Goal: Task Accomplishment & Management: Use online tool/utility

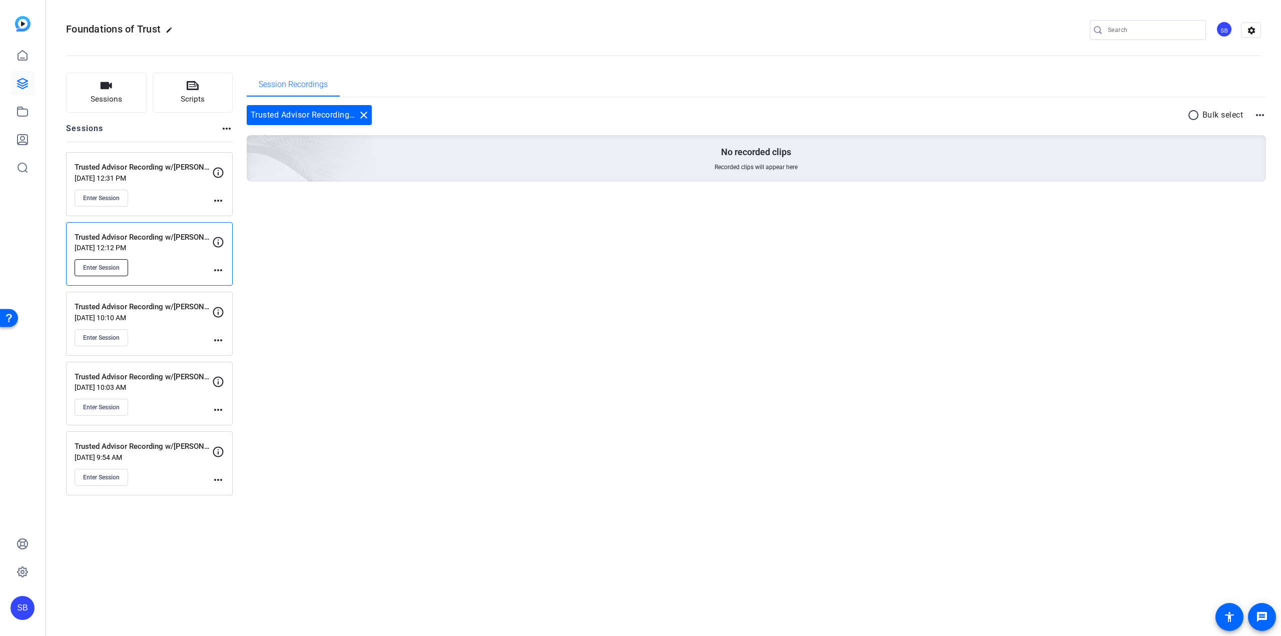
click at [114, 270] on span "Enter Session" at bounding box center [101, 268] width 37 height 8
click at [159, 376] on p "Trusted Advisor Recording w/[PERSON_NAME]" at bounding box center [144, 377] width 138 height 12
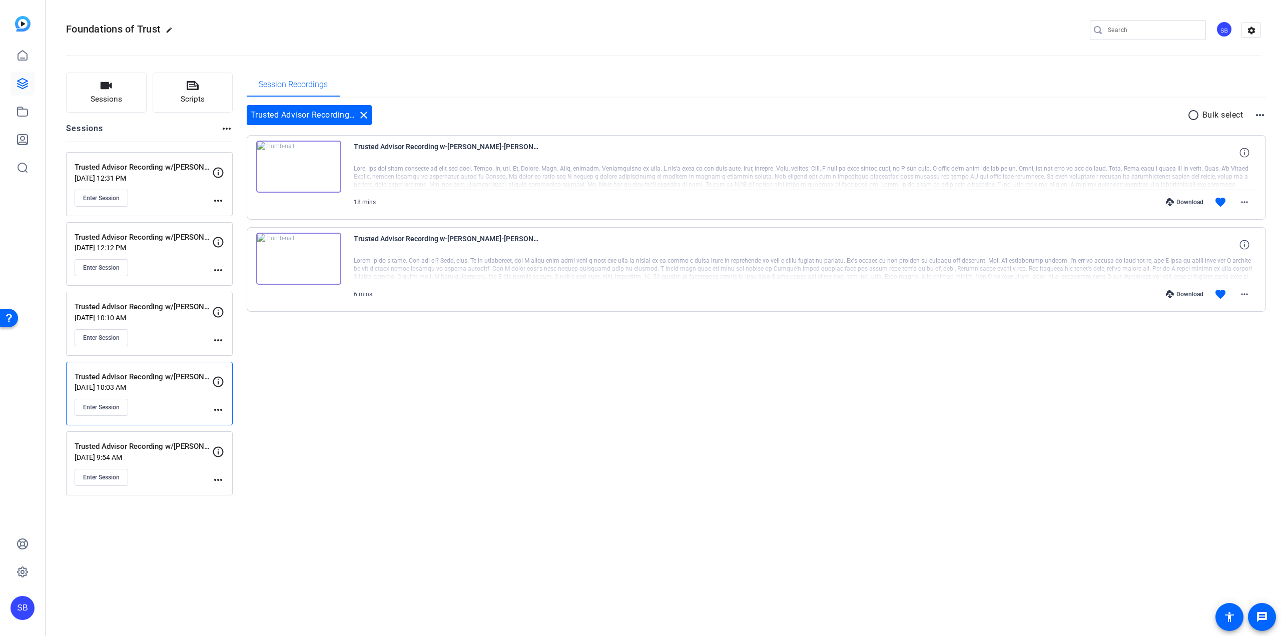
click at [175, 265] on div "Enter Session" at bounding box center [144, 267] width 138 height 17
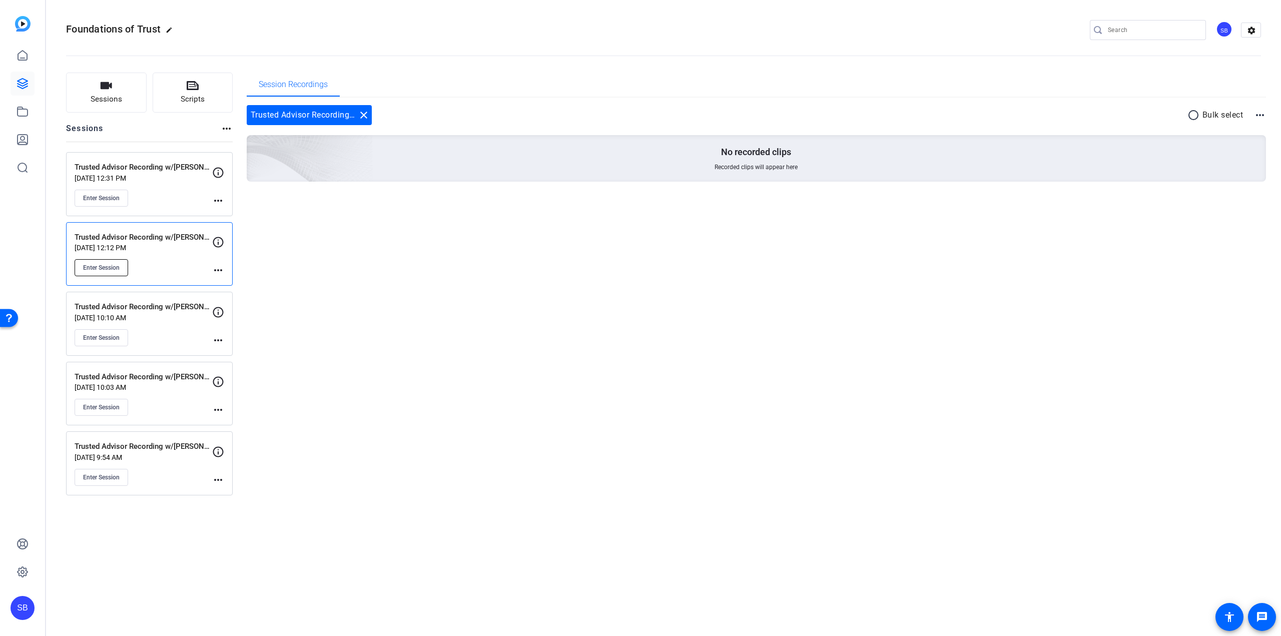
click at [117, 263] on button "Enter Session" at bounding box center [102, 267] width 54 height 17
click at [223, 275] on mat-icon "more_horiz" at bounding box center [218, 270] width 12 height 12
click at [257, 285] on span "Edit Session" at bounding box center [243, 285] width 46 height 12
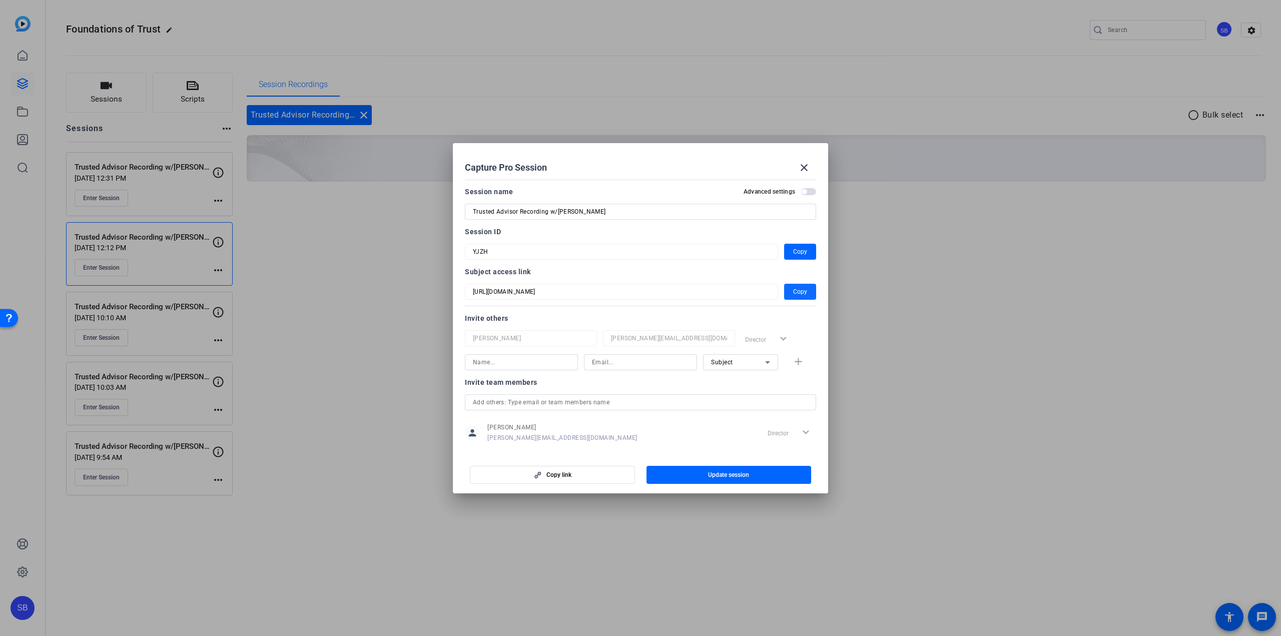
click at [798, 297] on span "Copy" at bounding box center [800, 292] width 14 height 12
click at [805, 168] on mat-icon "close" at bounding box center [804, 168] width 12 height 12
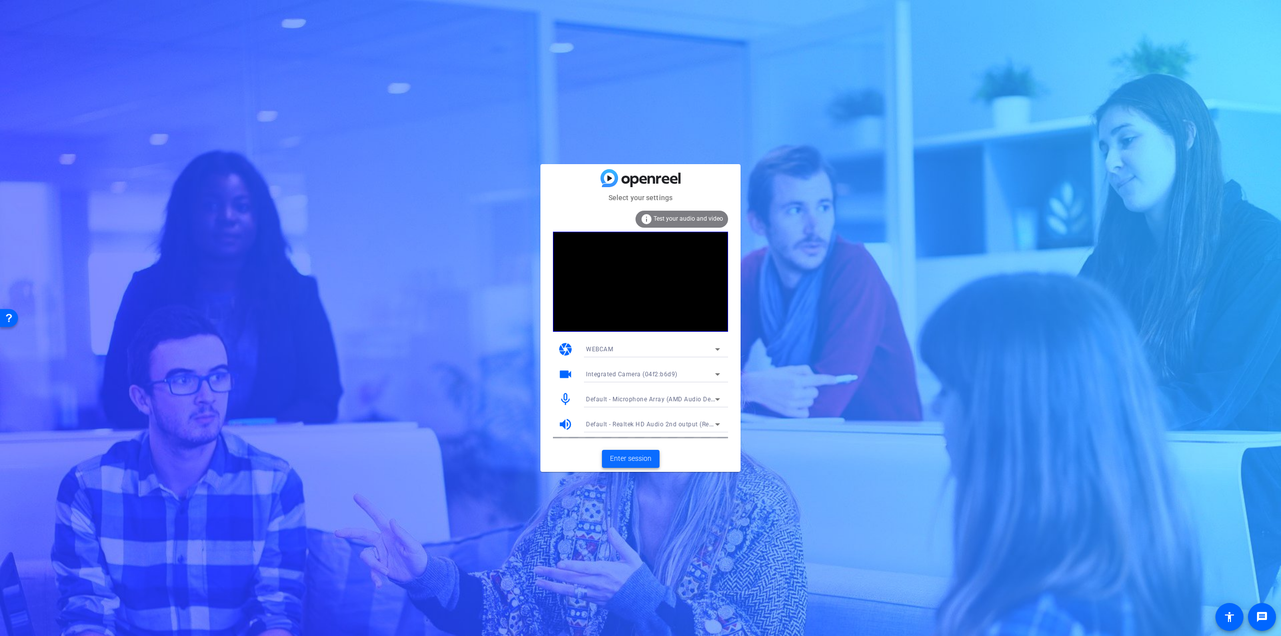
click at [620, 461] on span "Enter session" at bounding box center [631, 458] width 42 height 11
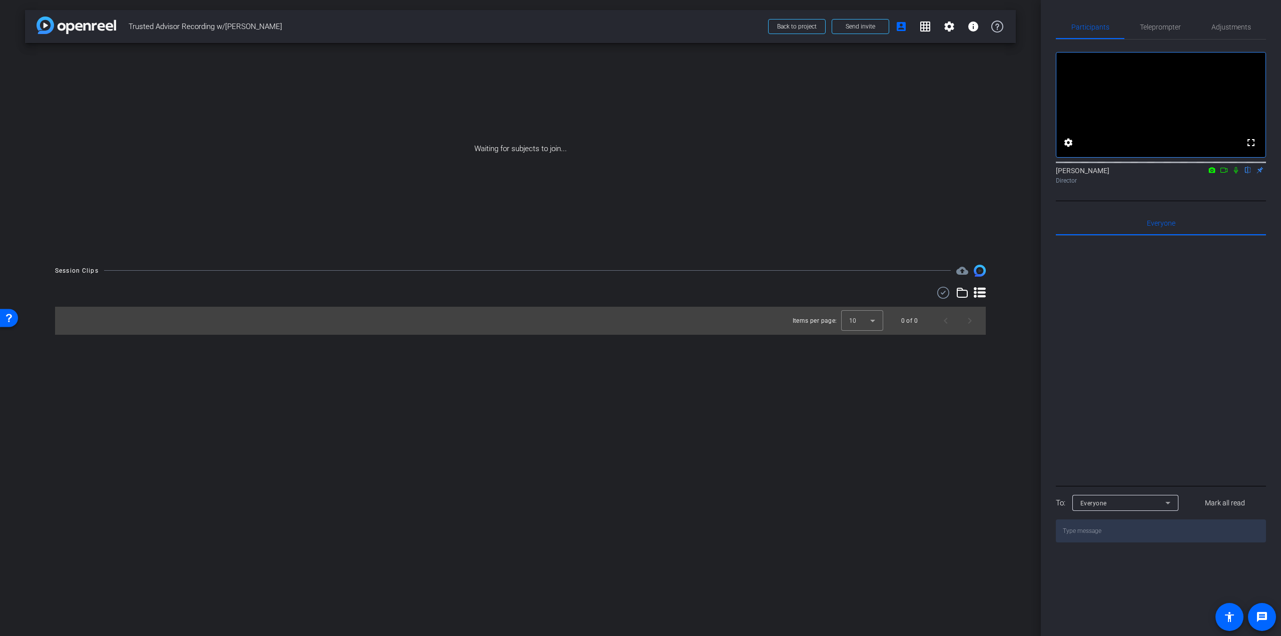
click at [1161, 33] on span "Teleprompter" at bounding box center [1160, 27] width 41 height 24
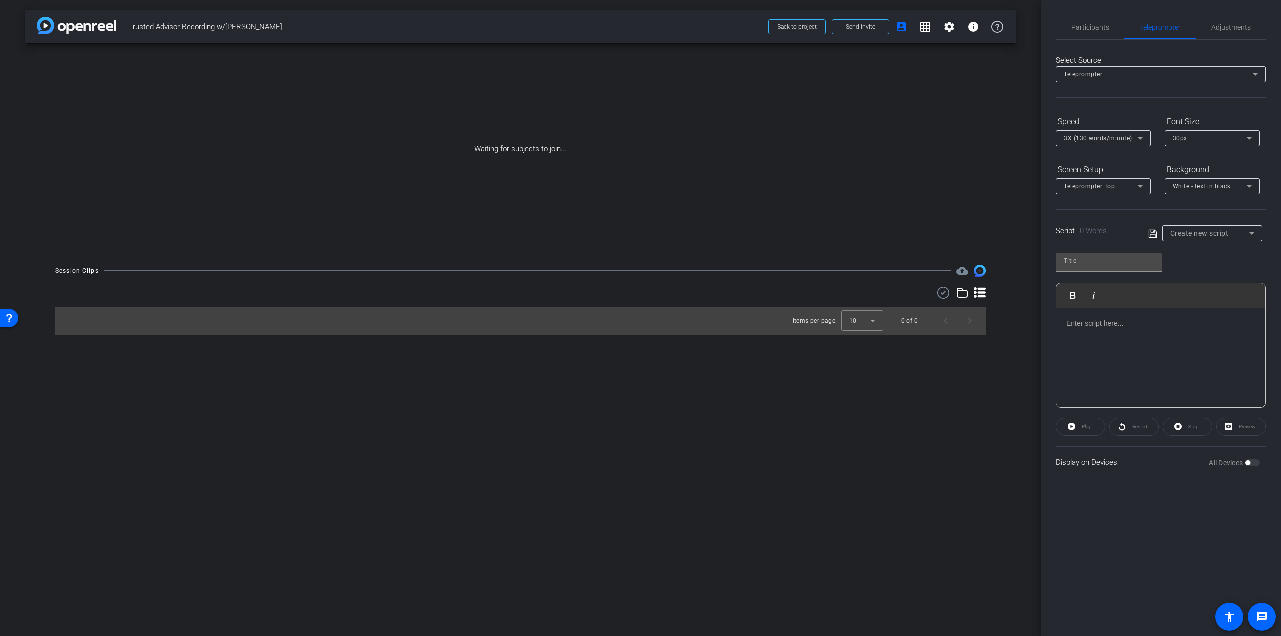
click at [1213, 230] on span "Create new script" at bounding box center [1200, 233] width 59 height 8
click at [1206, 315] on span "[PERSON_NAME] Script" at bounding box center [1206, 317] width 70 height 12
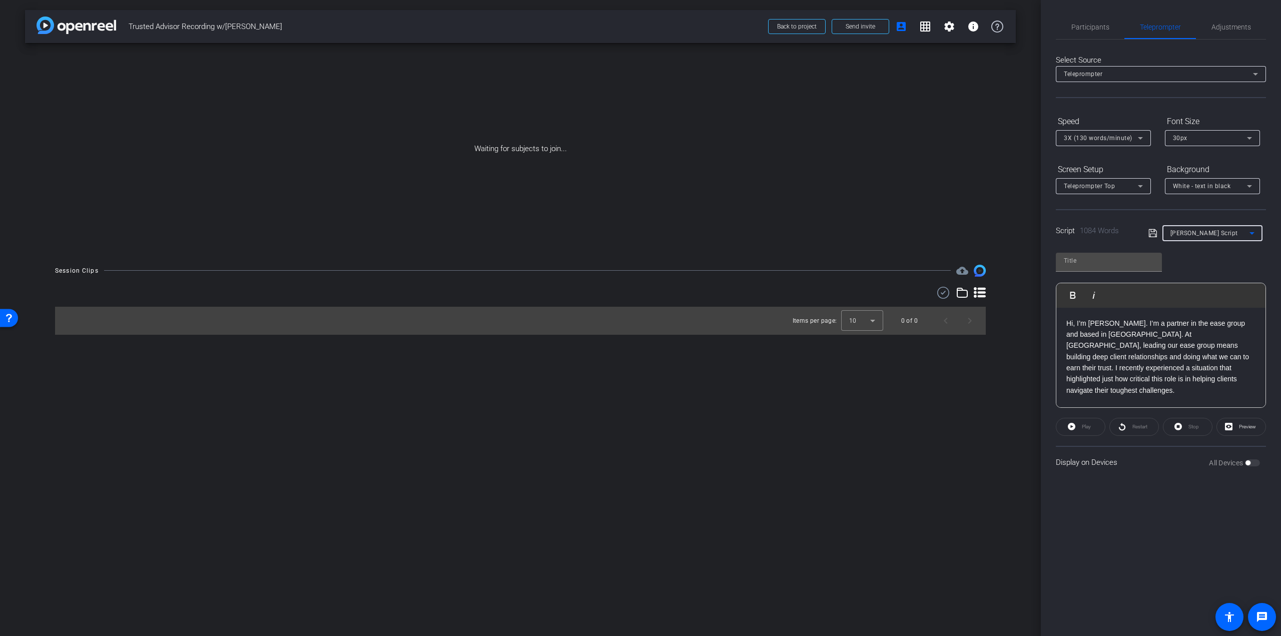
type input "[PERSON_NAME] Script"
click at [1119, 142] on div "3X (130 words/minute)" at bounding box center [1101, 138] width 74 height 13
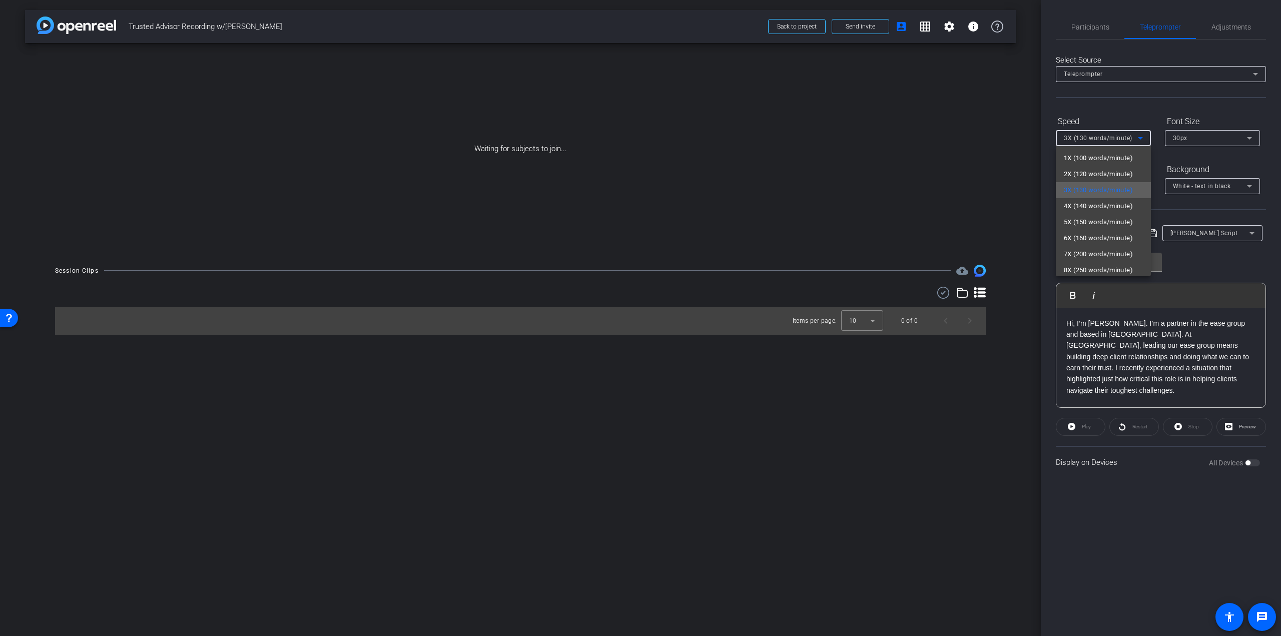
click at [1103, 187] on span "3X (130 words/minute)" at bounding box center [1098, 190] width 69 height 12
click at [1106, 139] on span "3X (130 words/minute)" at bounding box center [1098, 138] width 69 height 7
click at [1095, 202] on span "4X (140 words/minute)" at bounding box center [1098, 206] width 69 height 12
click at [1100, 185] on span "Teleprompter Top" at bounding box center [1089, 186] width 51 height 7
click at [1096, 219] on span "Teleprompter Top" at bounding box center [1090, 222] width 53 height 12
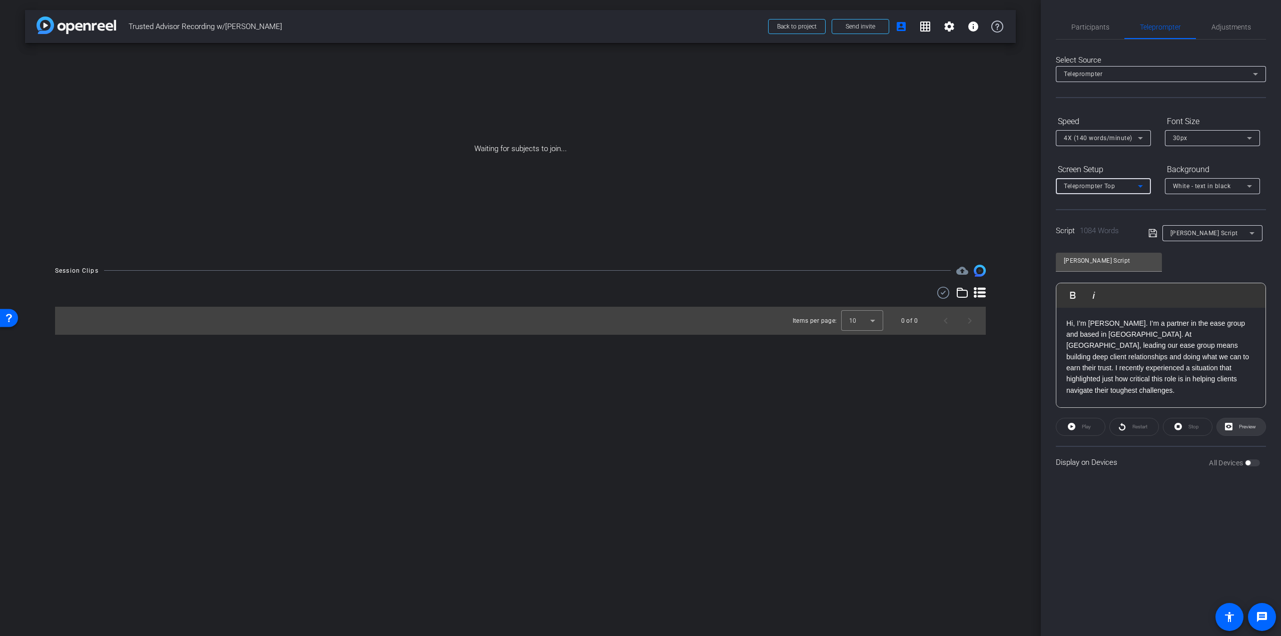
click at [1244, 434] on span at bounding box center [1241, 427] width 49 height 24
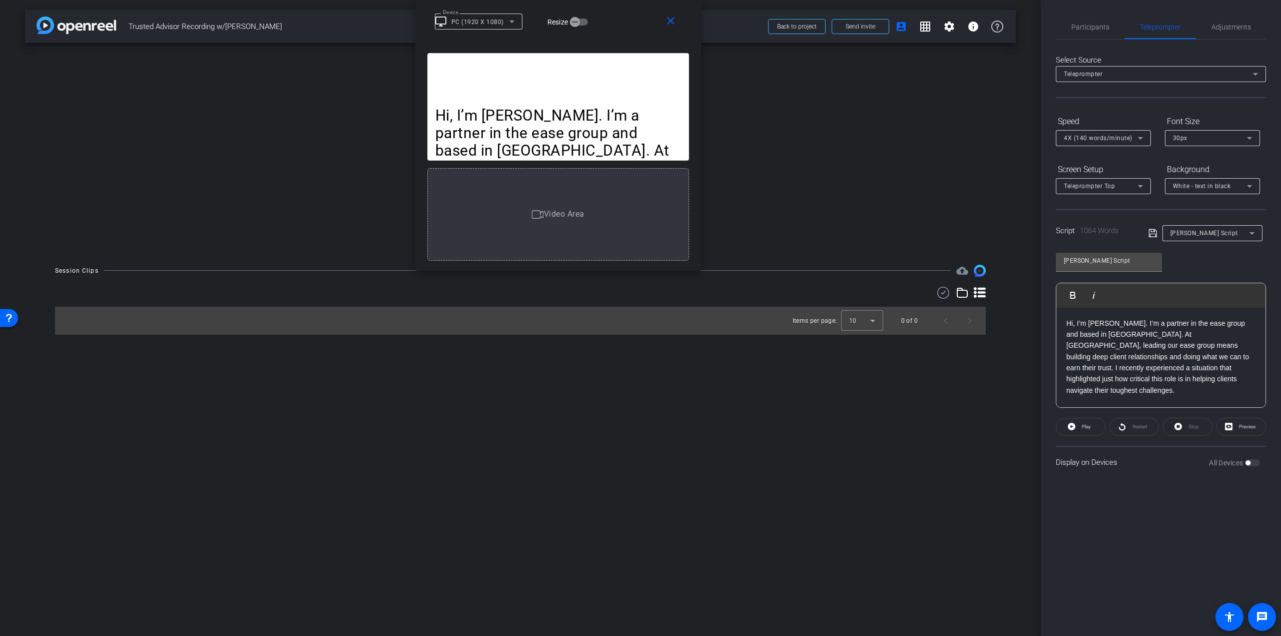
drag, startPoint x: 707, startPoint y: 204, endPoint x: 634, endPoint y: -18, distance: 233.6
click at [634, 0] on html "Accessibility Screen-Reader Guide, Feedback, and Issue Reporting | New window m…" at bounding box center [640, 318] width 1281 height 636
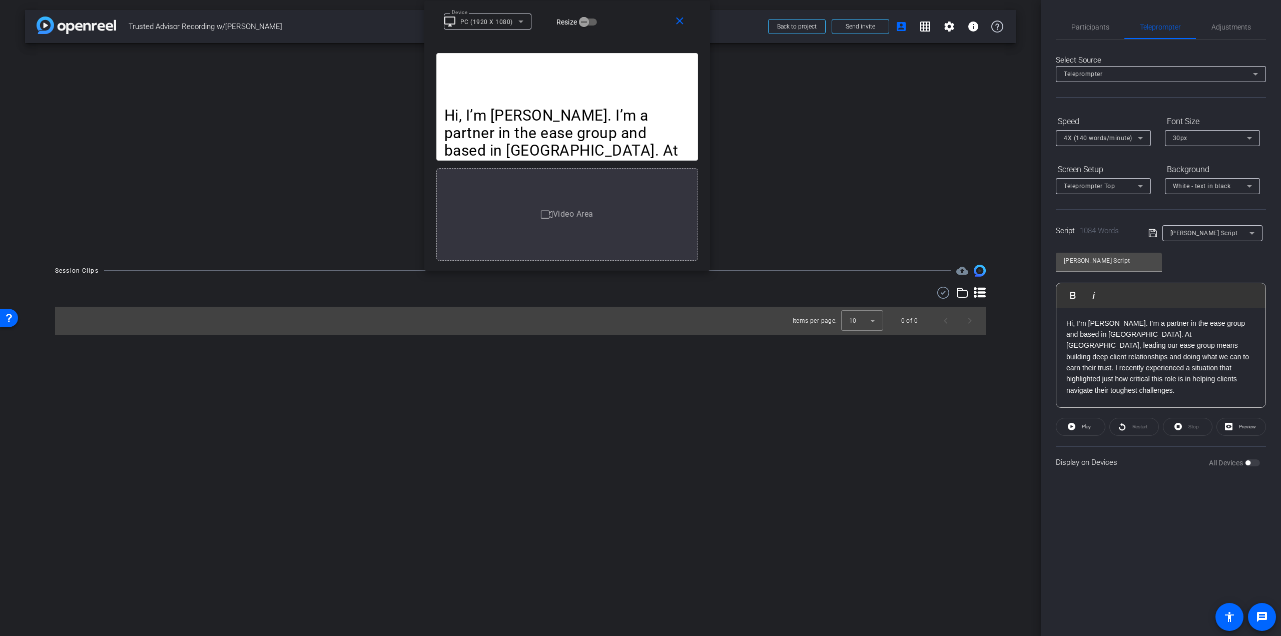
click at [1091, 182] on div "Teleprompter Top" at bounding box center [1101, 186] width 74 height 13
click at [1104, 207] on mat-option "Full Screen" at bounding box center [1103, 206] width 95 height 16
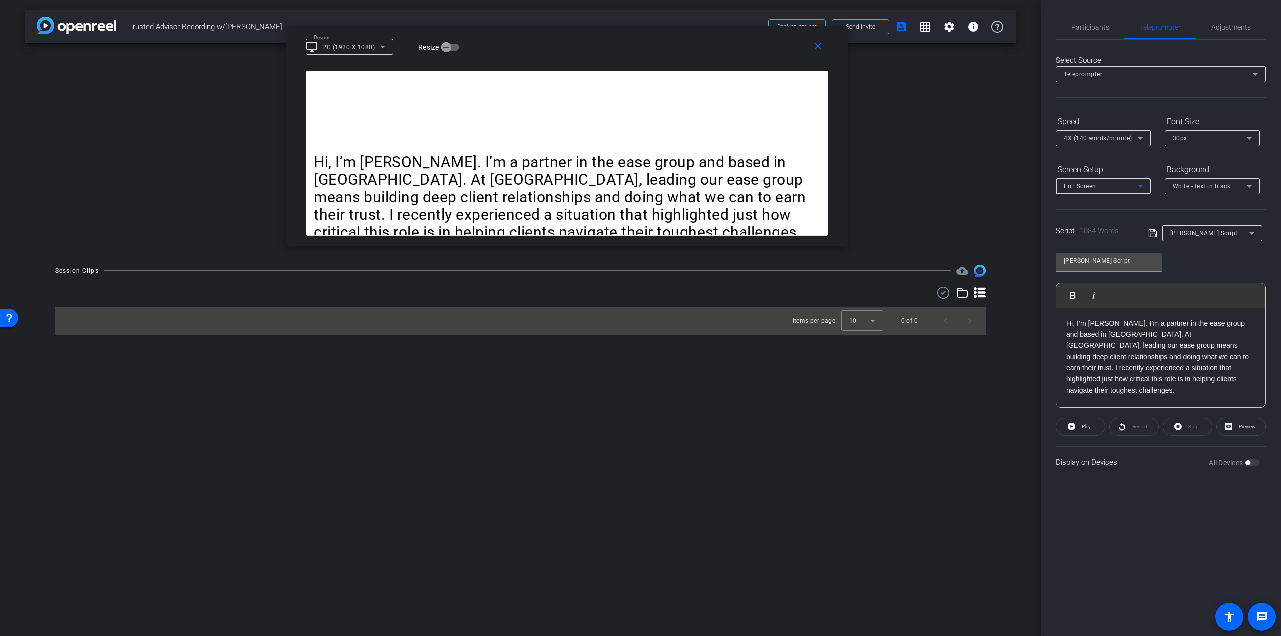
click at [1105, 182] on div "Full Screen" at bounding box center [1101, 186] width 74 height 13
click at [1099, 221] on span "Teleprompter Top" at bounding box center [1090, 222] width 53 height 12
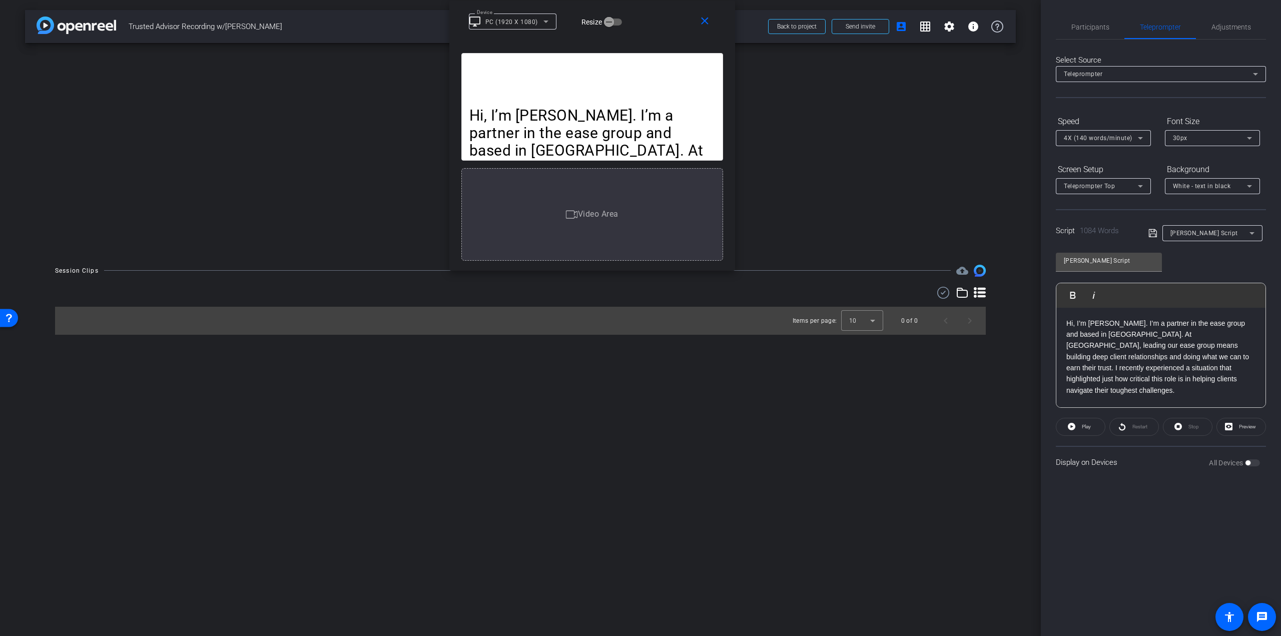
drag, startPoint x: 610, startPoint y: 16, endPoint x: 635, endPoint y: 10, distance: 25.9
click at [635, 10] on div "close Device desktop_windows PC (1920 X 1080) Resize" at bounding box center [592, 23] width 286 height 45
click at [614, 121] on p "Hi, I’m Mathieu Boileau. I’m a partner in the ease group and based in Atlantic …" at bounding box center [592, 203] width 246 height 193
click at [1087, 427] on span "Play" at bounding box center [1086, 427] width 9 height 6
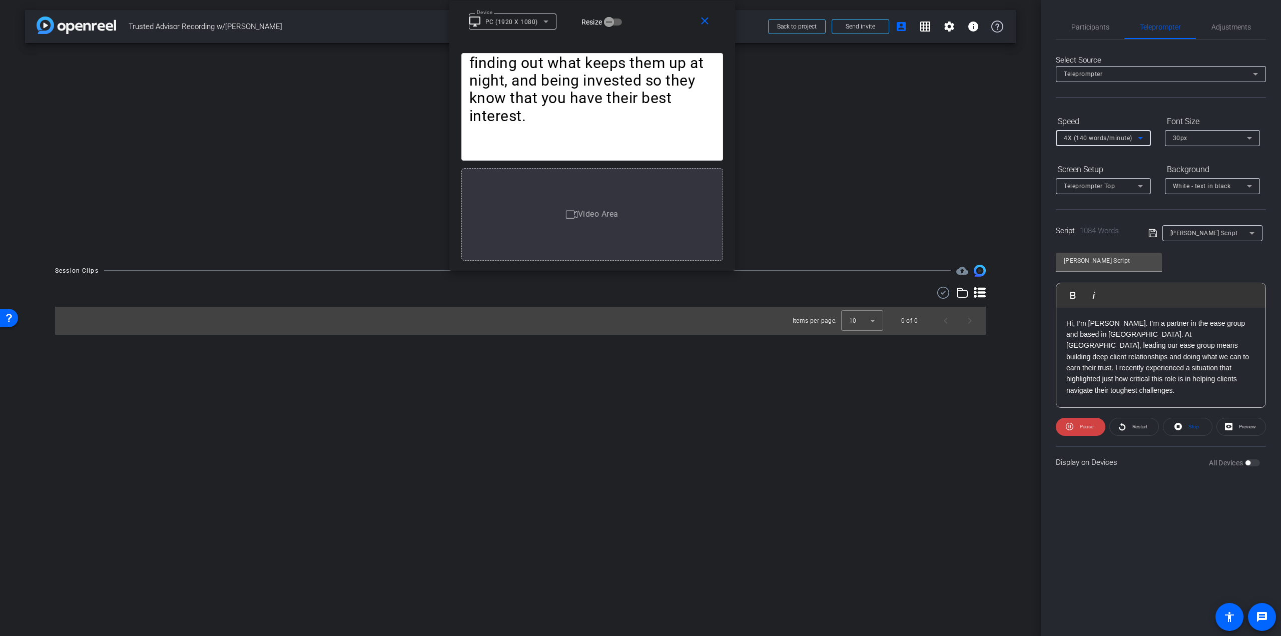
click at [1109, 140] on span "4X (140 words/minute)" at bounding box center [1098, 138] width 69 height 7
click at [1096, 228] on span "5X (150 words/minute)" at bounding box center [1098, 222] width 69 height 12
click at [1104, 139] on span "5X (150 words/minute)" at bounding box center [1098, 138] width 69 height 7
click at [708, 19] on div at bounding box center [640, 318] width 1281 height 636
click at [707, 21] on mat-icon "close" at bounding box center [705, 21] width 13 height 13
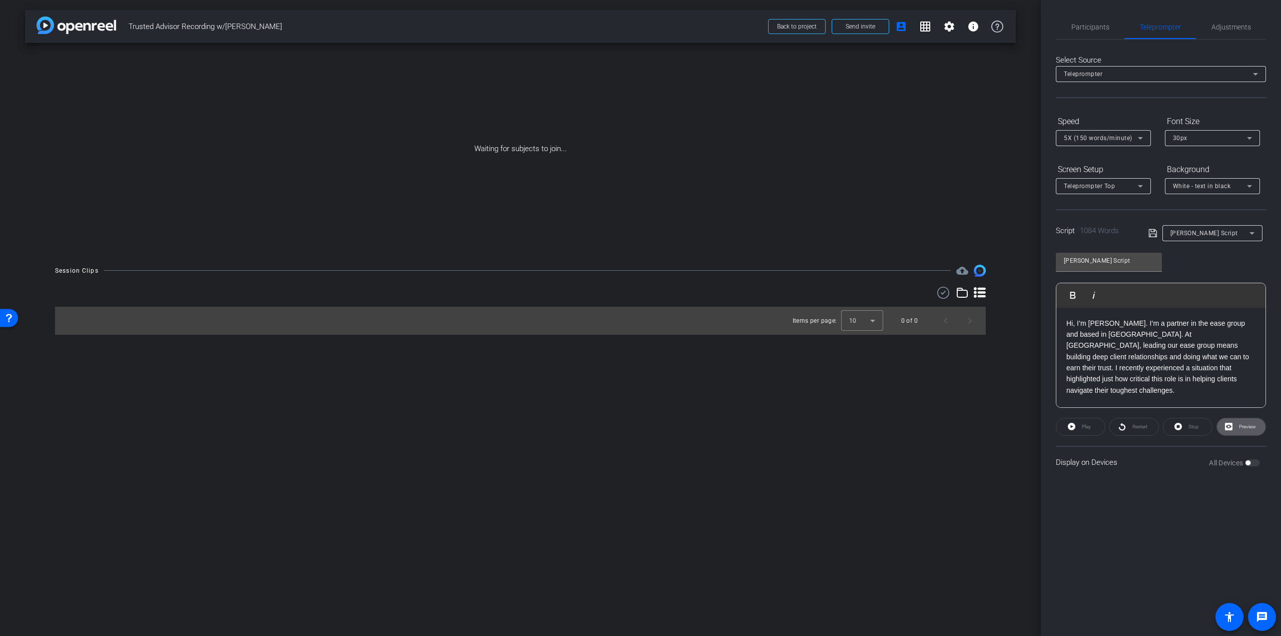
click at [1154, 234] on icon at bounding box center [1153, 233] width 9 height 12
click at [1103, 24] on span "Participants" at bounding box center [1091, 27] width 38 height 7
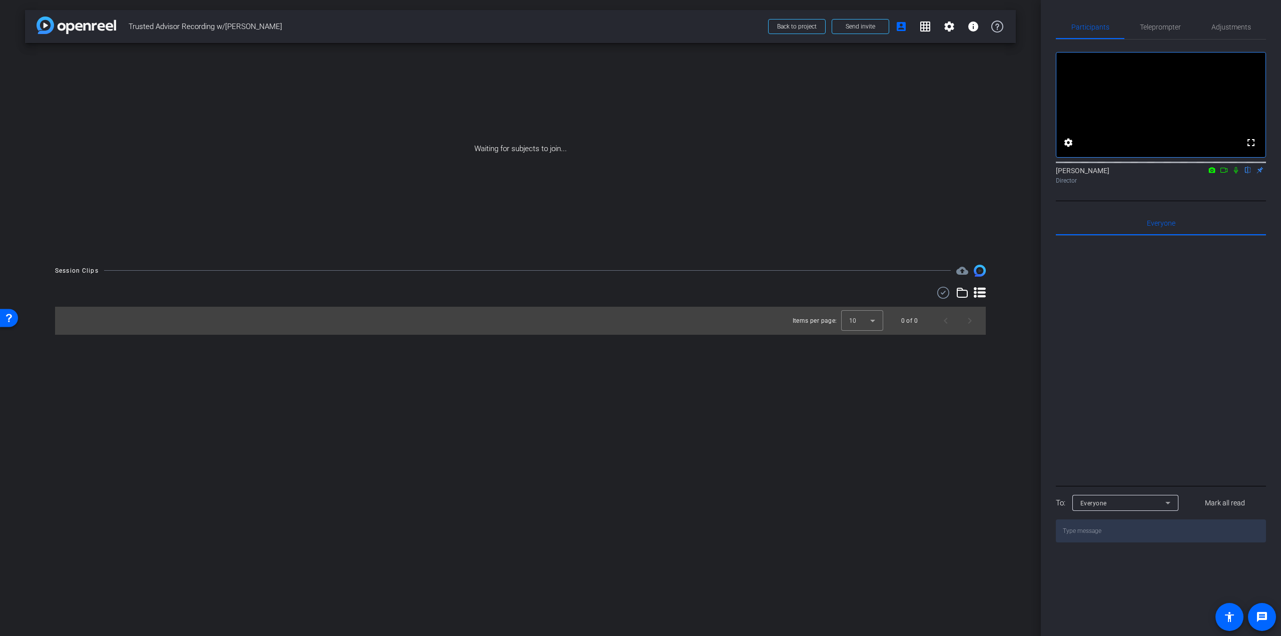
click at [1172, 349] on div at bounding box center [1161, 360] width 210 height 248
click at [1175, 26] on span "Teleprompter" at bounding box center [1160, 27] width 41 height 7
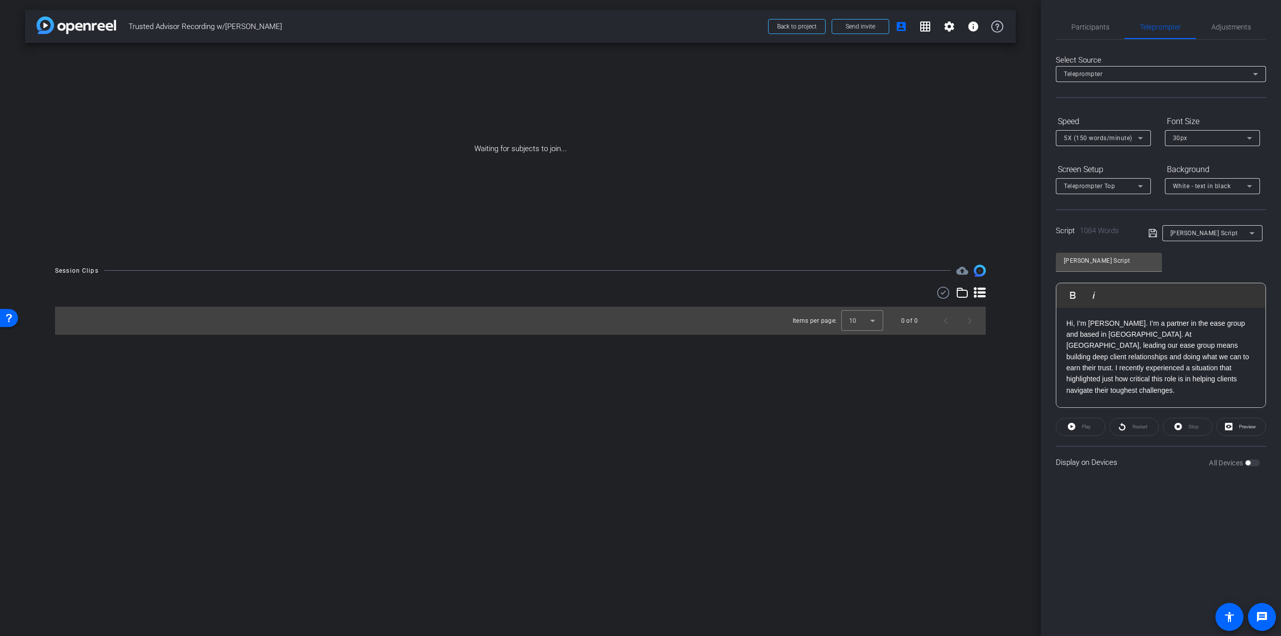
click at [1151, 233] on icon at bounding box center [1153, 233] width 9 height 12
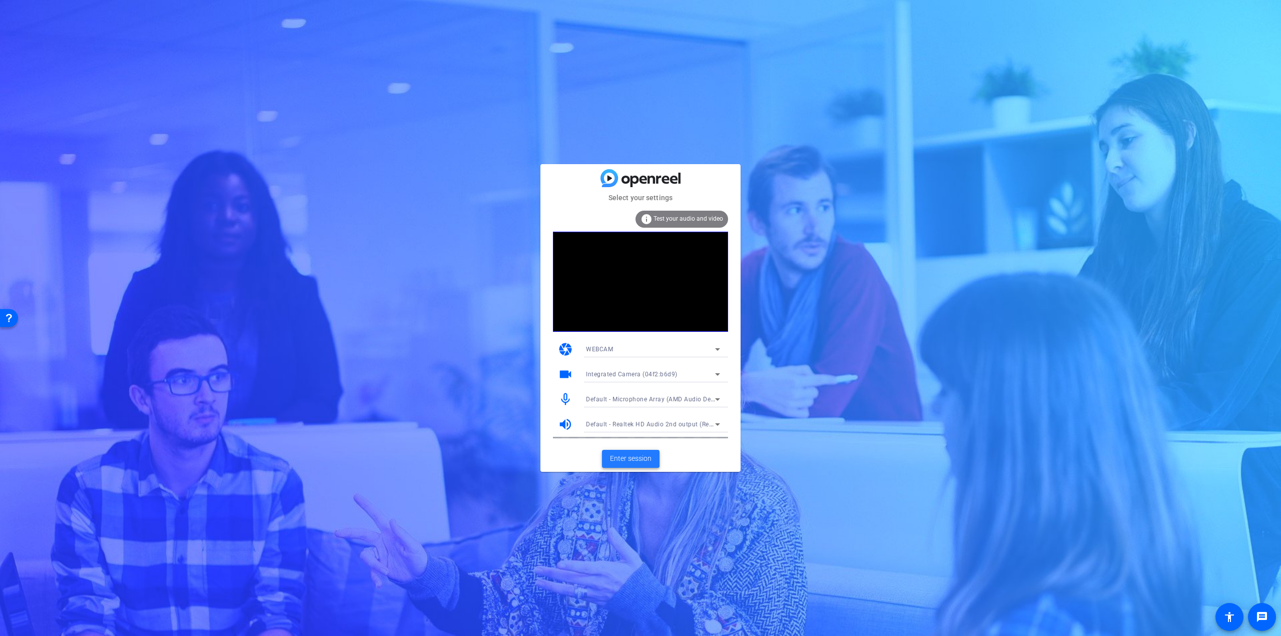
click at [627, 463] on span "Enter session" at bounding box center [631, 458] width 42 height 11
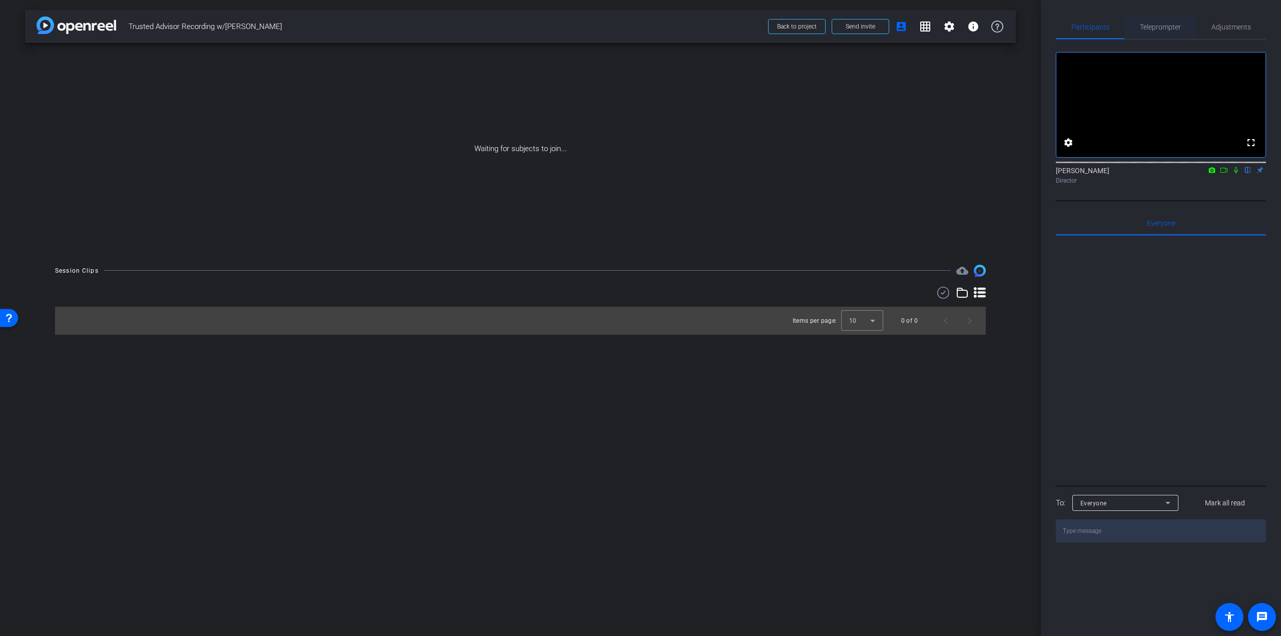
click at [1154, 28] on span "Teleprompter" at bounding box center [1160, 27] width 41 height 7
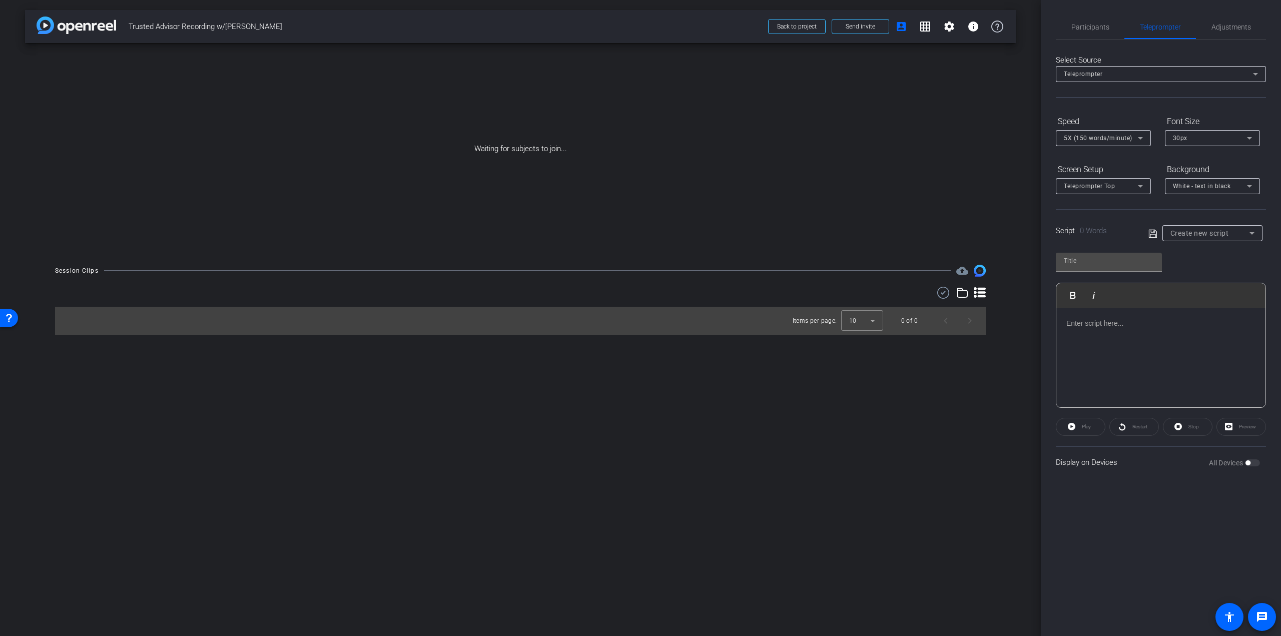
click at [1196, 229] on span "Create new script" at bounding box center [1200, 233] width 59 height 8
click at [1195, 313] on span "[PERSON_NAME] Script" at bounding box center [1206, 317] width 70 height 12
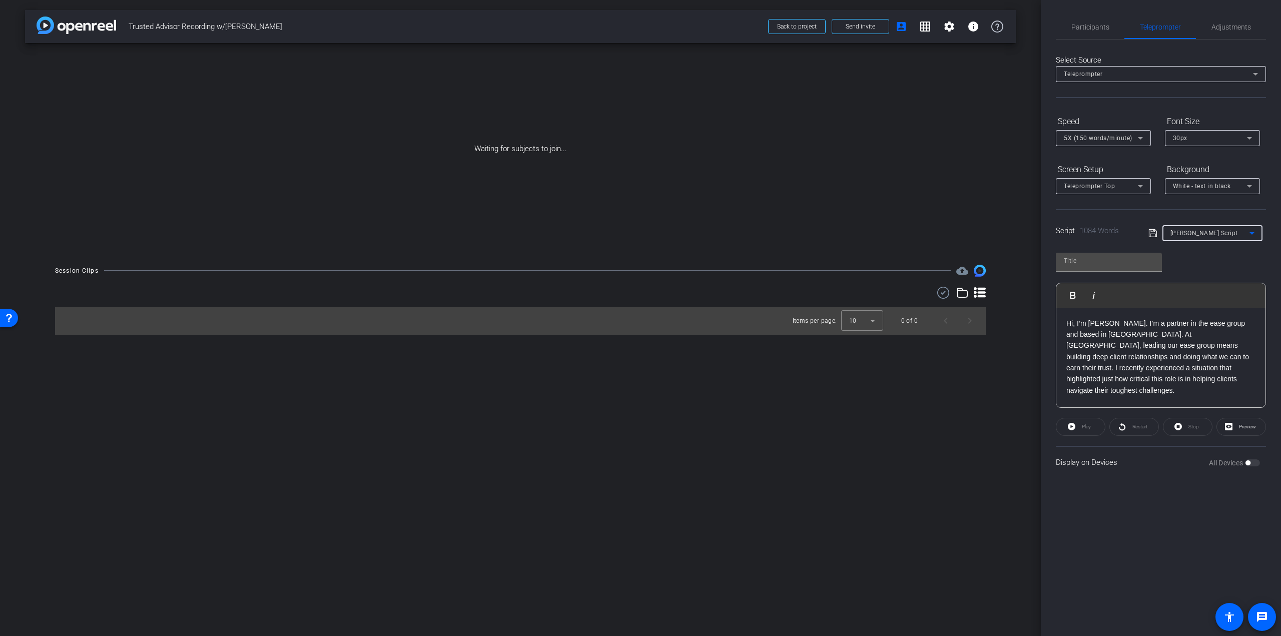
type input "[PERSON_NAME] Script"
click at [1252, 462] on div "All Devices" at bounding box center [1234, 463] width 51 height 10
click at [1247, 360] on p "Once we had a clear sense of the underlying issues, we put stronger safeguards …" at bounding box center [1161, 379] width 189 height 112
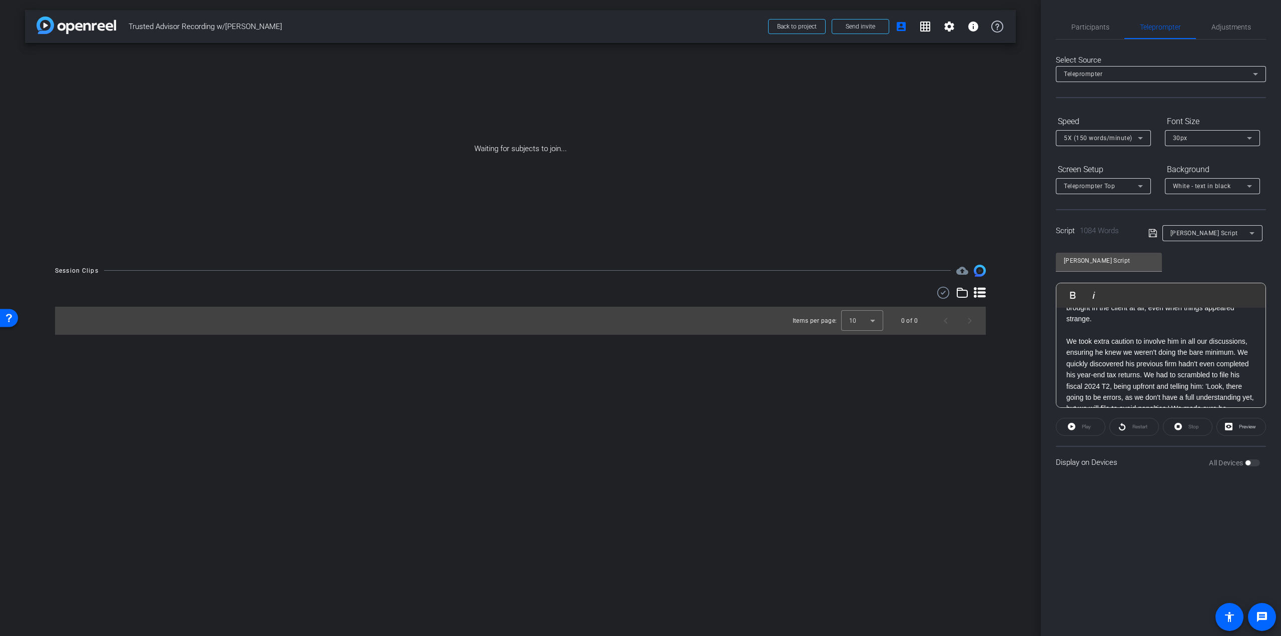
scroll to position [704, 0]
click at [1185, 347] on p "We took extra caution to involve him in all our discussions, ensuring he knew w…" at bounding box center [1161, 336] width 189 height 101
click at [1164, 348] on p "This experience deeply reinforced what it means to be a trusted advisor. Being …" at bounding box center [1161, 353] width 189 height 90
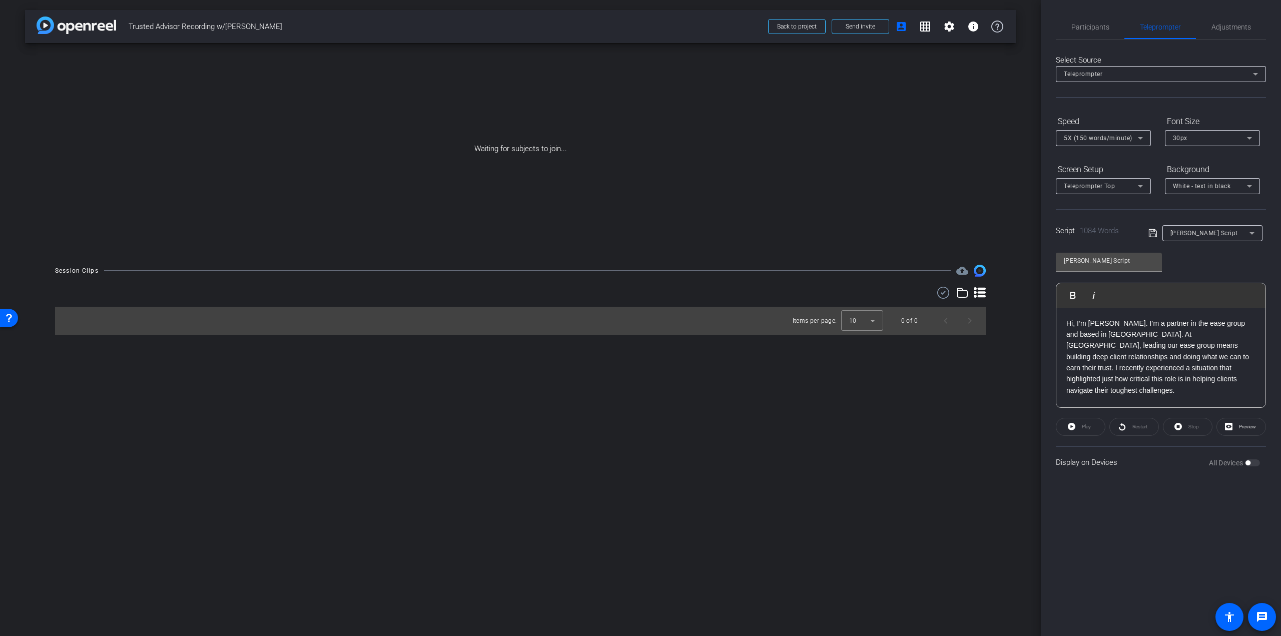
click at [1152, 230] on icon at bounding box center [1153, 233] width 9 height 12
click at [1102, 30] on span "Participants" at bounding box center [1091, 27] width 38 height 7
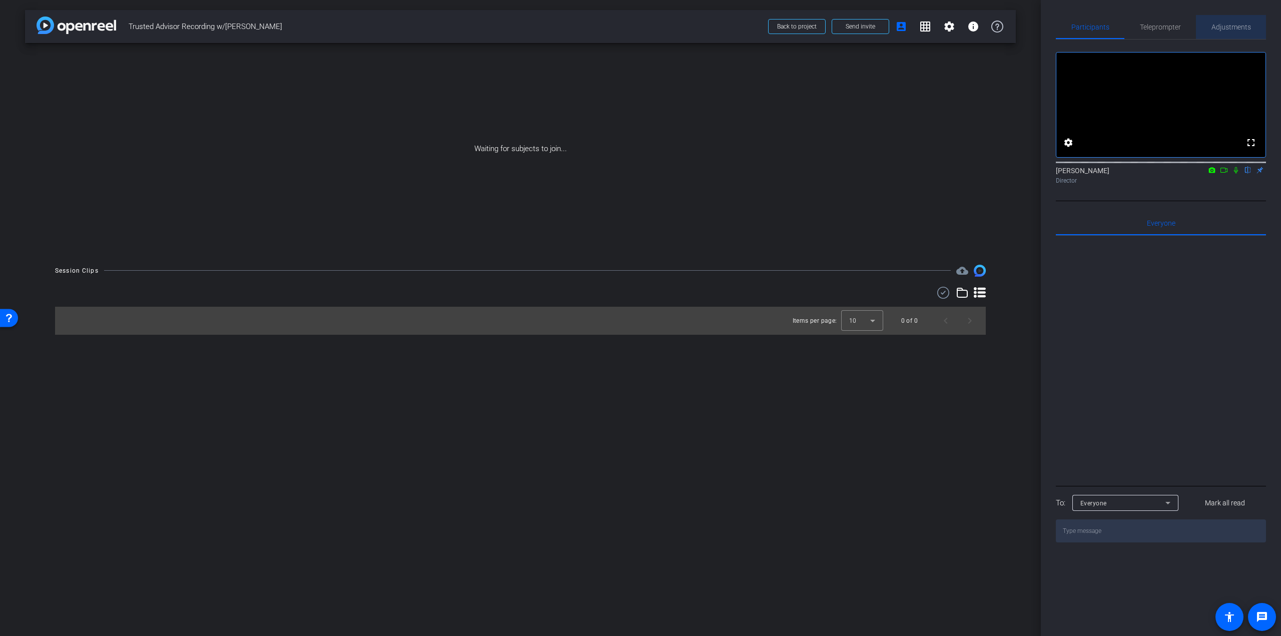
click at [1234, 36] on span "Adjustments" at bounding box center [1232, 27] width 40 height 24
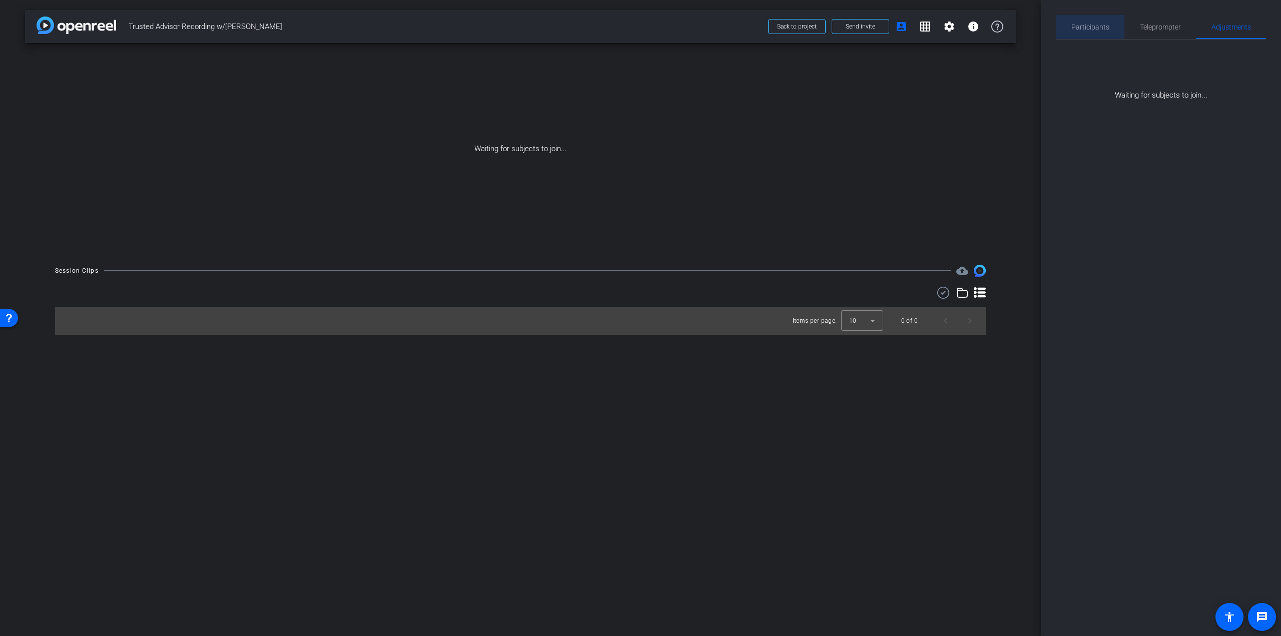
click at [1099, 35] on span "Participants" at bounding box center [1091, 27] width 38 height 24
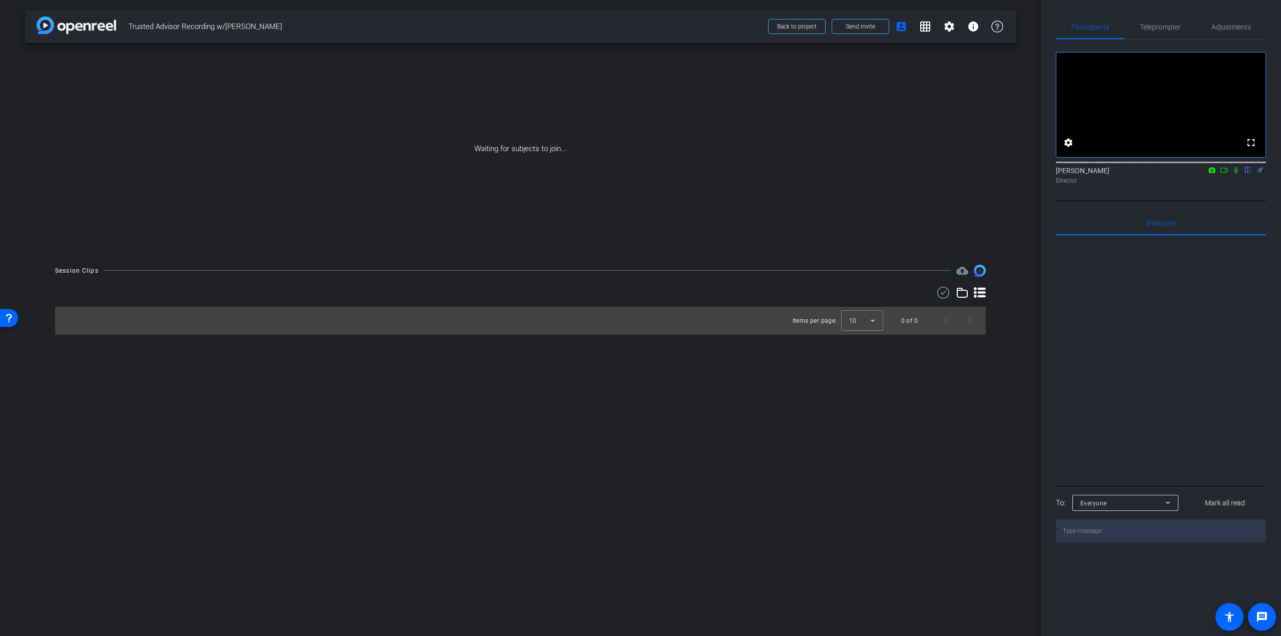
click at [1168, 153] on video at bounding box center [1161, 105] width 209 height 105
click at [1253, 149] on mat-icon "fullscreen" at bounding box center [1251, 143] width 12 height 12
click at [779, 24] on span "Back to project" at bounding box center [797, 26] width 40 height 7
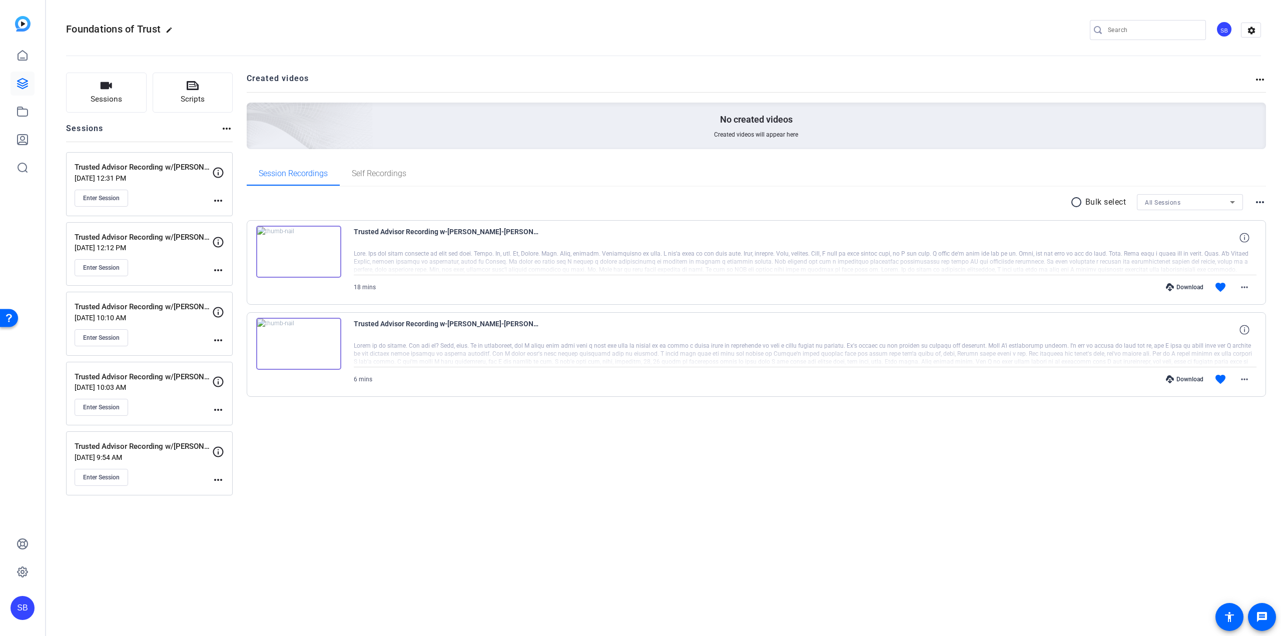
click at [98, 257] on div "Trusted Advisor Recording w/Mathieu Boileau Aug 07, 2025 @ 12:12 PM Enter Sessi…" at bounding box center [144, 254] width 138 height 45
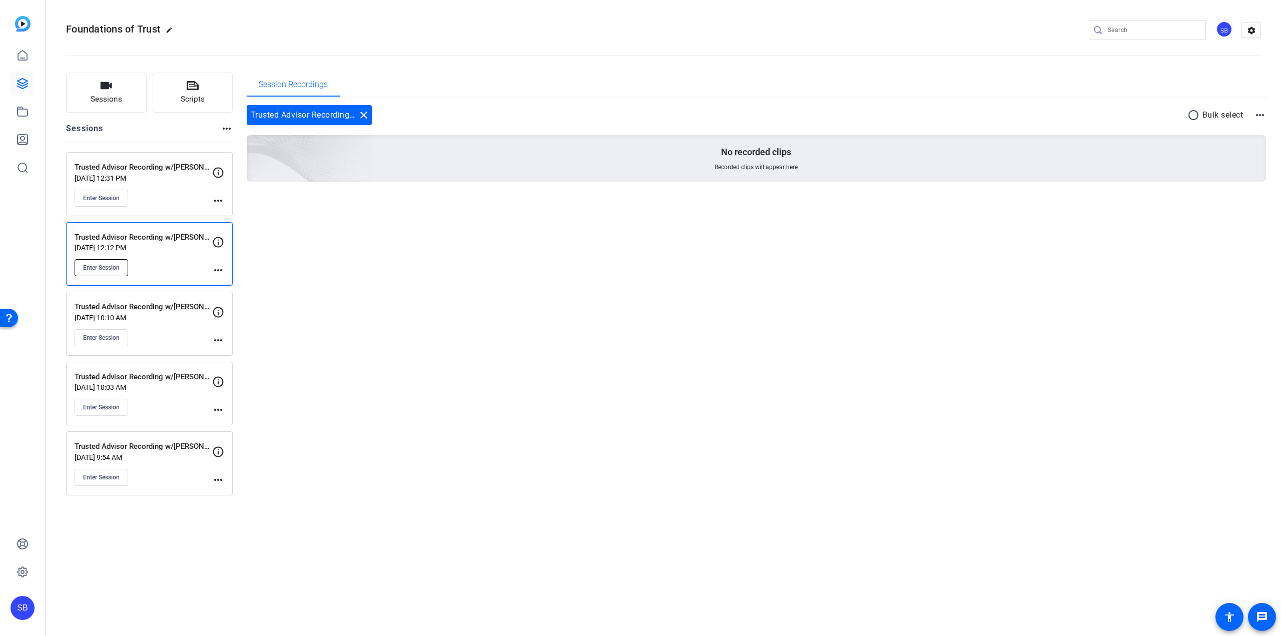
click at [99, 267] on span "Enter Session" at bounding box center [101, 268] width 37 height 8
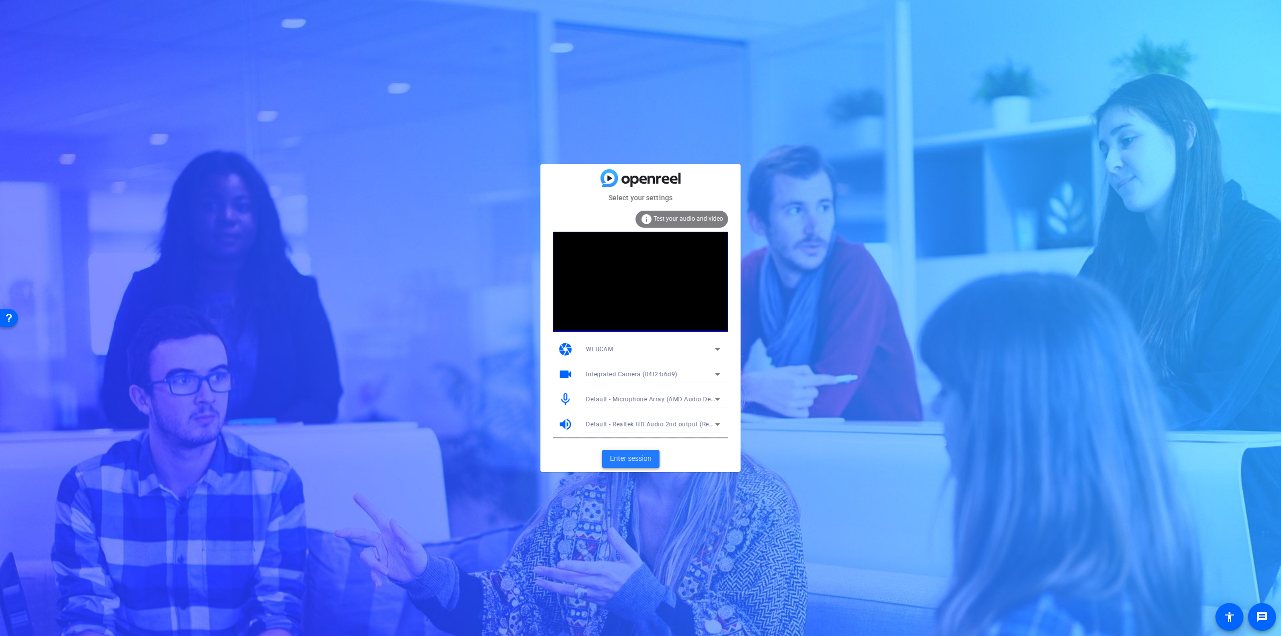
click at [641, 461] on span "Enter session" at bounding box center [631, 458] width 42 height 11
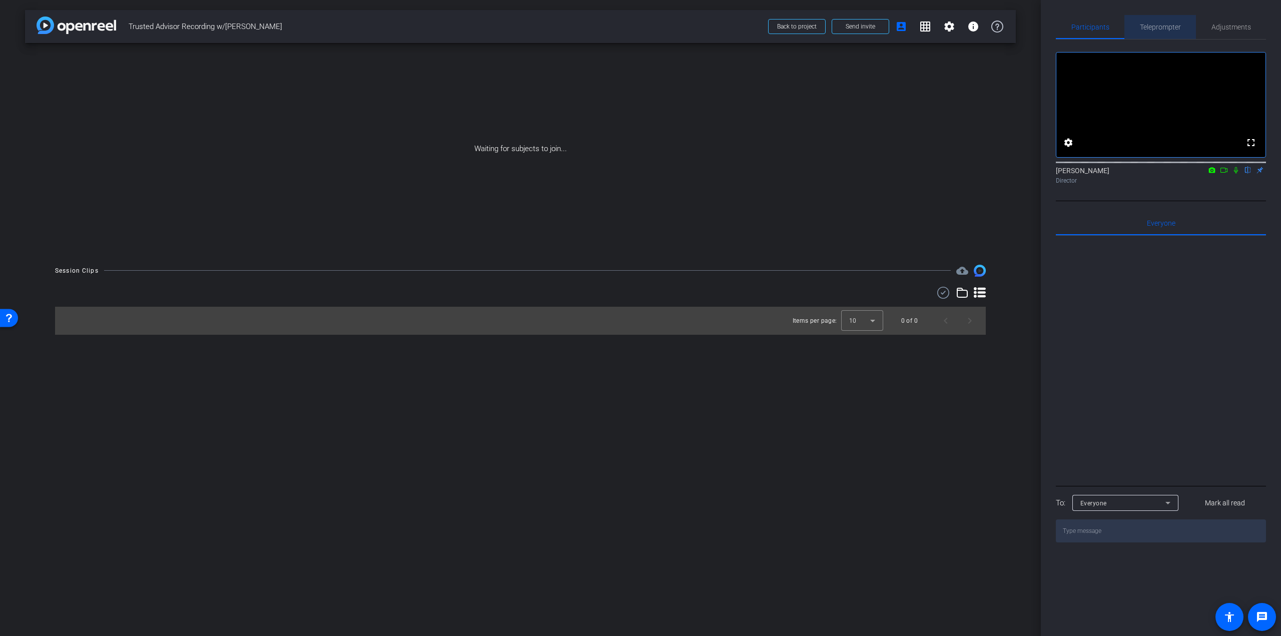
click at [1153, 34] on span "Teleprompter" at bounding box center [1160, 27] width 41 height 24
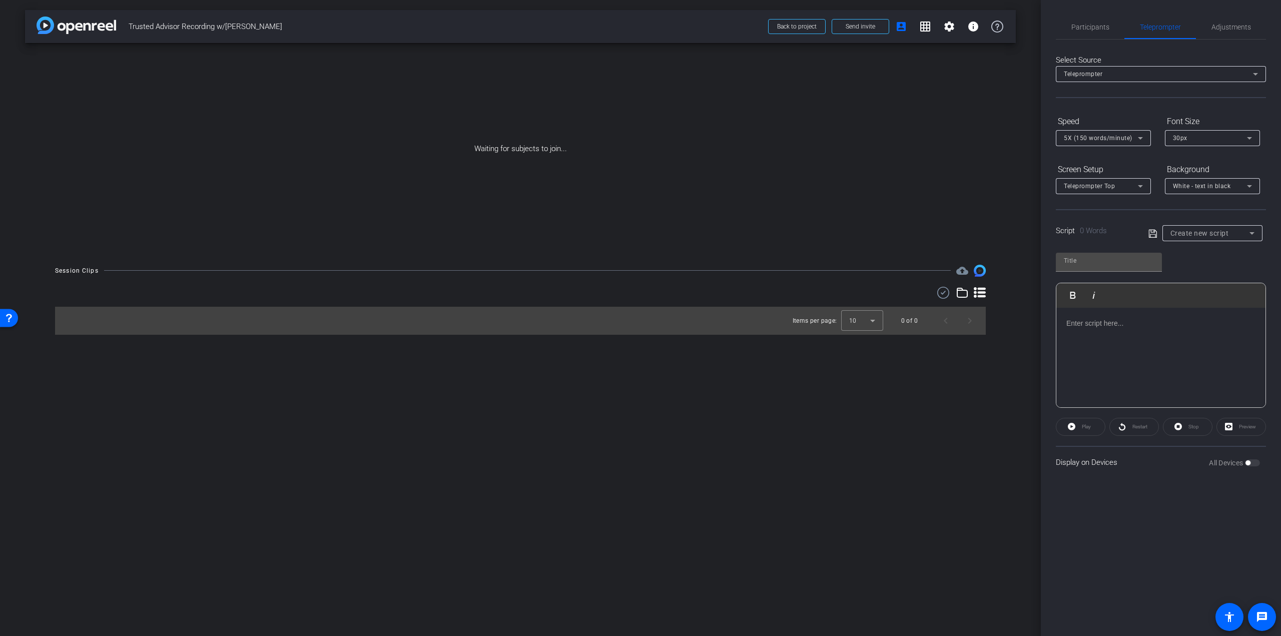
click at [1187, 236] on span "Create new script" at bounding box center [1200, 233] width 59 height 8
click at [1186, 313] on span "[PERSON_NAME] Script" at bounding box center [1206, 317] width 70 height 12
type input "[PERSON_NAME] Script"
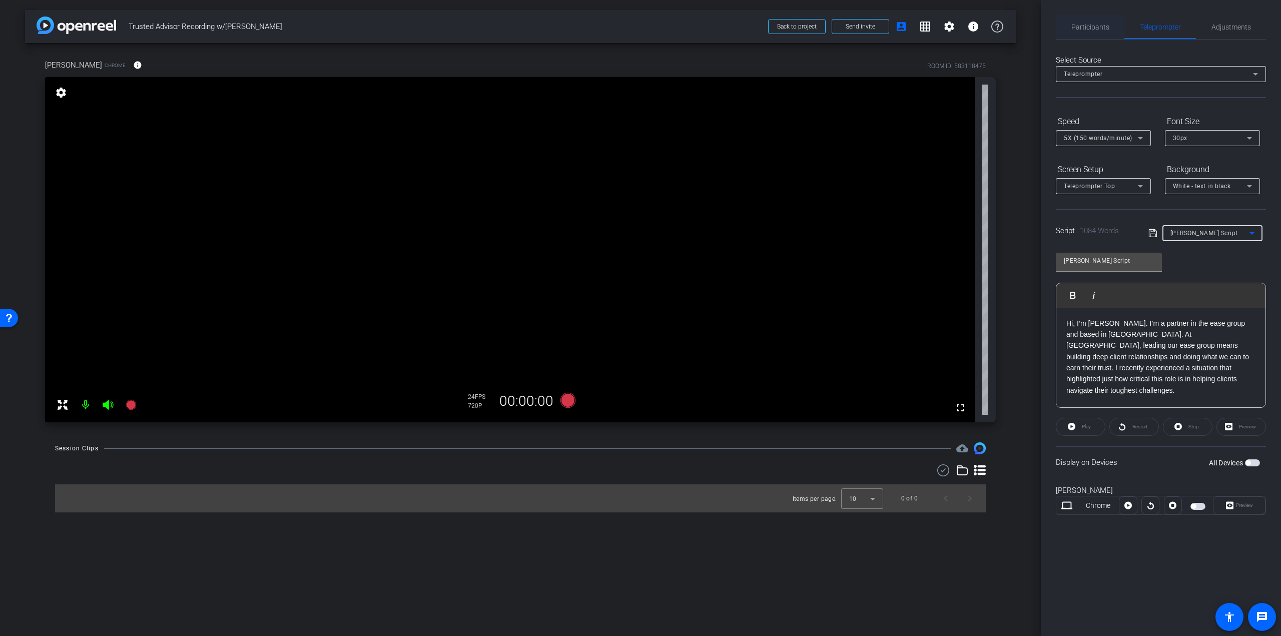
click at [1097, 28] on span "Participants" at bounding box center [1091, 27] width 38 height 7
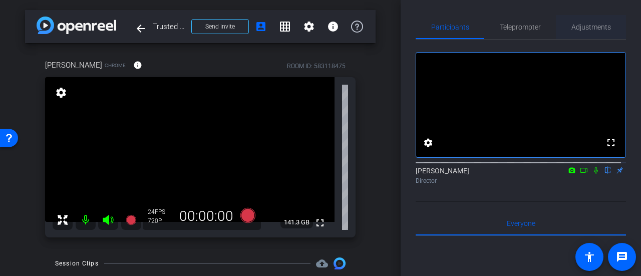
click at [560, 30] on div "Adjustments" at bounding box center [591, 27] width 70 height 24
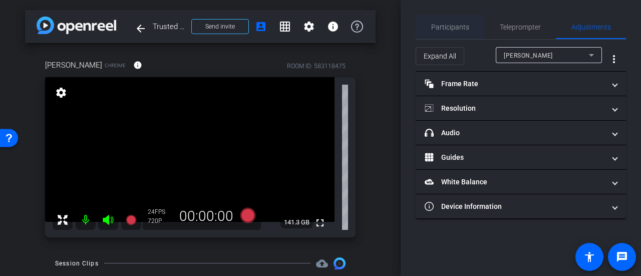
click at [450, 21] on span "Participants" at bounding box center [450, 27] width 38 height 24
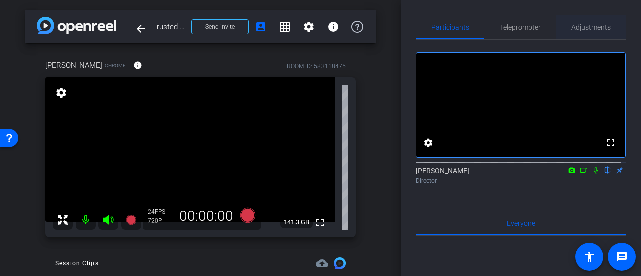
click at [587, 27] on span "Adjustments" at bounding box center [591, 27] width 40 height 7
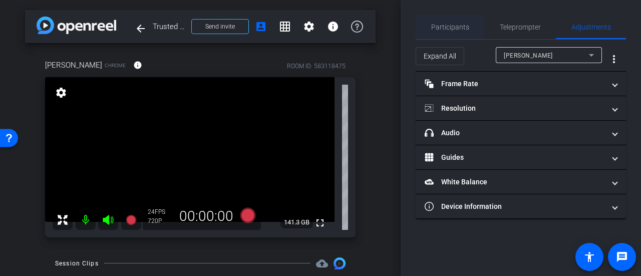
click at [465, 25] on span "Participants" at bounding box center [450, 27] width 38 height 7
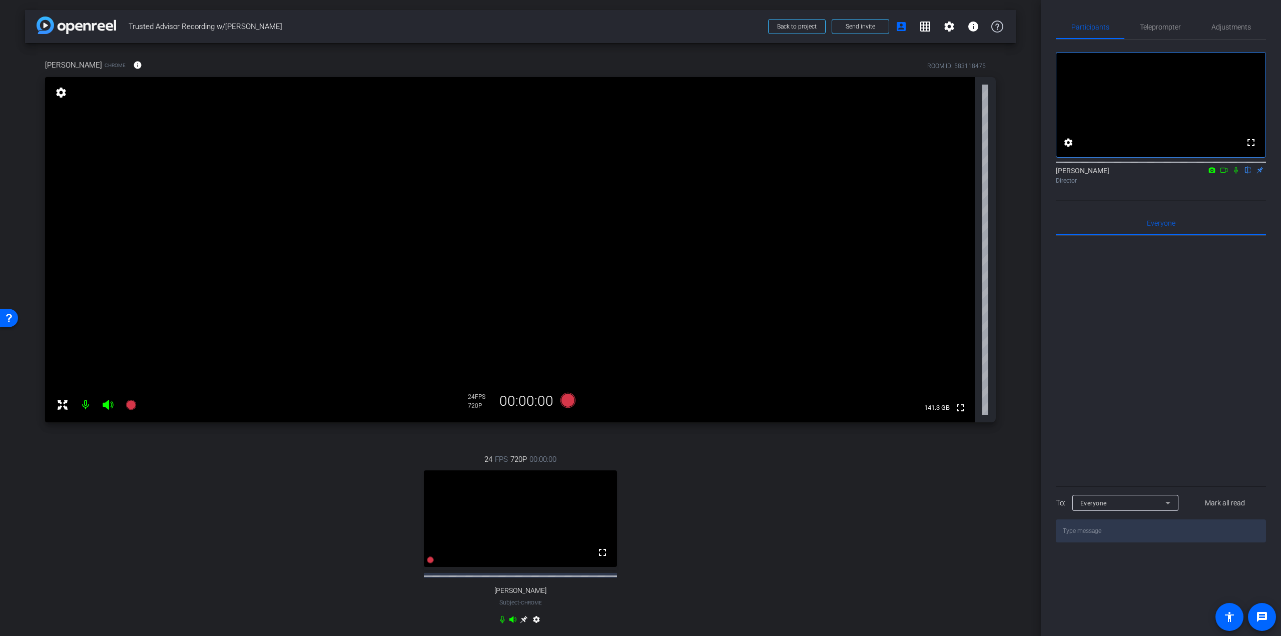
click at [520, 624] on icon at bounding box center [524, 620] width 8 height 8
click at [1161, 29] on span "Teleprompter" at bounding box center [1160, 27] width 41 height 7
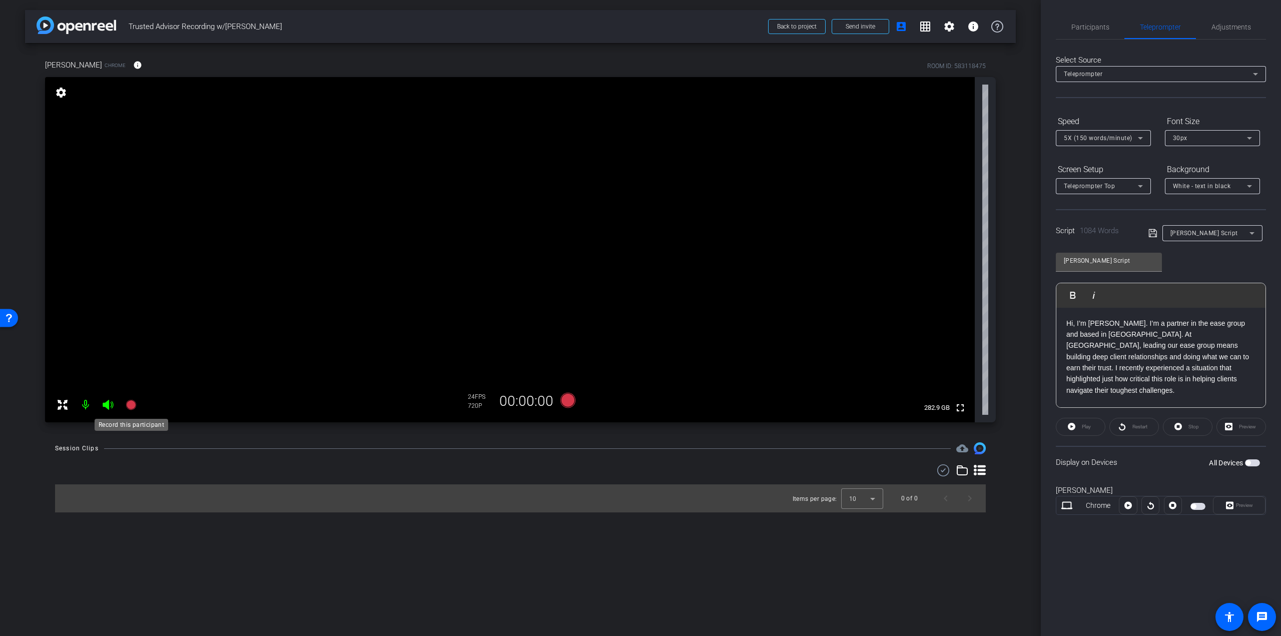
click at [132, 402] on icon at bounding box center [131, 405] width 10 height 10
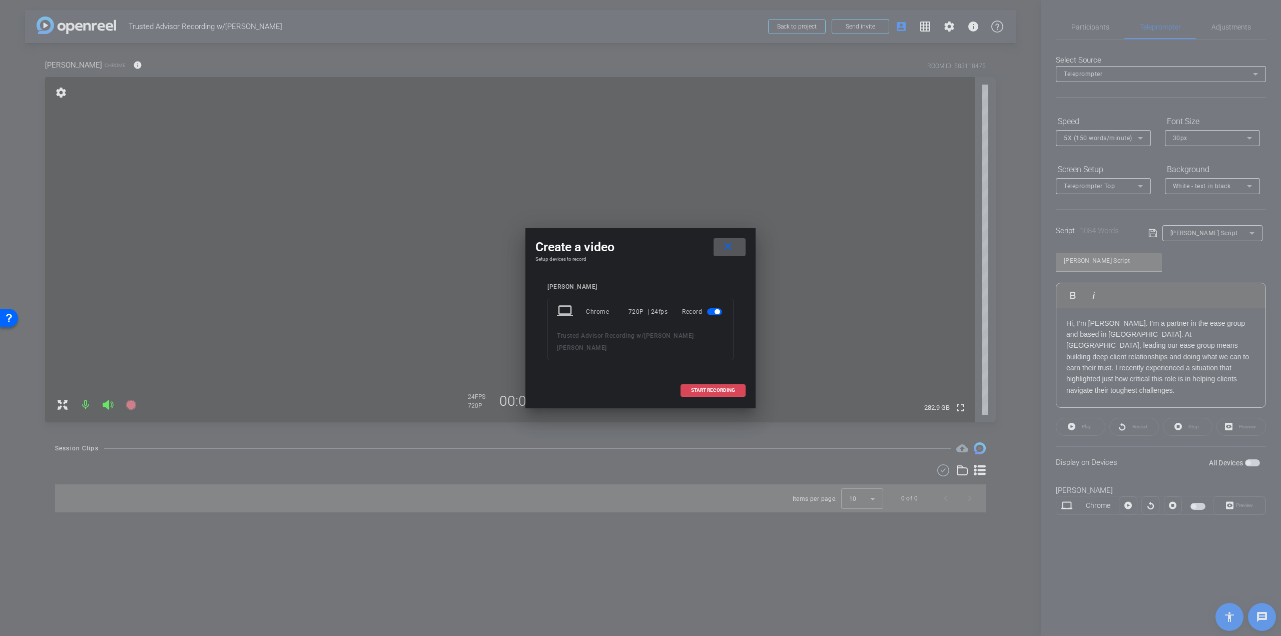
click at [697, 385] on span at bounding box center [713, 390] width 64 height 24
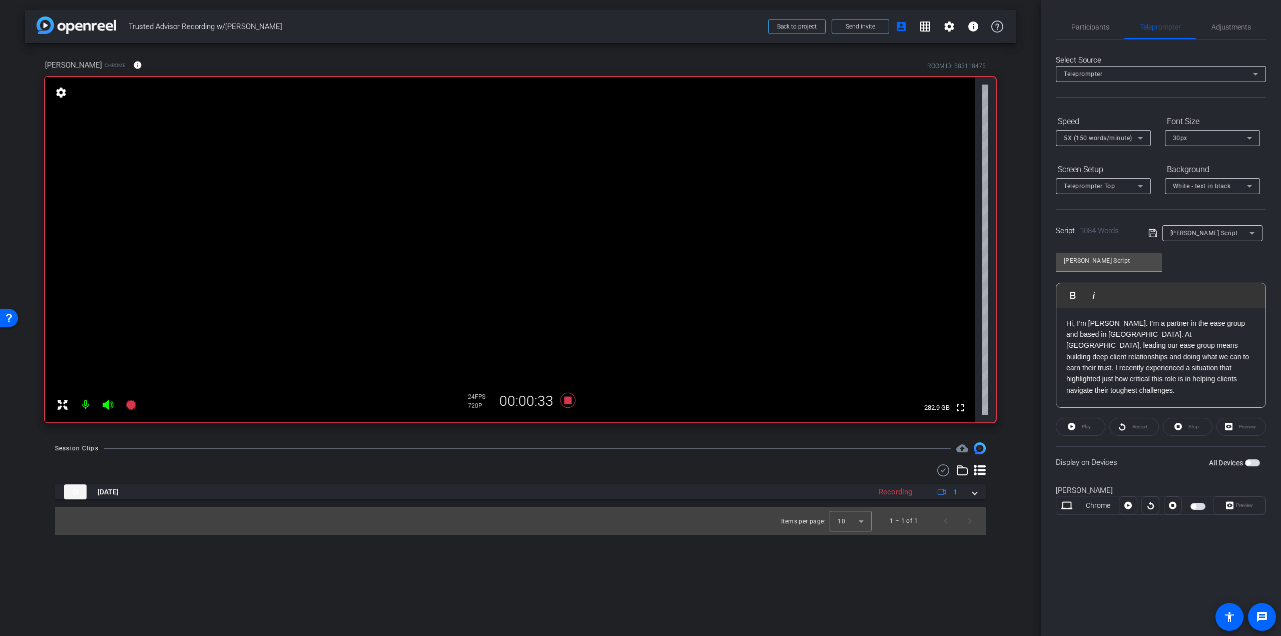
click at [1197, 506] on span "button" at bounding box center [1198, 506] width 15 height 7
click at [1246, 504] on span "Preview" at bounding box center [1244, 505] width 17 height 6
click at [1265, 13] on span "×" at bounding box center [1268, 18] width 6 height 12
click at [1236, 26] on span "Adjustments" at bounding box center [1232, 27] width 40 height 7
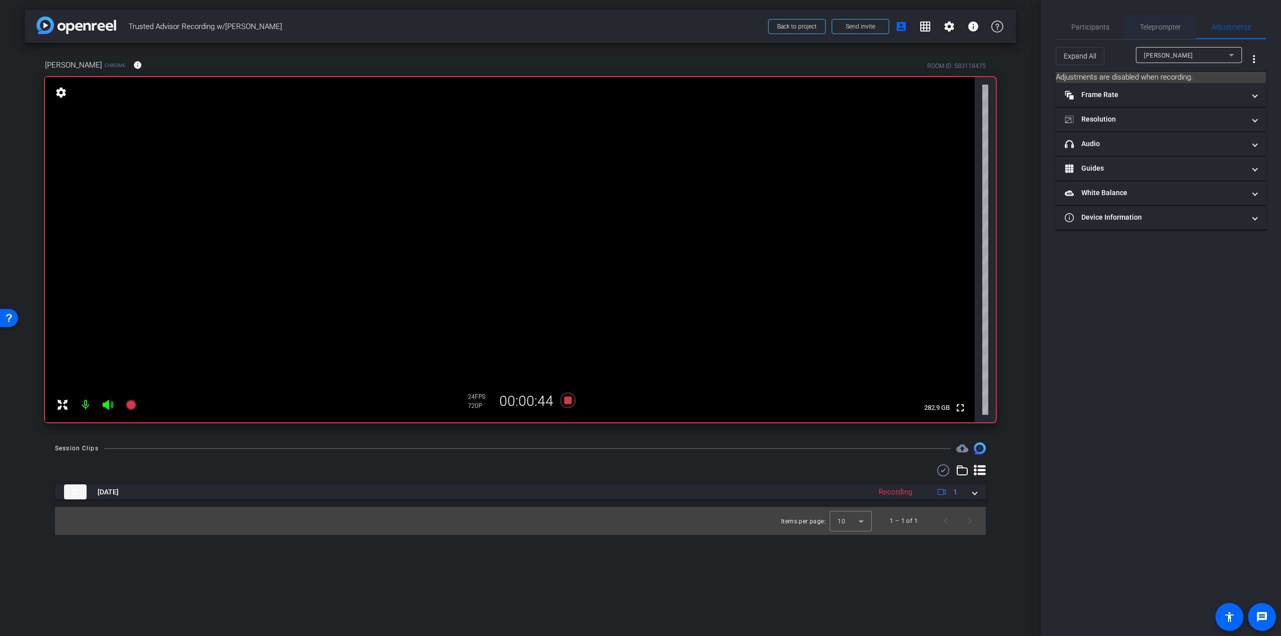
click at [1162, 18] on span "Teleprompter" at bounding box center [1160, 27] width 41 height 24
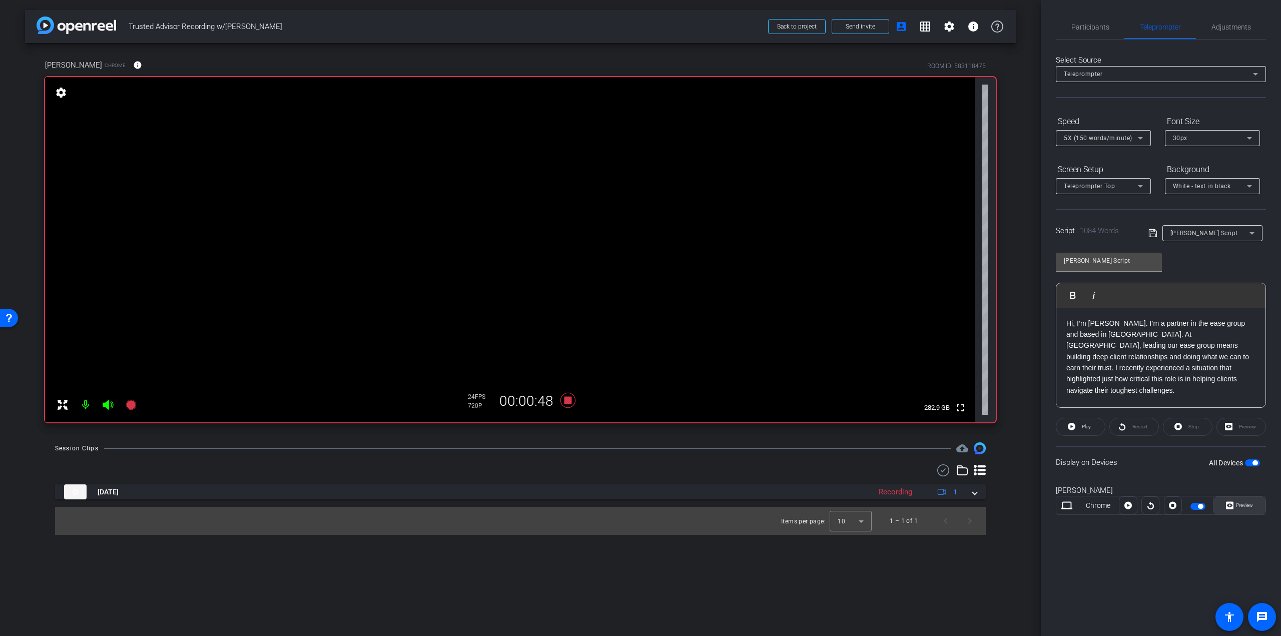
click at [1234, 510] on span "Preview" at bounding box center [1244, 505] width 20 height 14
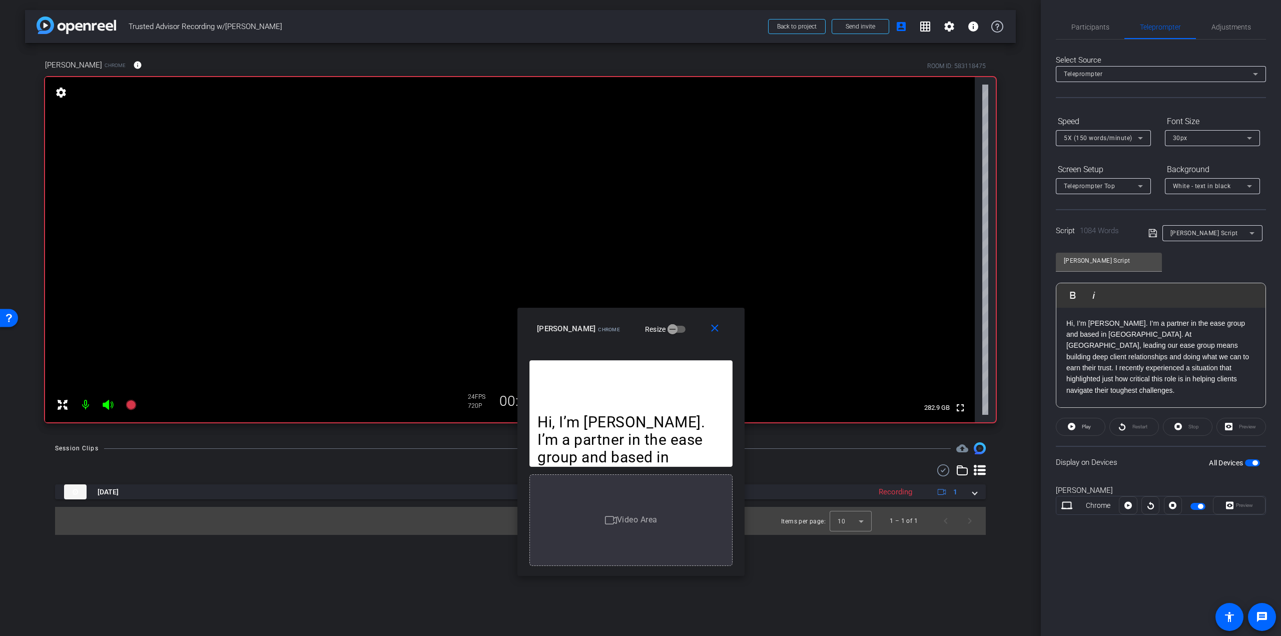
drag, startPoint x: 631, startPoint y: 192, endPoint x: 622, endPoint y: 316, distance: 124.0
click at [622, 316] on div "close Mathieu Boileau Chrome Resize" at bounding box center [630, 330] width 227 height 45
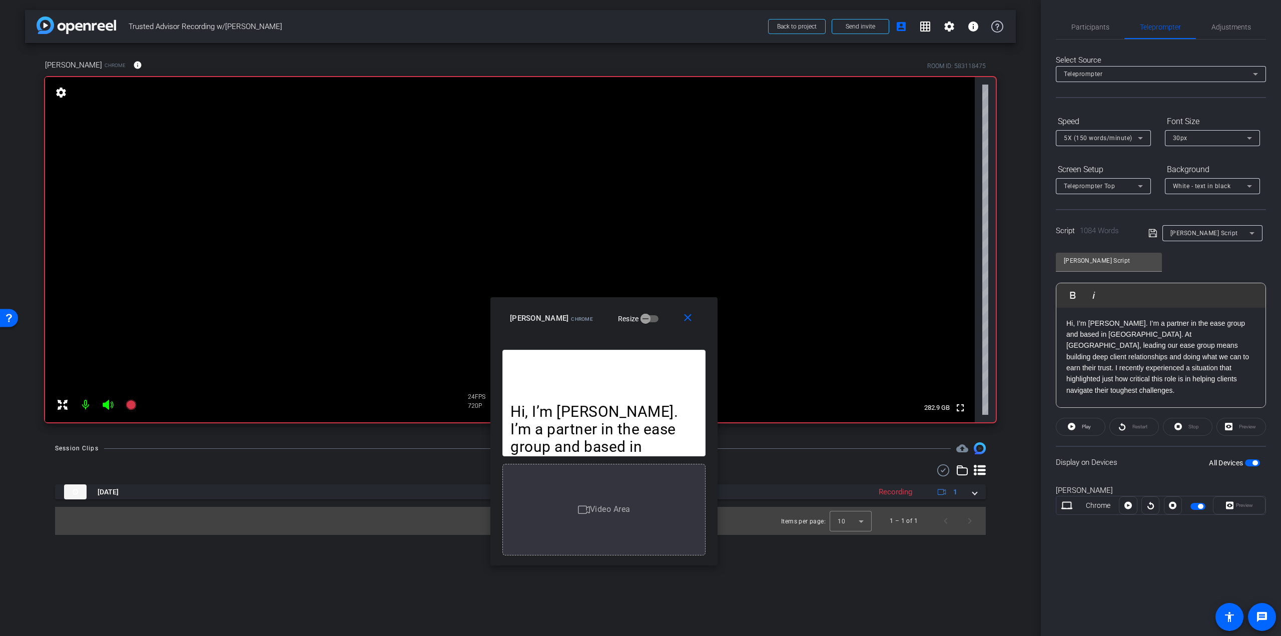
drag, startPoint x: 617, startPoint y: 318, endPoint x: 590, endPoint y: 308, distance: 29.0
click at [590, 308] on div "close Mathieu Boileau Chrome Resize" at bounding box center [603, 319] width 227 height 45
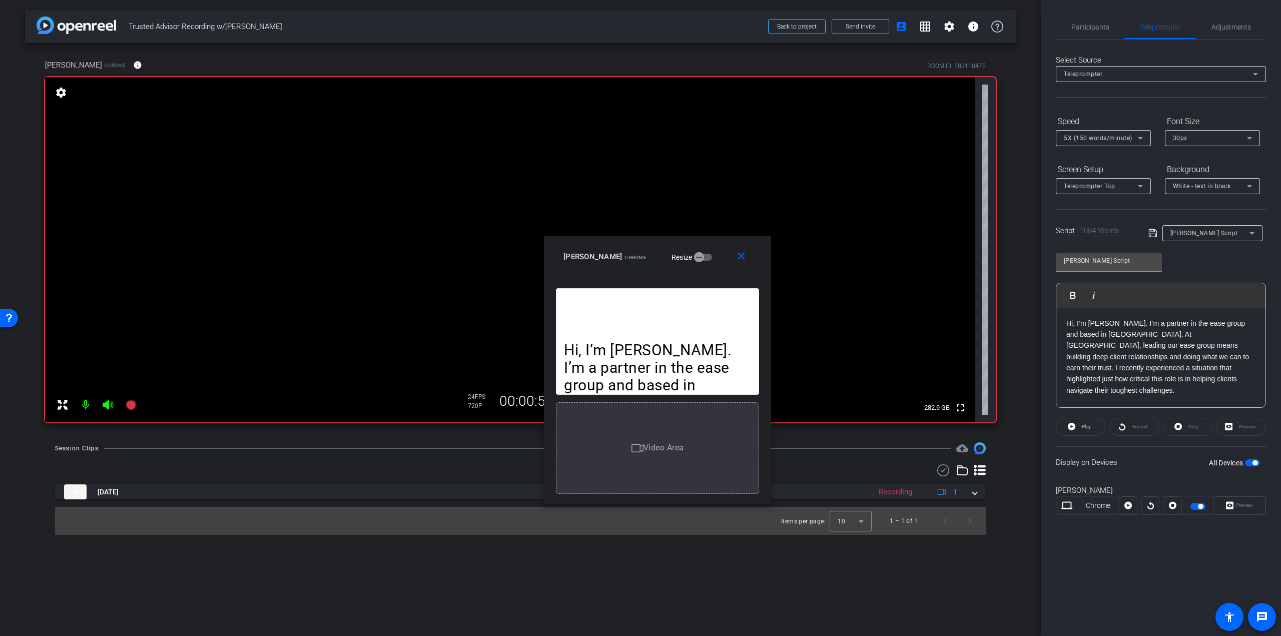
drag, startPoint x: 591, startPoint y: 305, endPoint x: 645, endPoint y: 244, distance: 81.6
click at [645, 244] on div "close Mathieu Boileau Chrome Resize" at bounding box center [657, 258] width 227 height 45
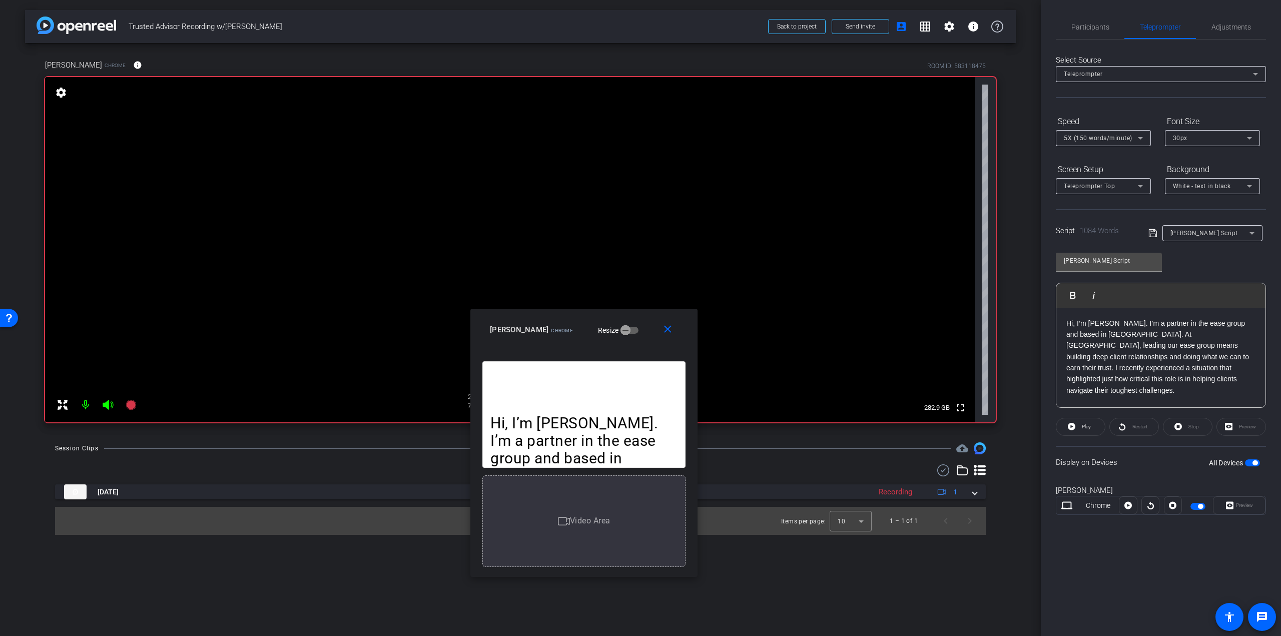
drag, startPoint x: 641, startPoint y: 247, endPoint x: 564, endPoint y: 319, distance: 105.9
click at [564, 319] on div "close Mathieu Boileau Chrome Resize" at bounding box center [583, 331] width 227 height 45
click at [1111, 327] on p "Hi, I’m Mathieu Boileau. I’m a partner in the ease group and based in Atlantic …" at bounding box center [1161, 357] width 189 height 79
click at [1208, 356] on p "Hi, I’m Mathieu Boileau. I’m a partner in the ease group and based in Atlantic …" at bounding box center [1161, 357] width 189 height 79
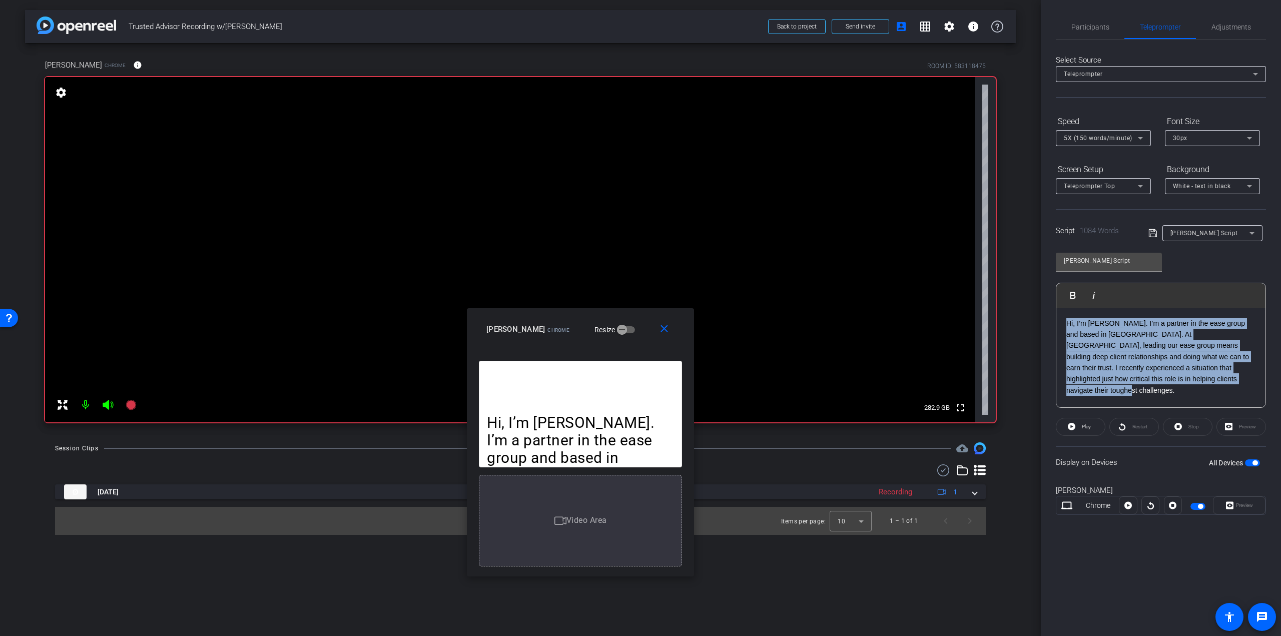
drag, startPoint x: 1228, startPoint y: 378, endPoint x: 1055, endPoint y: 319, distance: 183.3
click at [1055, 319] on div "Participants Teleprompter Adjustments settings Steven Bernucci flip Director Ev…" at bounding box center [1161, 318] width 240 height 636
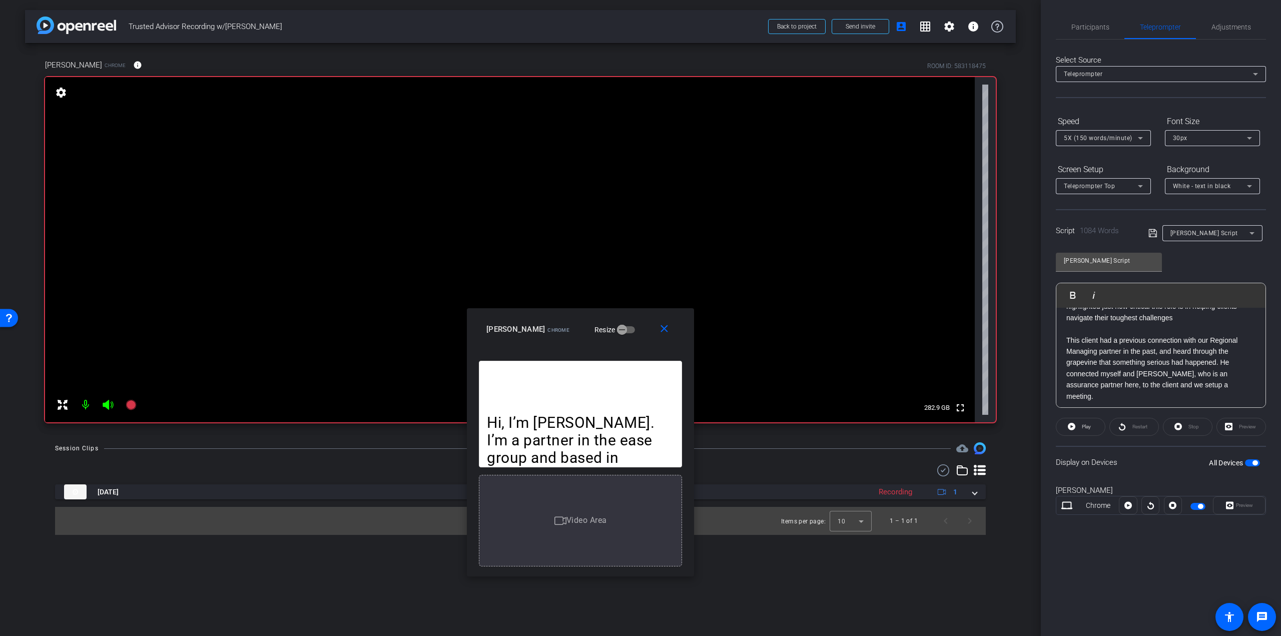
scroll to position [50, 0]
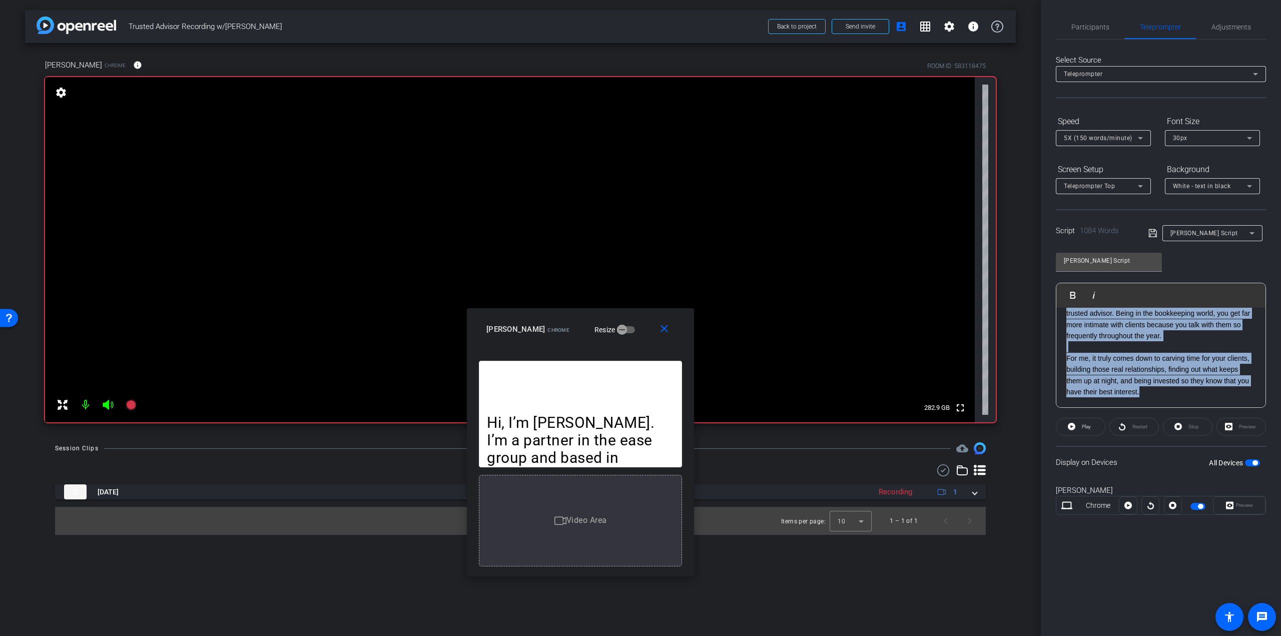
drag, startPoint x: 1068, startPoint y: 347, endPoint x: 1161, endPoint y: 539, distance: 213.5
click at [1161, 539] on div "Participants Teleprompter Adjustments settings Steven Bernucci flip Director Ev…" at bounding box center [1161, 318] width 240 height 636
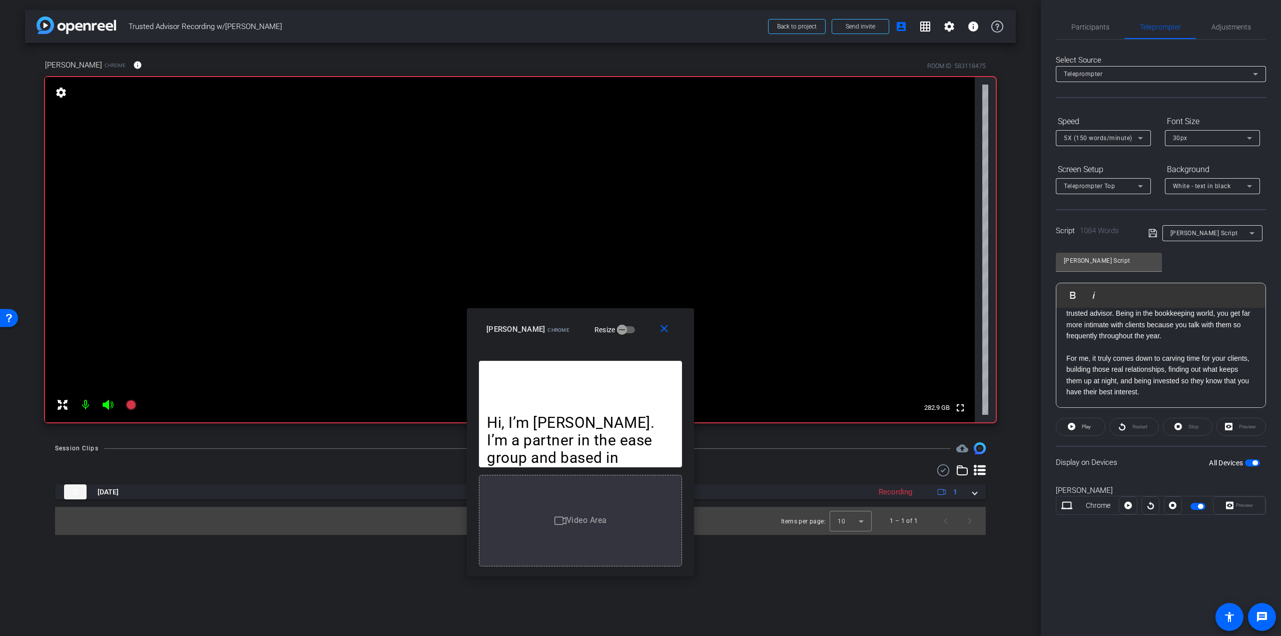
scroll to position [10, 0]
click at [1085, 398] on p at bounding box center [1161, 403] width 189 height 11
click at [1233, 396] on p "This client had a previous connection with our Regional Managing partner in the…" at bounding box center [1161, 325] width 189 height 168
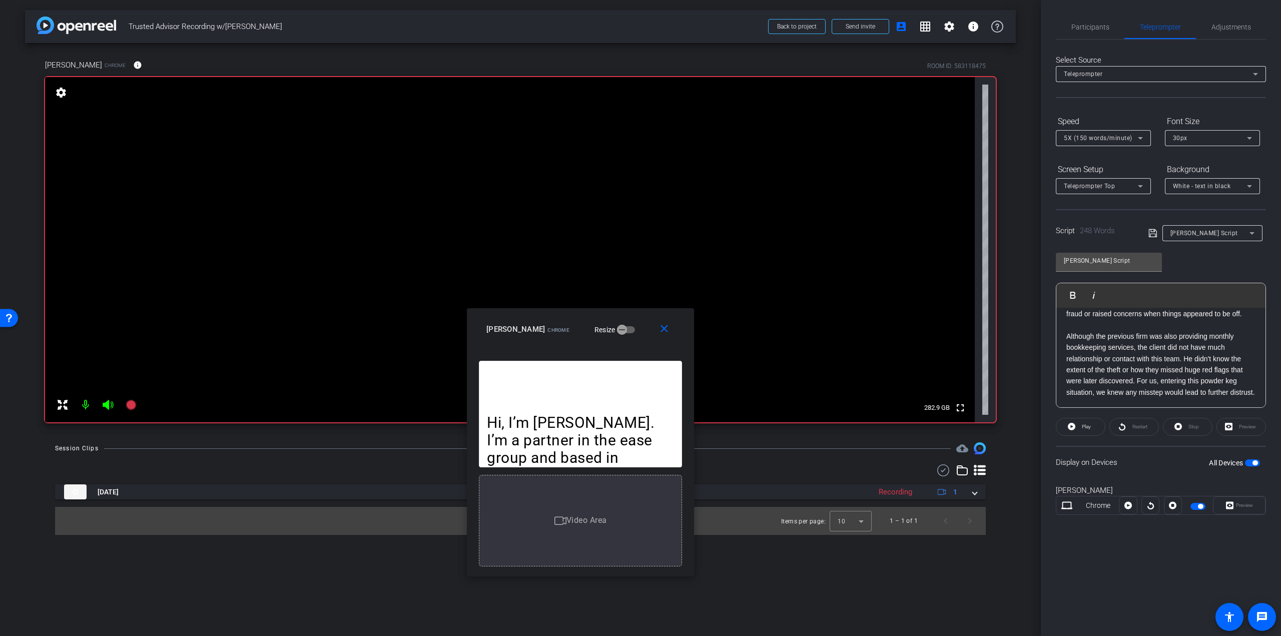
click at [1123, 395] on p "Although the previous firm was also providing monthly bookkeeping services, the…" at bounding box center [1161, 364] width 189 height 67
click at [1109, 391] on p "Through the client has connections to us in the past, he was still hesitant to …" at bounding box center [1161, 342] width 189 height 112
click at [1103, 392] on p "Once engaged, we made sure to assign the right ease technician for the job and …" at bounding box center [1161, 314] width 189 height 168
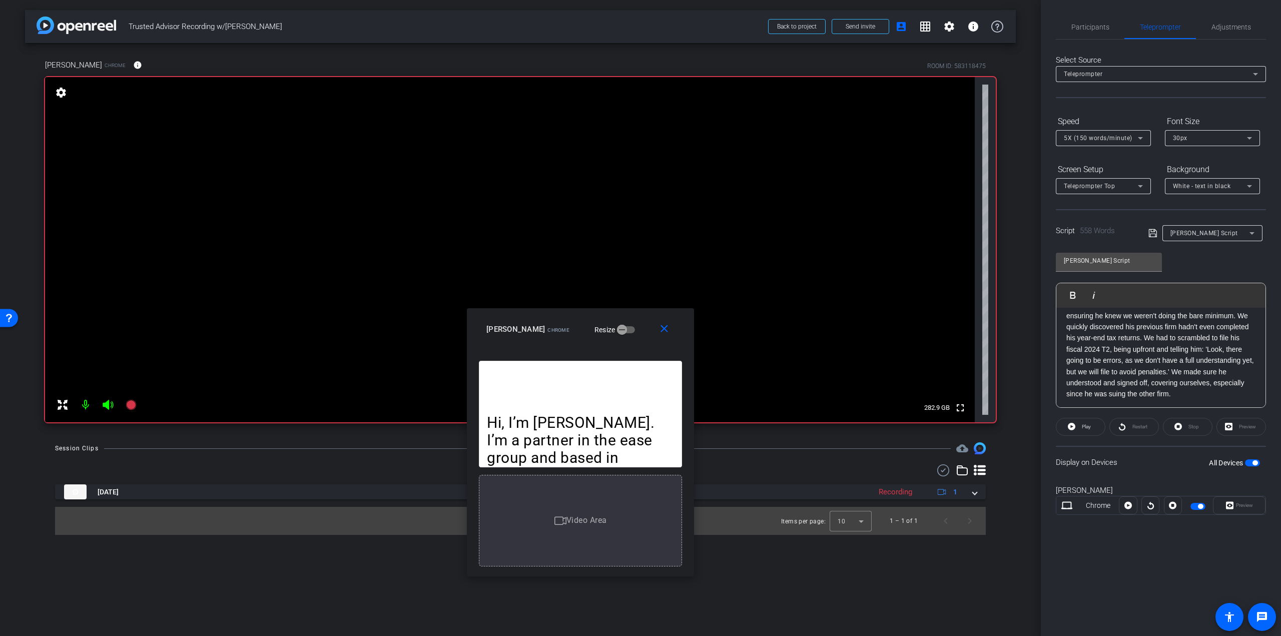
scroll to position [671, 0]
click at [1178, 394] on p "We took extra caution to involve him in all our discussions, ensuring he knew w…" at bounding box center [1161, 347] width 189 height 101
click at [1249, 392] on p "Initially, they were aggressive and preemptively distrustful. With every step o…" at bounding box center [1161, 319] width 189 height 157
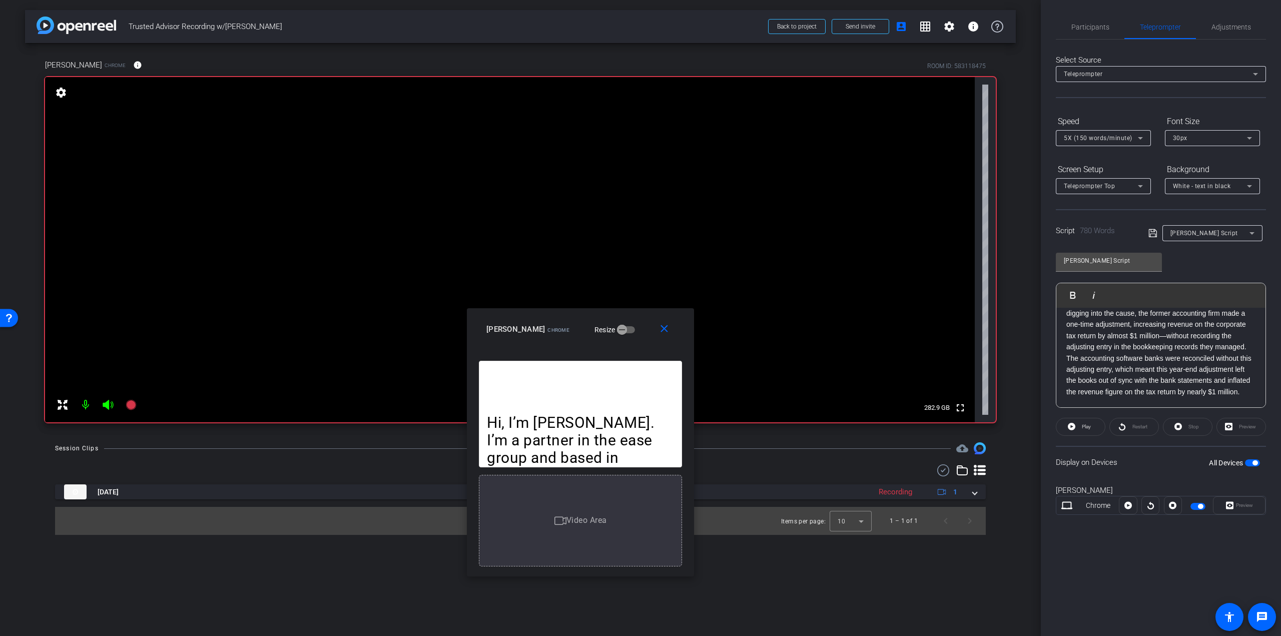
click at [1160, 396] on p "The client had a good sense of their operations and quickly noticed when the pr…" at bounding box center [1161, 335] width 189 height 123
drag, startPoint x: 1223, startPoint y: 396, endPoint x: 1216, endPoint y: 391, distance: 8.6
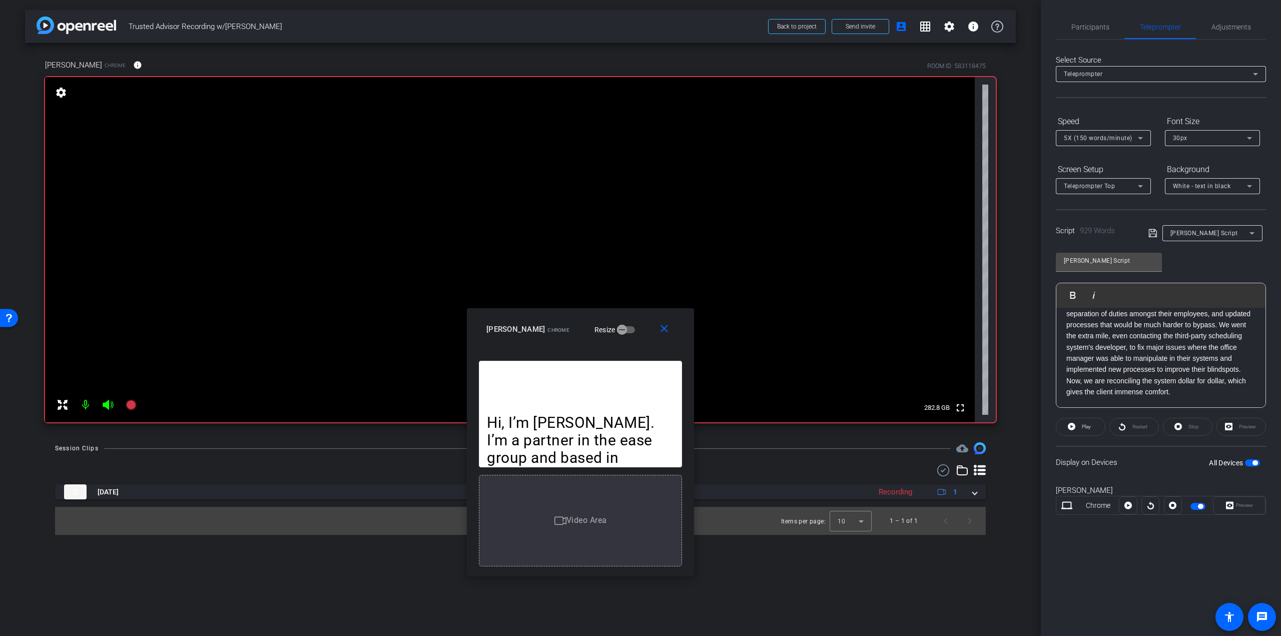
click at [1223, 396] on p "Once we had a clear sense of the underlying issues, we put stronger safeguards …" at bounding box center [1161, 342] width 189 height 112
click at [1113, 392] on p "We thought building trust with this client would take years. But by sitting wit…" at bounding box center [1161, 347] width 189 height 101
click at [1202, 346] on p "This client had a previous connection with our Regional Managing partner in the…" at bounding box center [1161, 391] width 189 height 168
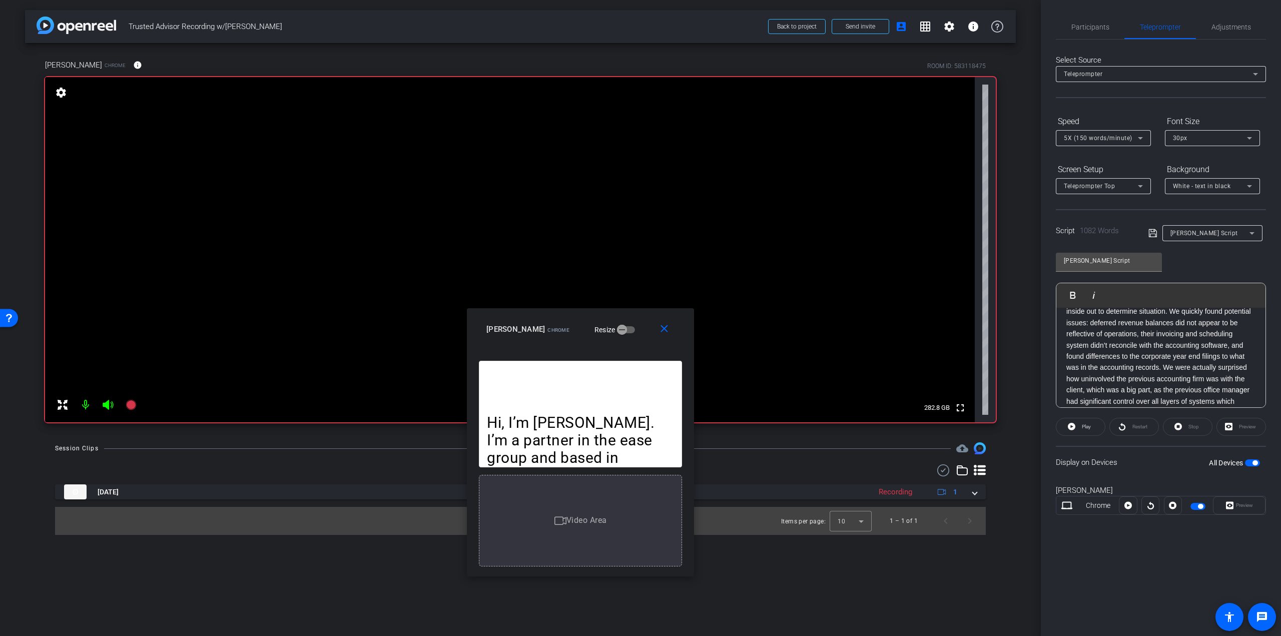
scroll to position [551, 0]
click at [1165, 333] on p "Once engaged, we made sure to assign the right ease technician for the job and …" at bounding box center [1161, 344] width 189 height 168
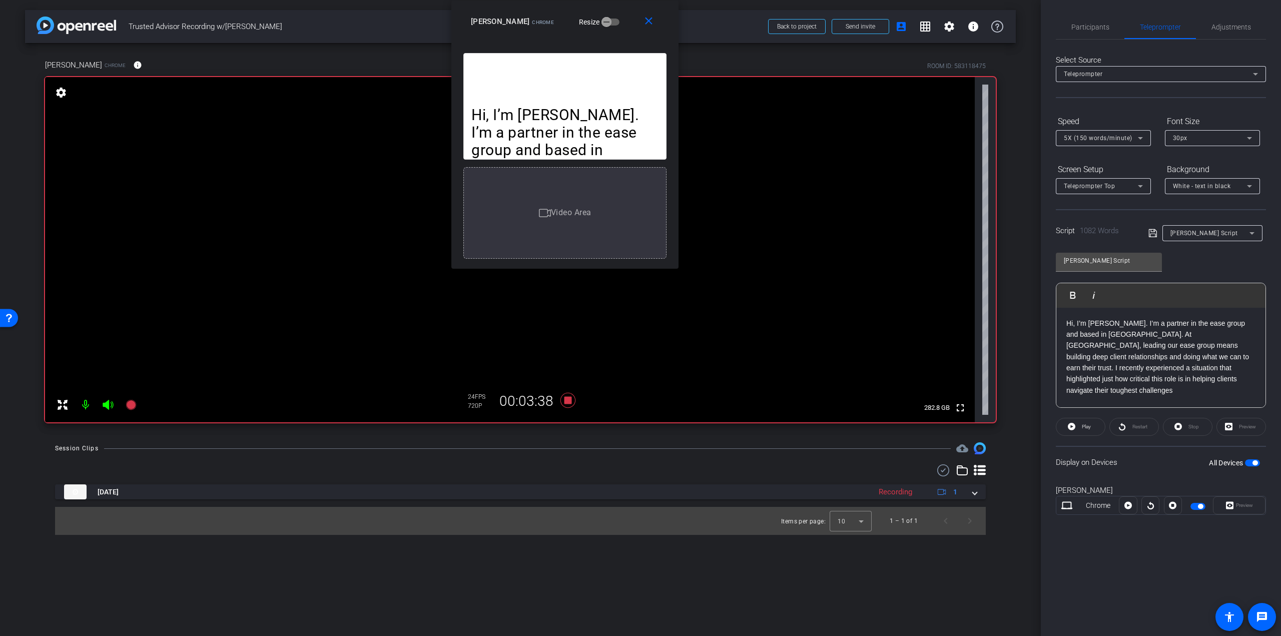
drag, startPoint x: 561, startPoint y: 322, endPoint x: 543, endPoint y: 1, distance: 322.3
click at [543, 1] on div "close Mathieu Boileau Chrome Resize" at bounding box center [564, 23] width 227 height 45
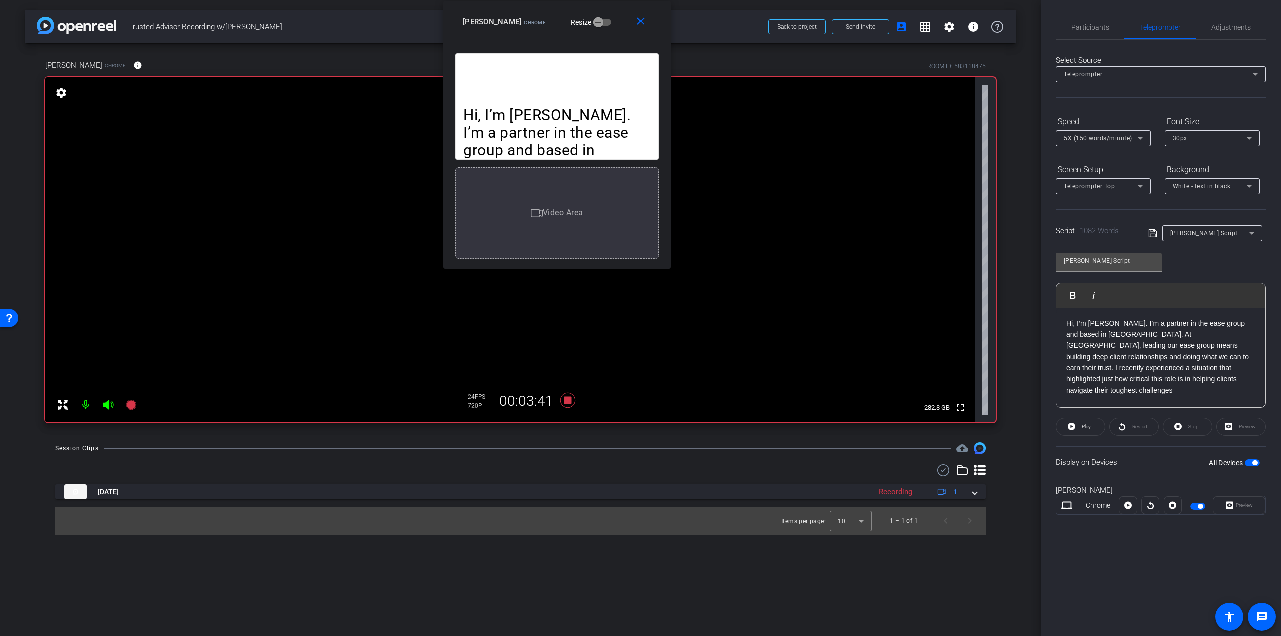
drag, startPoint x: 549, startPoint y: 12, endPoint x: 544, endPoint y: 10, distance: 5.7
click at [544, 10] on div "close Mathieu Boileau Chrome Resize" at bounding box center [556, 23] width 227 height 45
click at [1246, 430] on div "Preview" at bounding box center [1242, 427] width 50 height 18
click at [1093, 424] on span at bounding box center [1081, 427] width 49 height 24
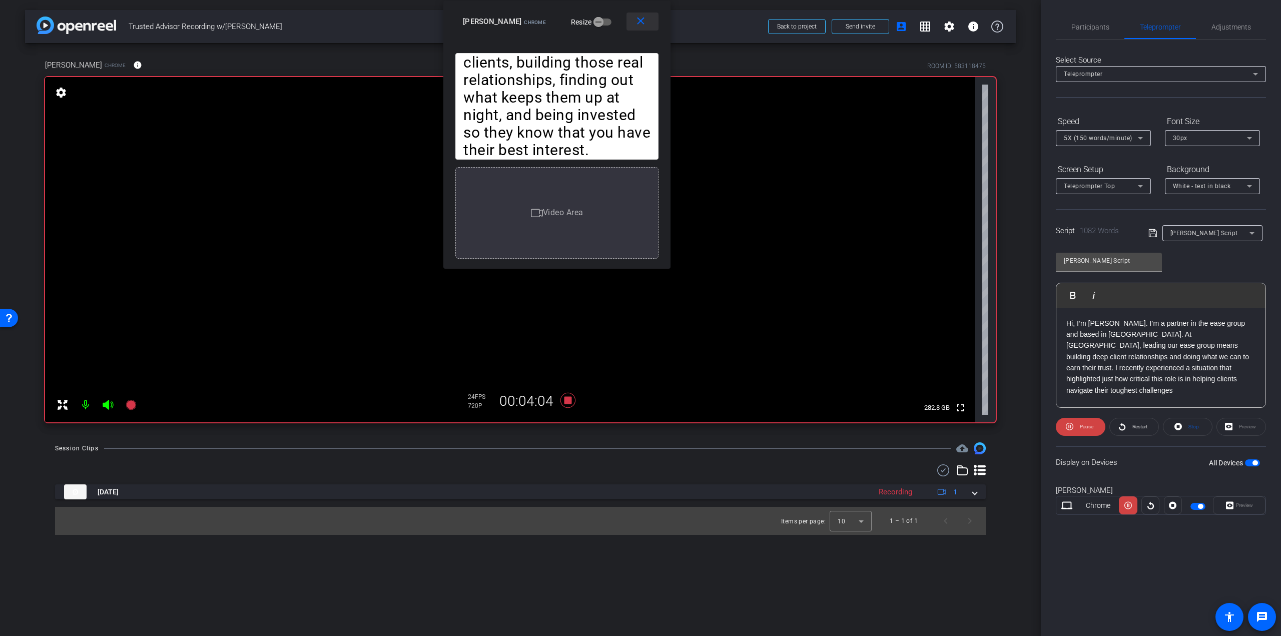
click at [637, 16] on mat-icon "close" at bounding box center [641, 21] width 13 height 13
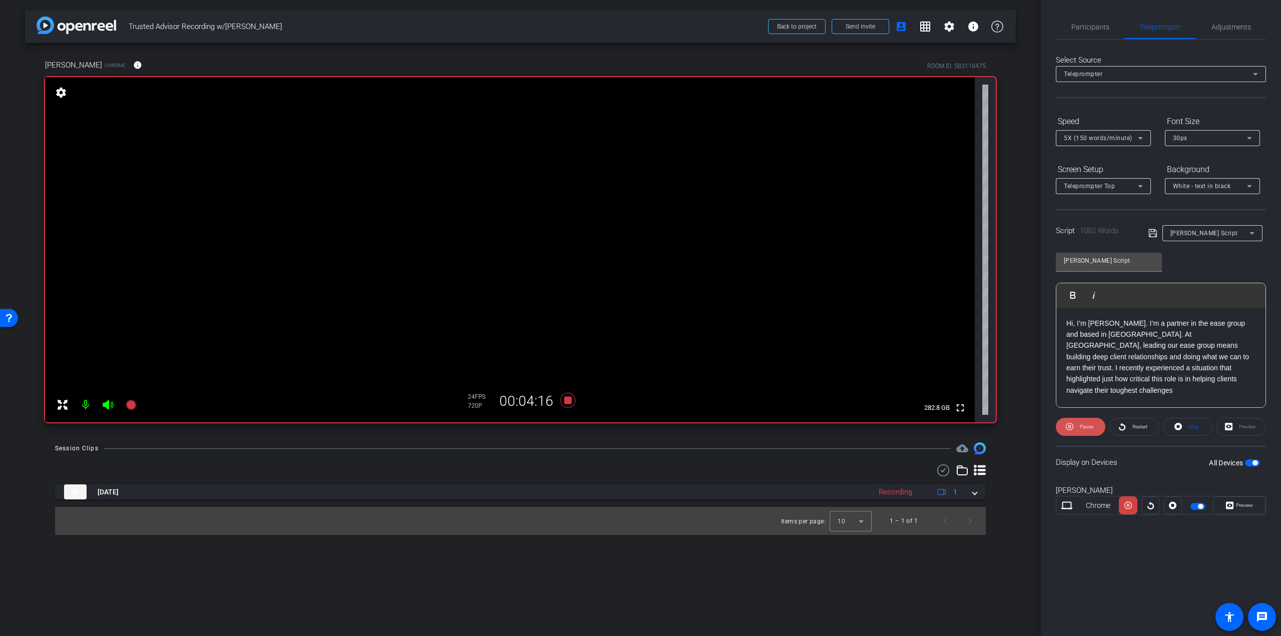
click at [1089, 427] on span "Pause" at bounding box center [1087, 427] width 14 height 6
click at [1224, 378] on p "Hi, I’m Mathieu Boileau. I’m a partner in the ease group and based in Atlantic …" at bounding box center [1161, 357] width 189 height 79
click at [1123, 426] on icon at bounding box center [1123, 426] width 8 height 13
click at [1093, 428] on span "Pause" at bounding box center [1087, 427] width 14 height 6
click at [129, 407] on icon at bounding box center [131, 405] width 10 height 10
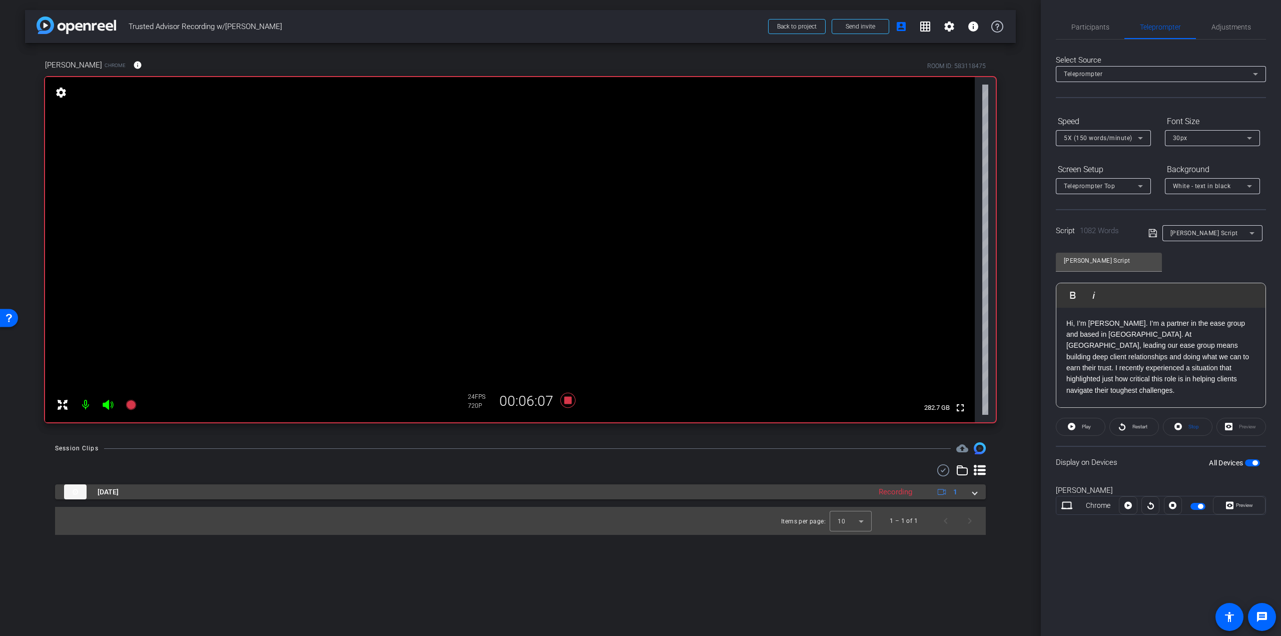
click at [975, 491] on span at bounding box center [975, 492] width 4 height 11
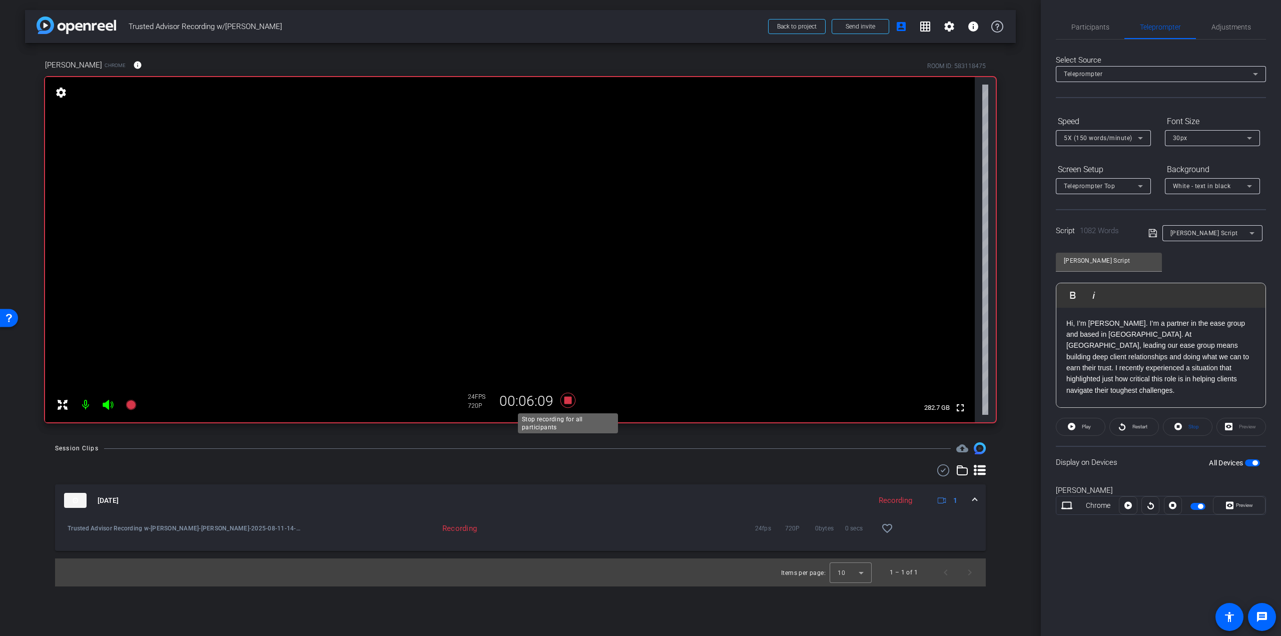
click at [571, 398] on icon at bounding box center [568, 400] width 15 height 15
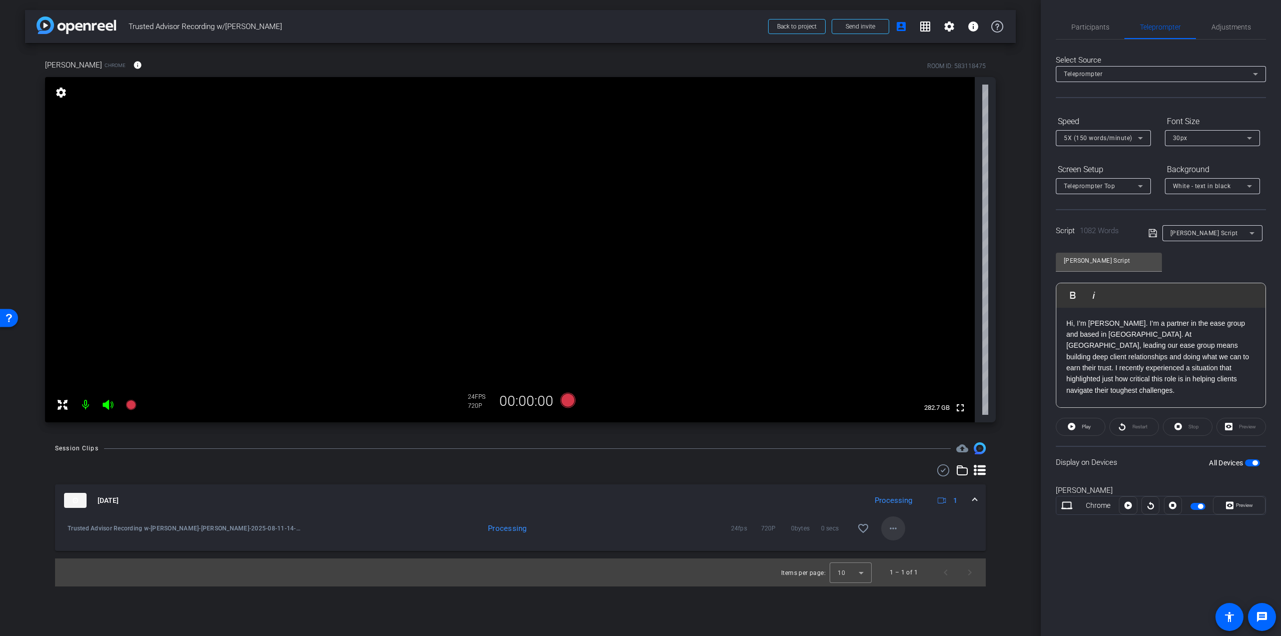
click at [895, 535] on span at bounding box center [893, 528] width 24 height 24
click at [1026, 436] on div at bounding box center [640, 318] width 1281 height 636
click at [871, 529] on span at bounding box center [863, 528] width 24 height 24
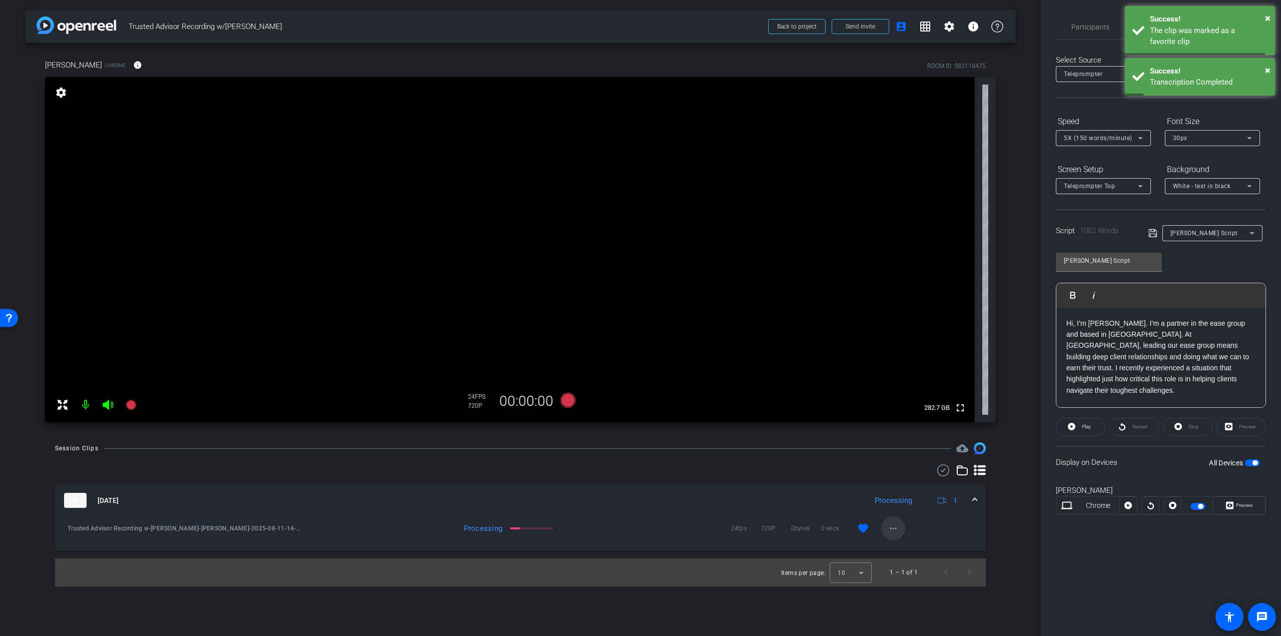
click at [888, 532] on mat-icon "more_horiz" at bounding box center [893, 528] width 12 height 12
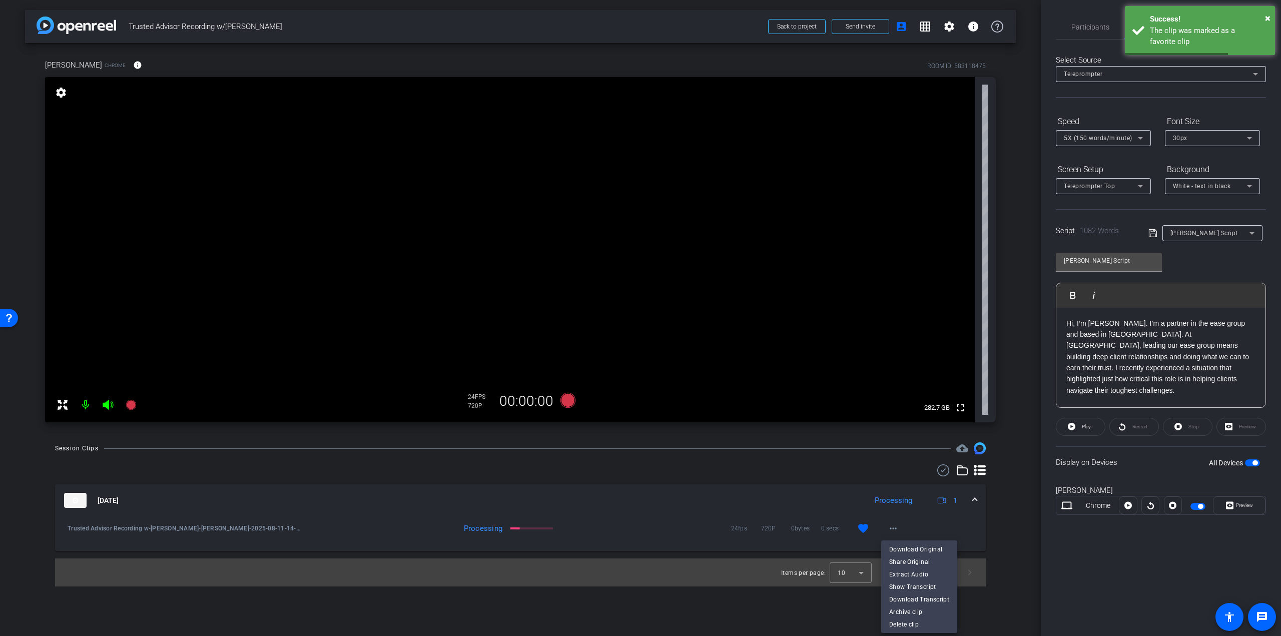
click at [1027, 461] on div at bounding box center [640, 318] width 1281 height 636
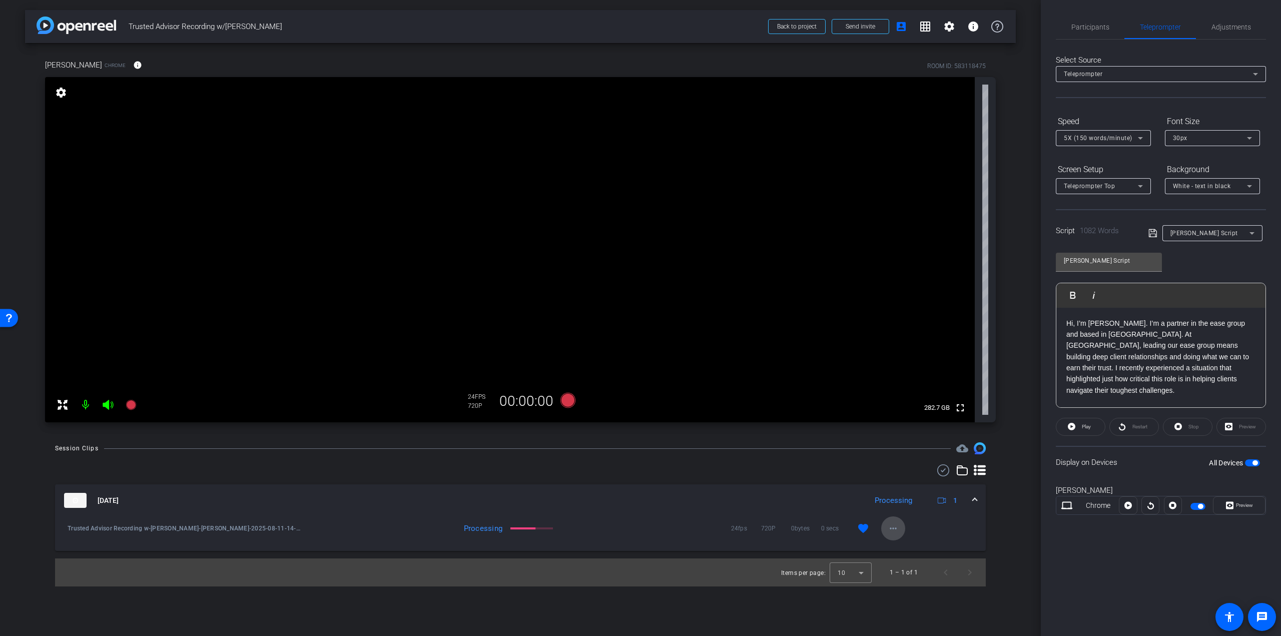
click at [894, 532] on mat-icon "more_horiz" at bounding box center [893, 528] width 12 height 12
click at [924, 552] on span "Download Original" at bounding box center [919, 550] width 60 height 12
click at [895, 534] on mat-icon "more_horiz" at bounding box center [893, 528] width 12 height 12
click at [1022, 508] on div at bounding box center [640, 318] width 1281 height 636
click at [133, 401] on icon at bounding box center [131, 405] width 10 height 10
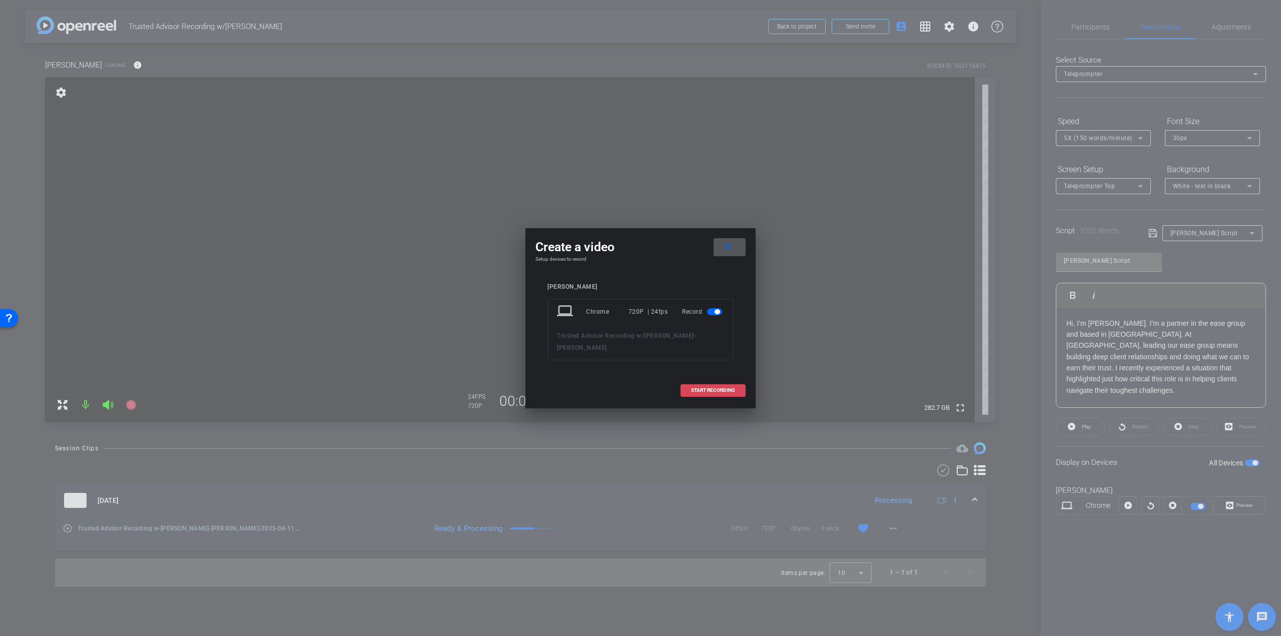
click at [700, 389] on span "START RECORDING" at bounding box center [713, 390] width 44 height 5
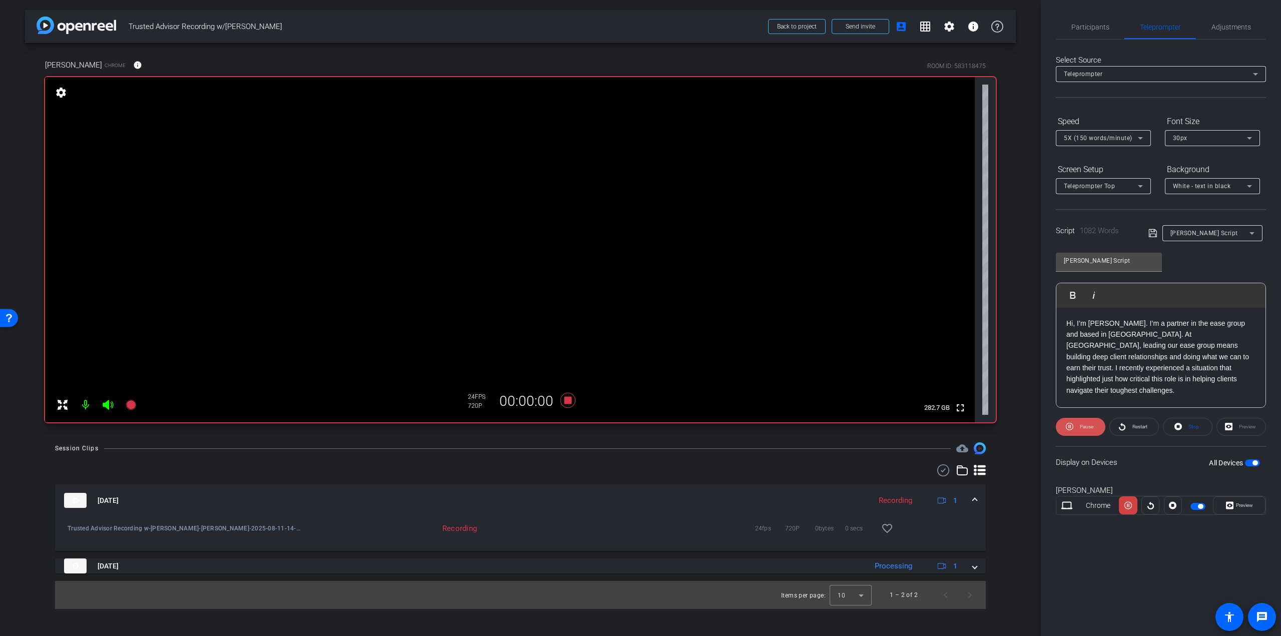
click at [1093, 429] on span "Pause" at bounding box center [1087, 427] width 14 height 6
click at [1120, 427] on icon at bounding box center [1123, 426] width 8 height 13
click at [1094, 25] on span "Participants" at bounding box center [1091, 27] width 38 height 7
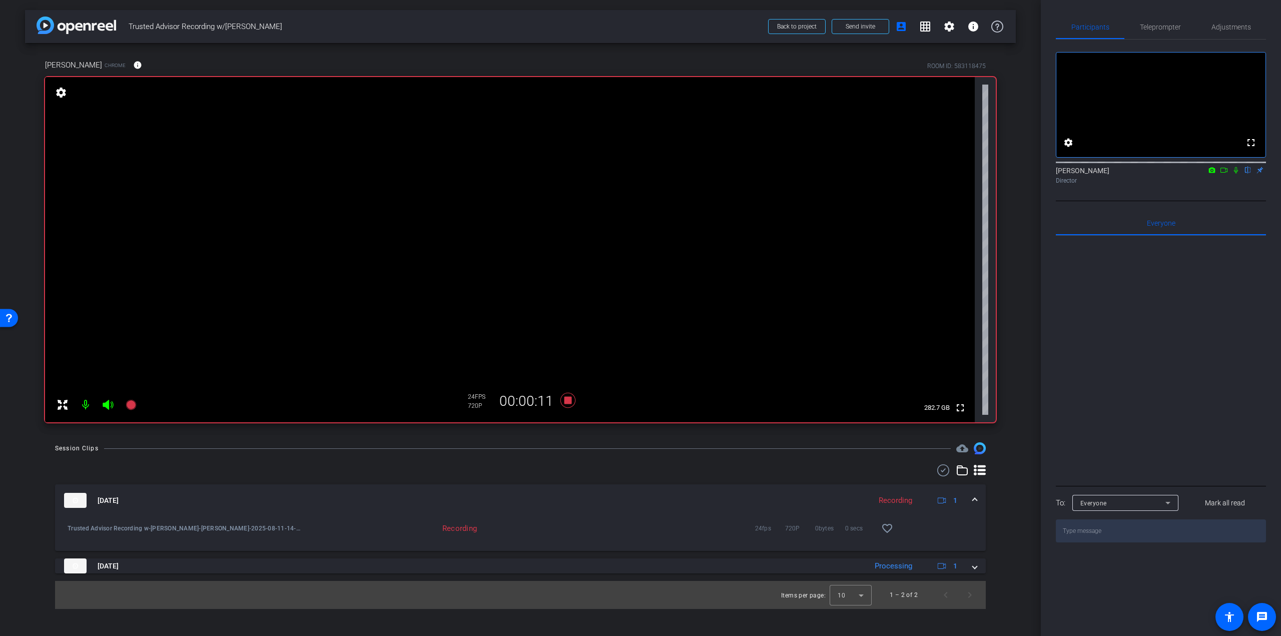
click at [1235, 174] on icon at bounding box center [1236, 170] width 4 height 7
click at [1180, 37] on span "Teleprompter" at bounding box center [1160, 27] width 41 height 24
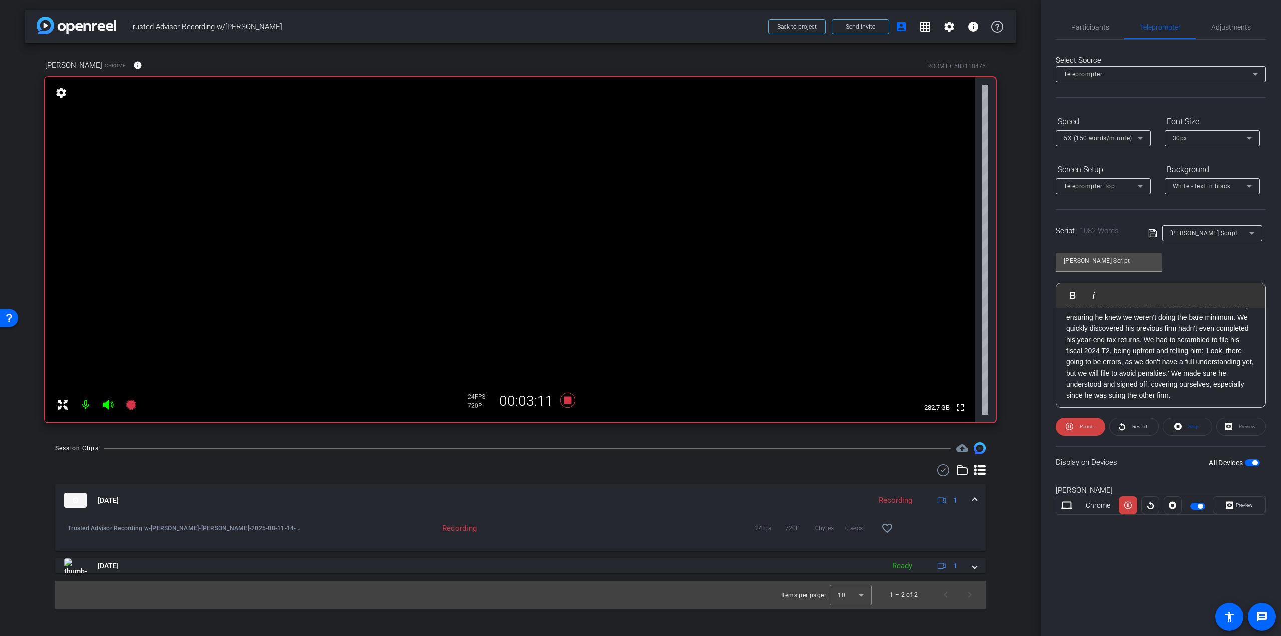
scroll to position [651, 0]
click at [1079, 31] on span "Participants" at bounding box center [1091, 27] width 38 height 24
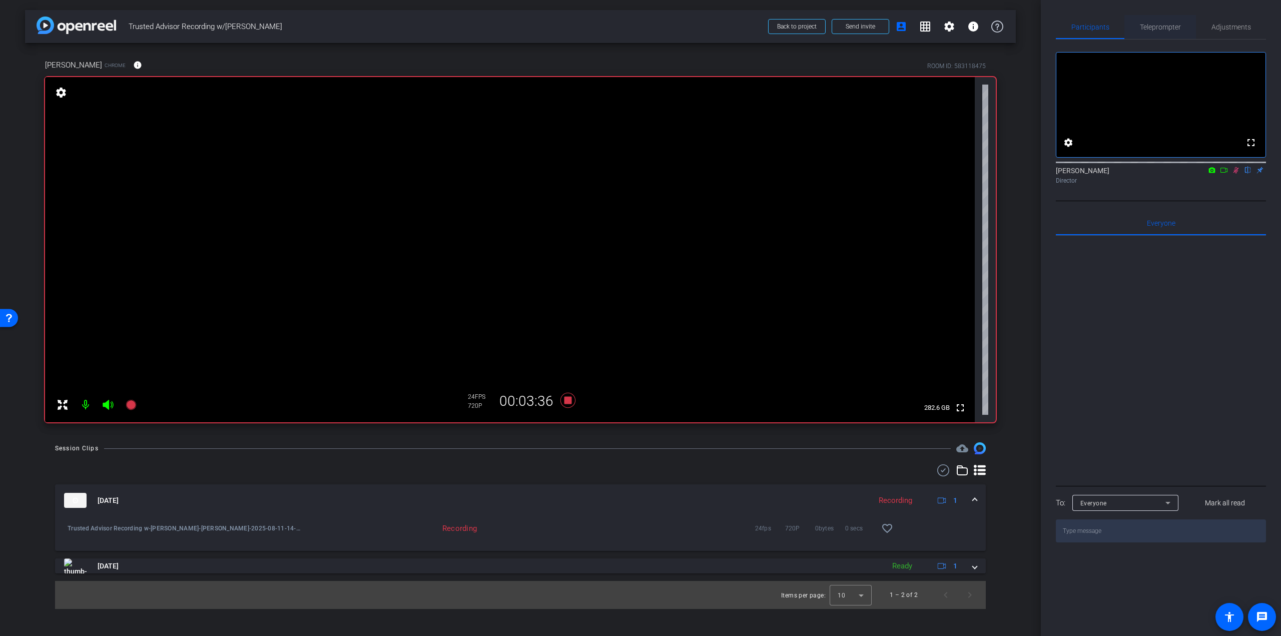
click at [1154, 30] on span "Teleprompter" at bounding box center [1160, 27] width 41 height 7
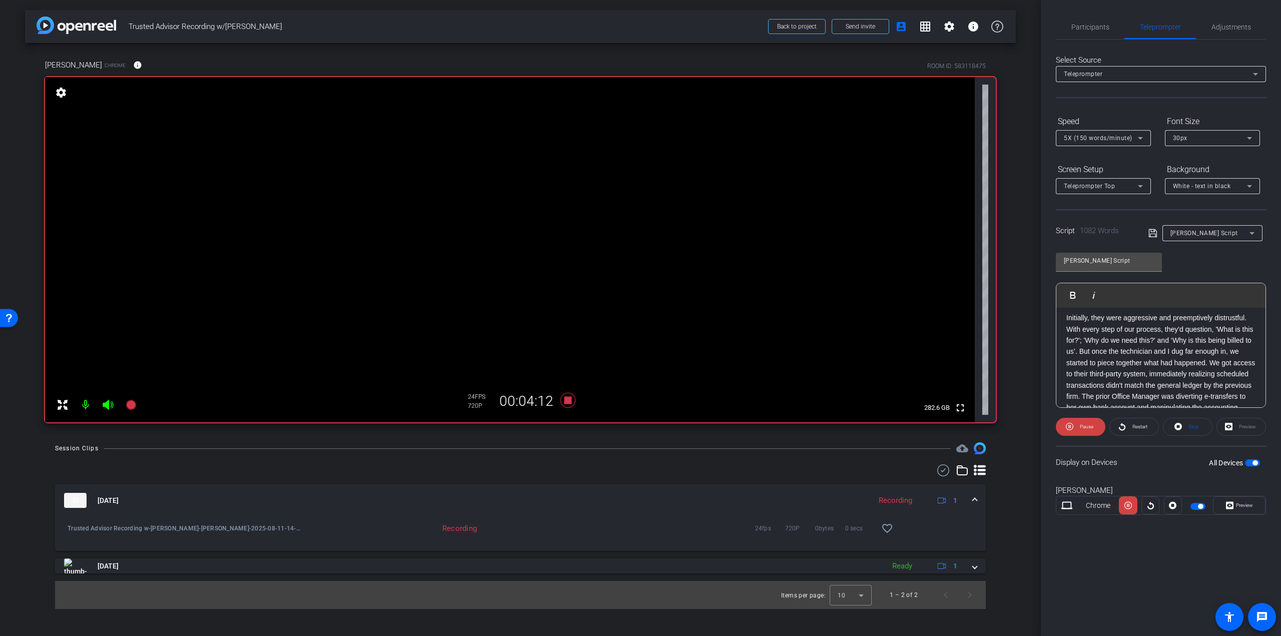
scroll to position [851, 0]
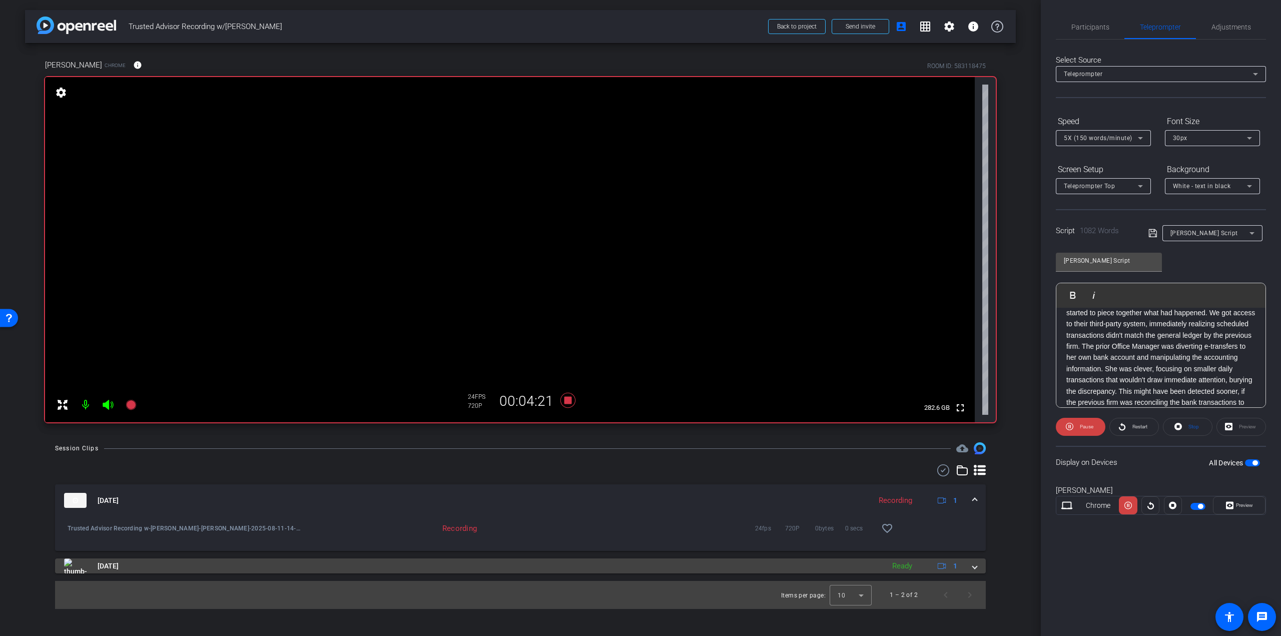
click at [978, 567] on mat-expansion-panel-header "Aug 11, 2025 Ready 1" at bounding box center [520, 566] width 931 height 15
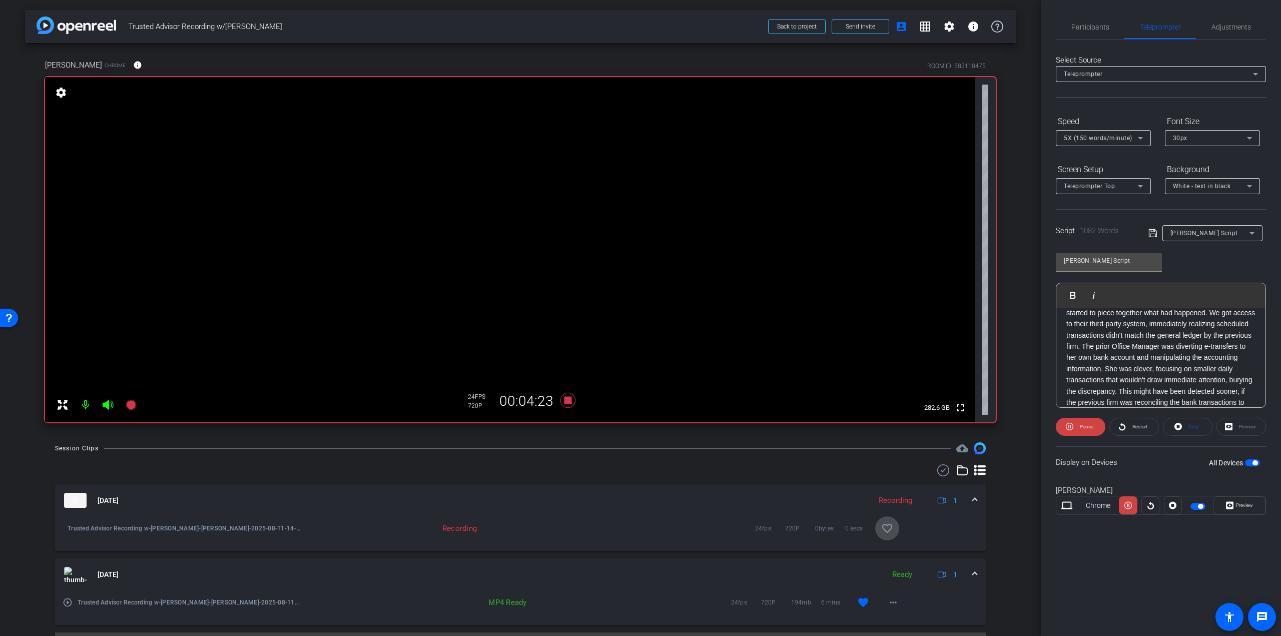
click at [883, 533] on mat-icon "favorite_border" at bounding box center [887, 528] width 12 height 12
click at [1089, 27] on span "Participants" at bounding box center [1091, 27] width 38 height 7
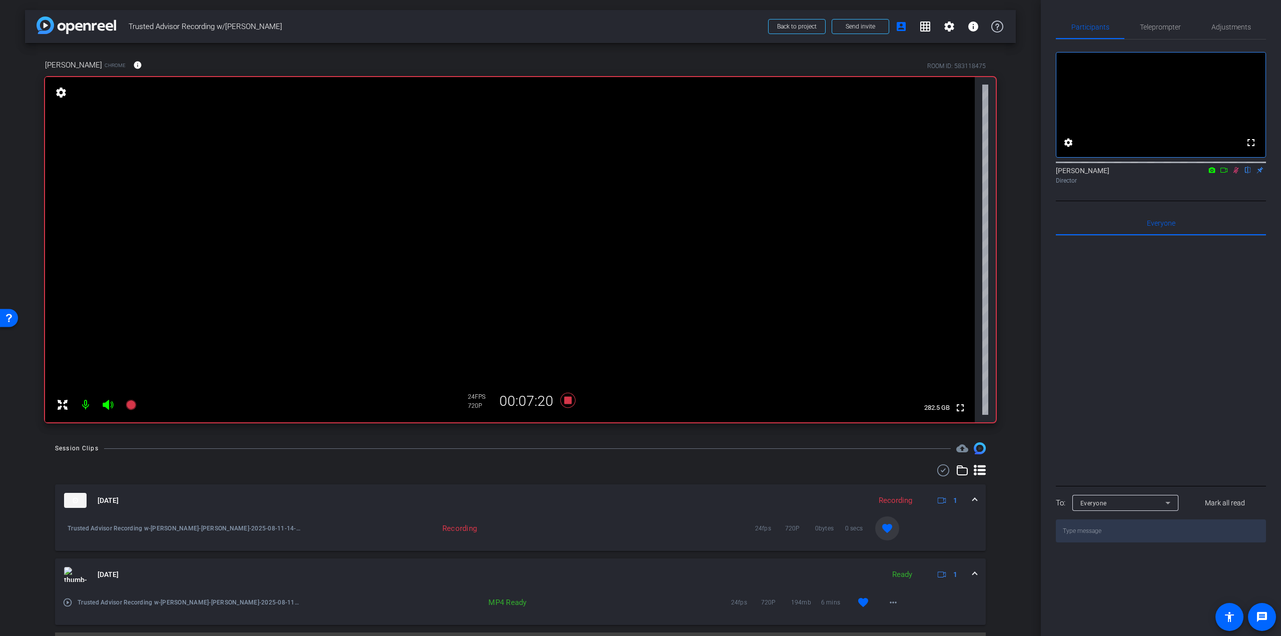
click at [1236, 174] on icon at bounding box center [1236, 170] width 8 height 7
click at [1145, 30] on span "Teleprompter" at bounding box center [1160, 27] width 41 height 7
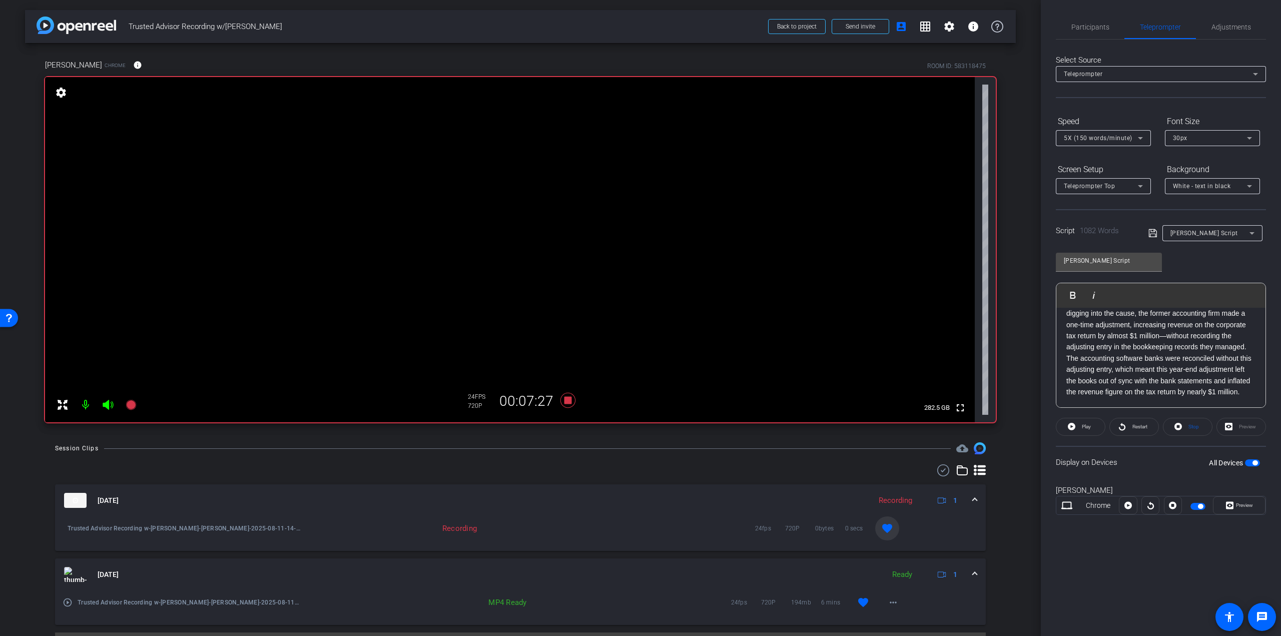
scroll to position [951, 0]
click at [1145, 361] on p "The client had a good sense of their operations and quickly noticed when the pr…" at bounding box center [1161, 391] width 189 height 123
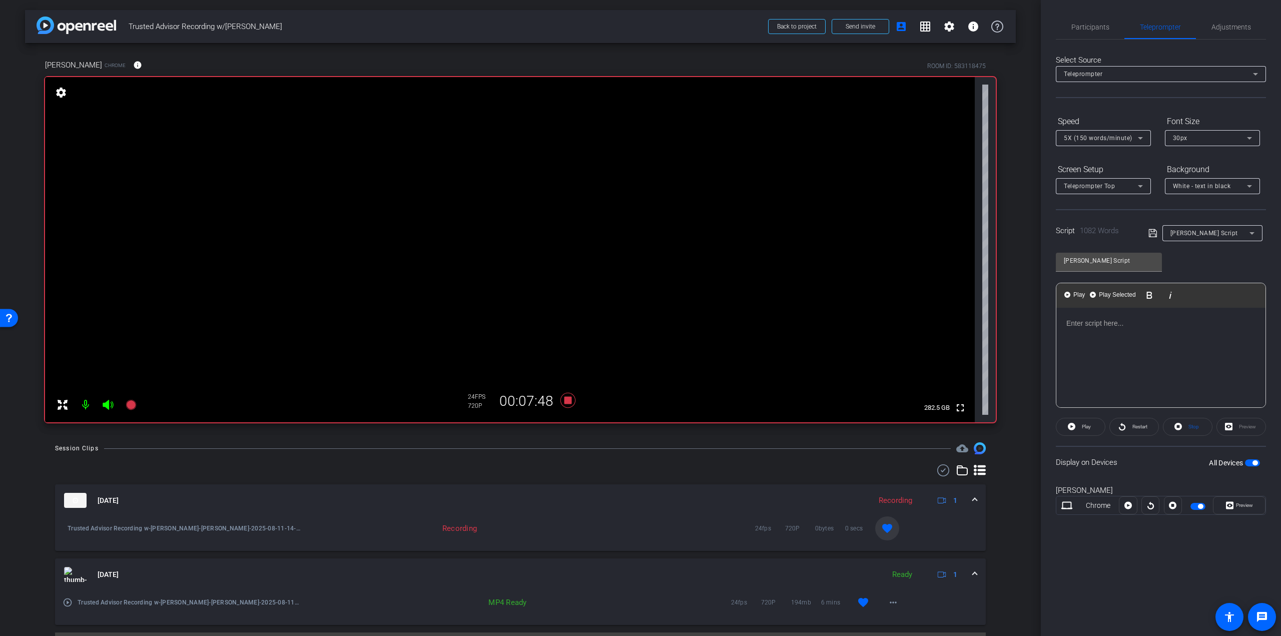
scroll to position [0, 0]
click at [1102, 325] on p at bounding box center [1161, 323] width 189 height 11
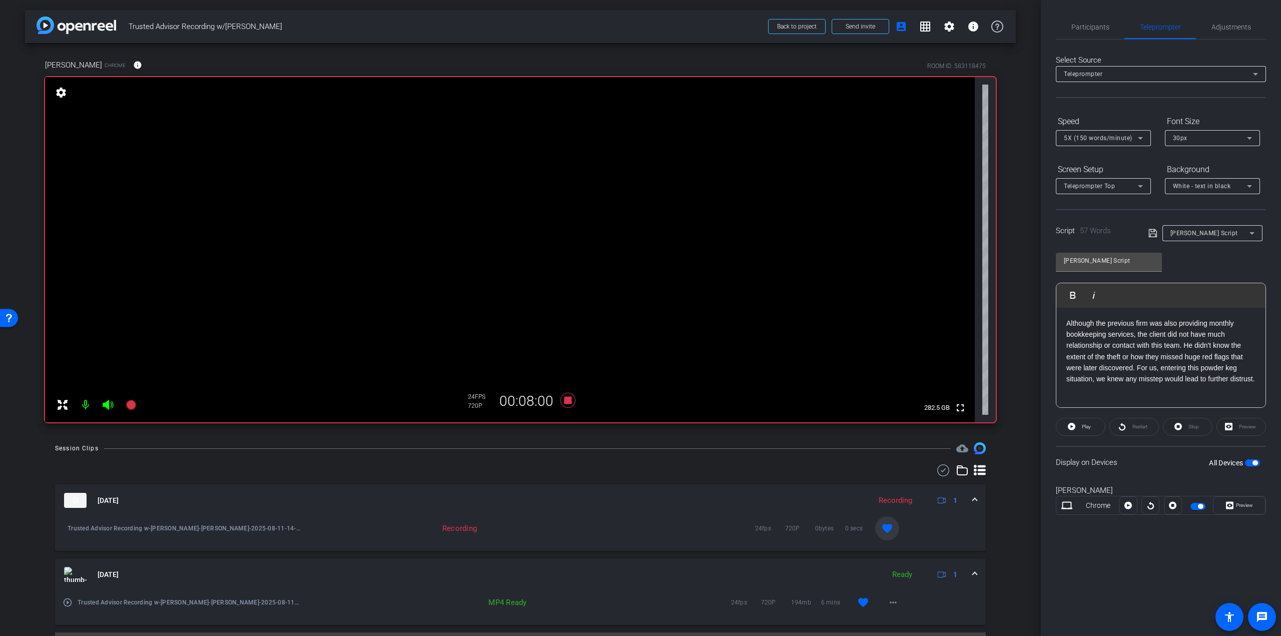
scroll to position [11, 0]
click at [1086, 397] on p at bounding box center [1161, 391] width 189 height 11
click at [1067, 348] on p "hrough the client has connections to us in the past, he was still hesitant to e…" at bounding box center [1161, 390] width 189 height 112
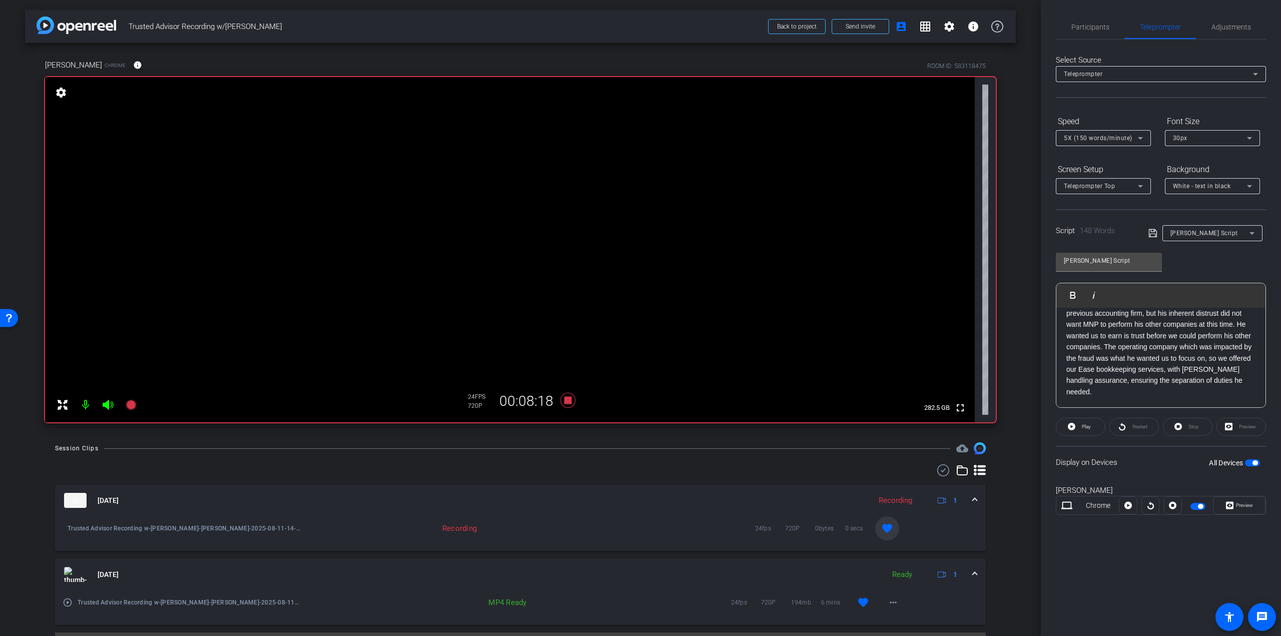
click at [1107, 397] on p "Through the client has connections to us in the past, he was still hesitant to …" at bounding box center [1161, 341] width 189 height 112
click at [1081, 356] on p "Through the client has connections to us in the past, he was still hesitant to …" at bounding box center [1161, 350] width 189 height 112
click at [1184, 395] on p "We were actually surprised how uninvolved the previous accounting firm was with…" at bounding box center [1161, 358] width 189 height 79
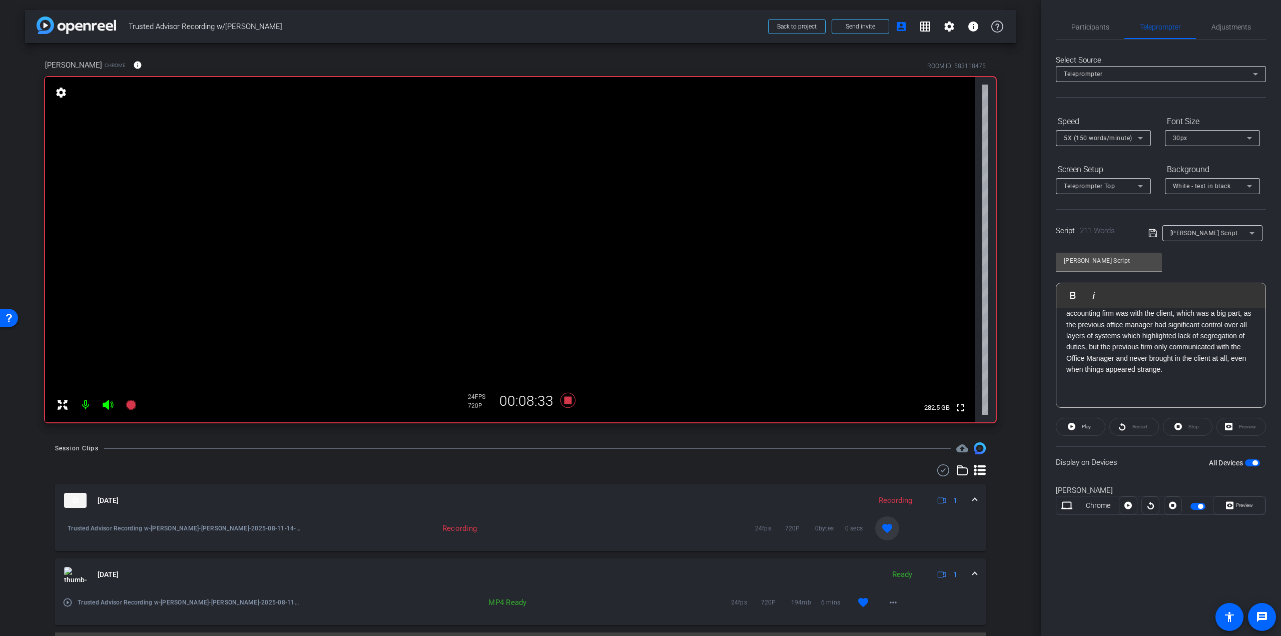
scroll to position [280, 0]
click at [1069, 369] on p "he accounting software banks were reconciled without this adjusting entry, whic…" at bounding box center [1161, 375] width 189 height 45
click at [1099, 396] on p "The accounting software banks were reconciled without this adjusting entry, whi…" at bounding box center [1161, 375] width 189 height 45
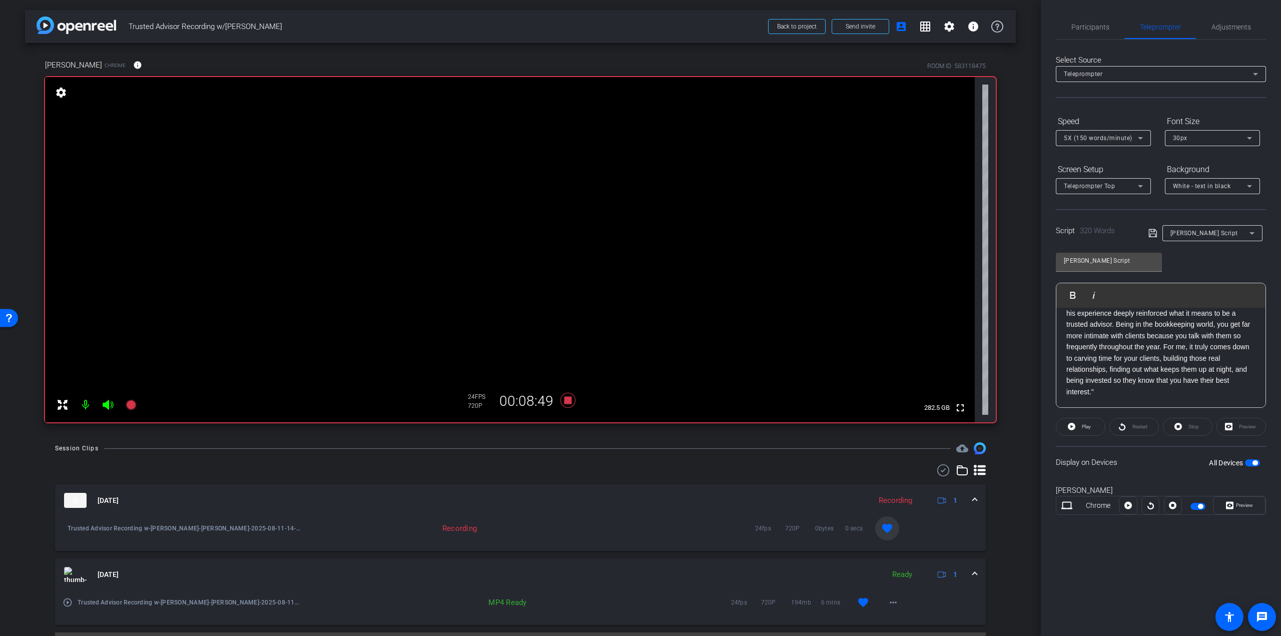
click at [1066, 321] on div "Although the previous firm was also providing monthly bookkeeping services, the…" at bounding box center [1161, 173] width 209 height 468
click at [1076, 427] on span at bounding box center [1081, 427] width 49 height 24
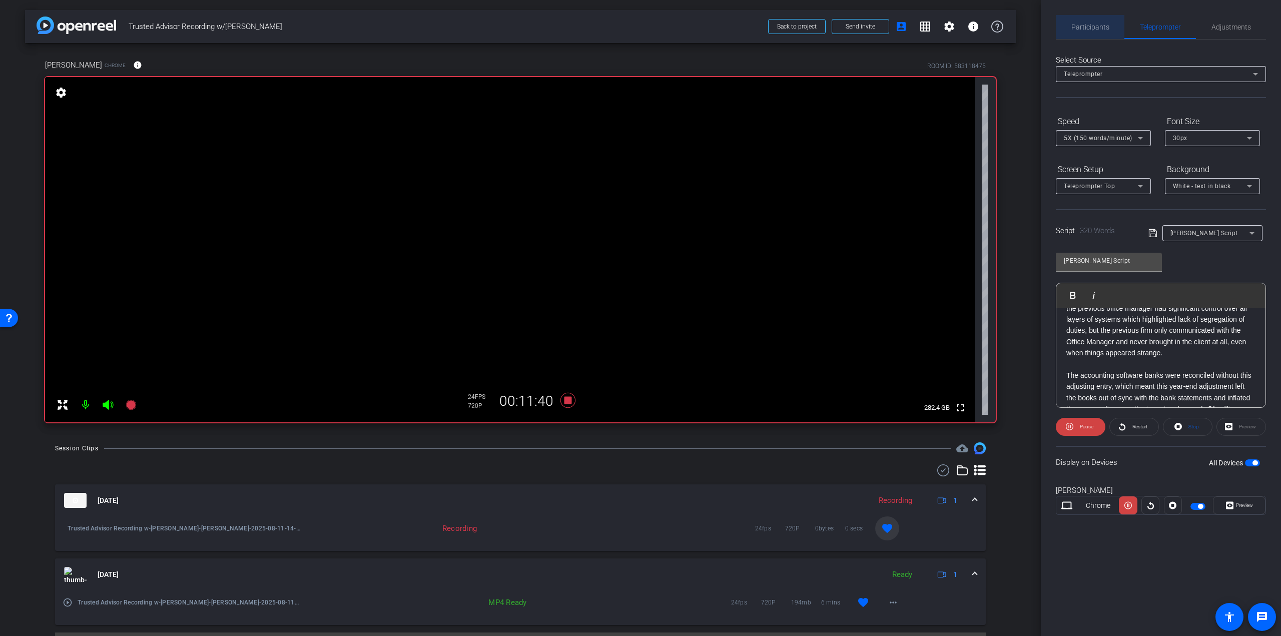
click at [1098, 27] on span "Participants" at bounding box center [1091, 27] width 38 height 7
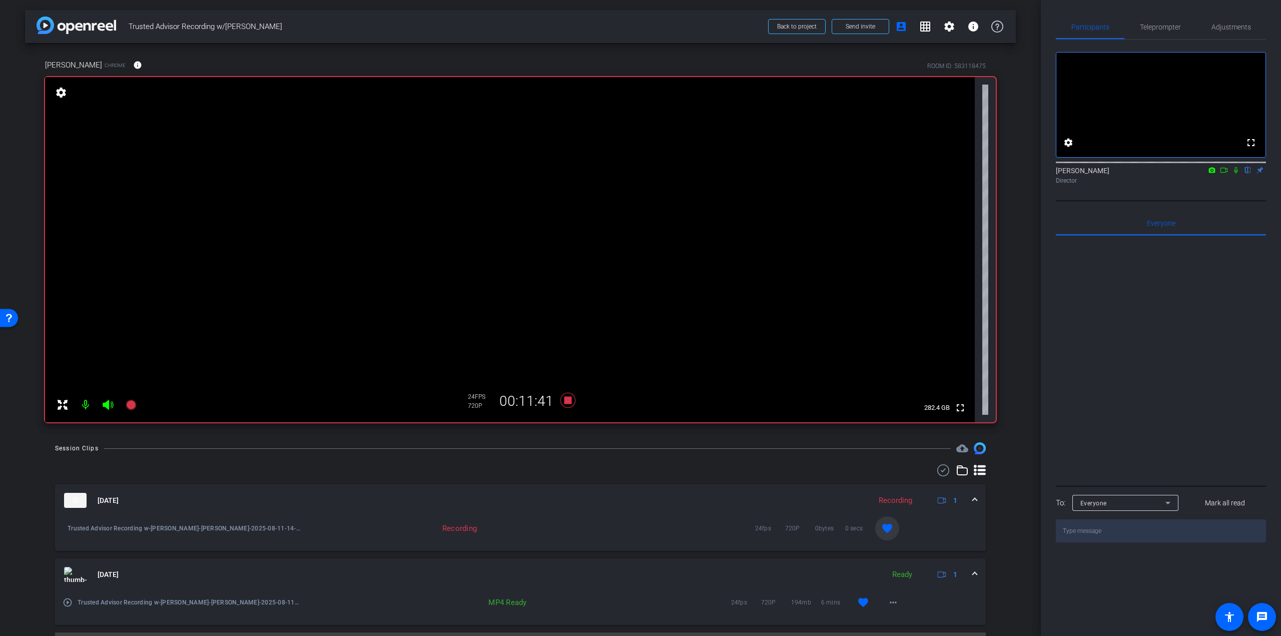
click at [1237, 174] on icon at bounding box center [1236, 170] width 8 height 7
click at [1154, 31] on span "Teleprompter" at bounding box center [1160, 27] width 41 height 24
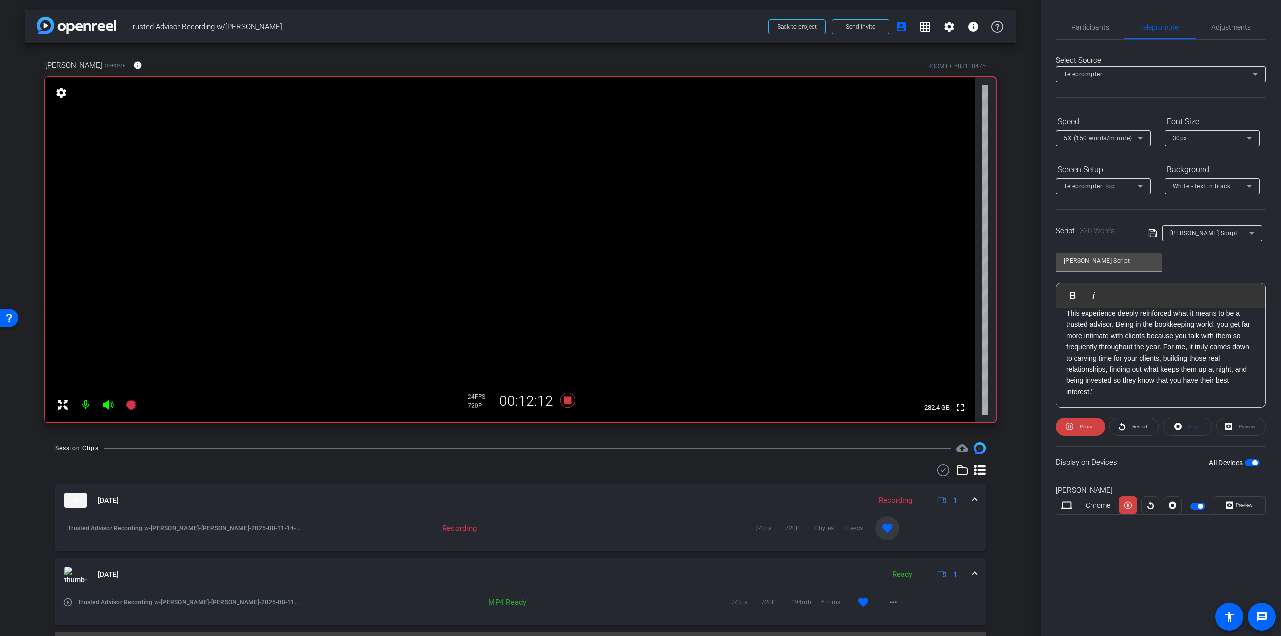
scroll to position [401, 0]
drag, startPoint x: 1087, startPoint y: 424, endPoint x: 1095, endPoint y: 405, distance: 20.2
click at [1087, 424] on span "Pause" at bounding box center [1087, 427] width 14 height 6
click at [1101, 24] on span "Participants" at bounding box center [1091, 27] width 38 height 7
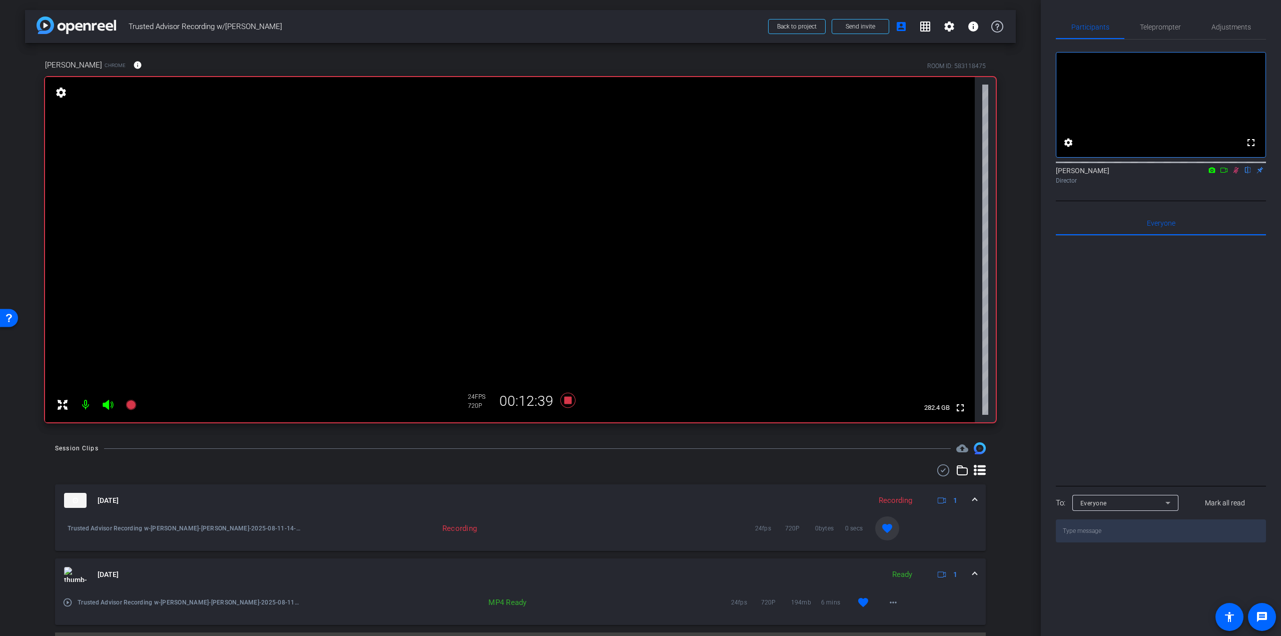
click at [1237, 174] on icon at bounding box center [1237, 170] width 6 height 7
click at [1151, 22] on span "Teleprompter" at bounding box center [1160, 27] width 41 height 24
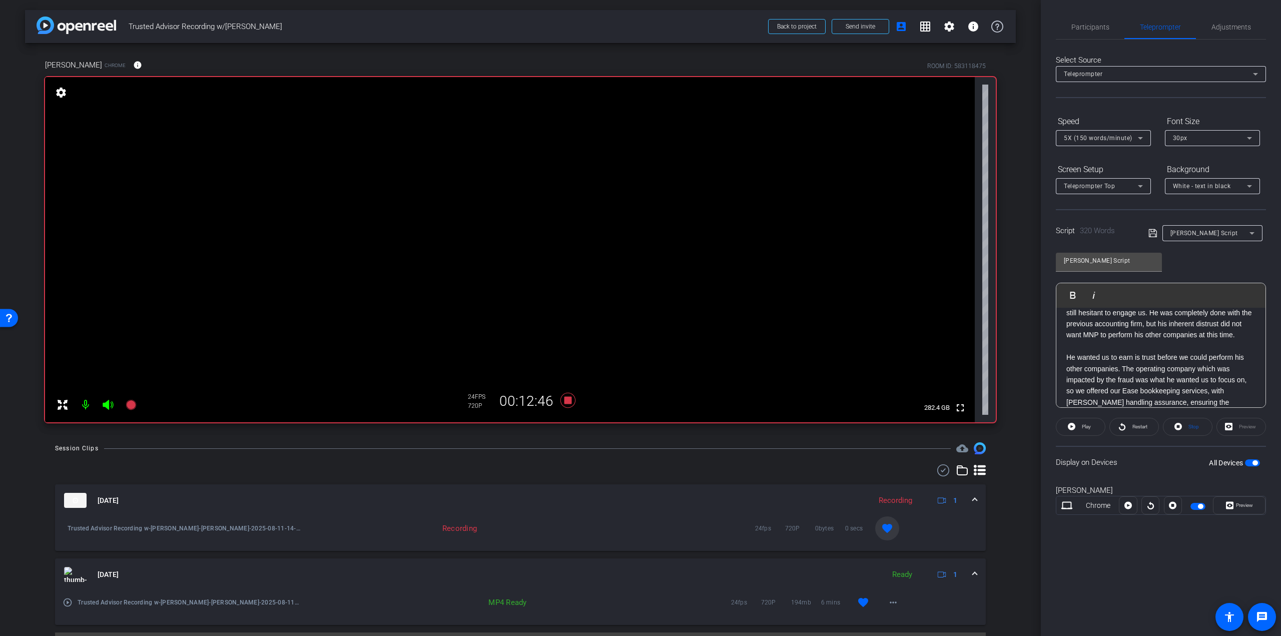
scroll to position [0, 0]
click at [1156, 344] on p "Although the previous firm was also providing monthly bookkeeping services, the…" at bounding box center [1161, 351] width 189 height 67
drag, startPoint x: 1147, startPoint y: 393, endPoint x: 1035, endPoint y: 392, distance: 111.6
click at [1035, 392] on div "arrow_back Trusted Advisor Recording w/Mathieu Boileau Back to project Send inv…" at bounding box center [640, 318] width 1281 height 636
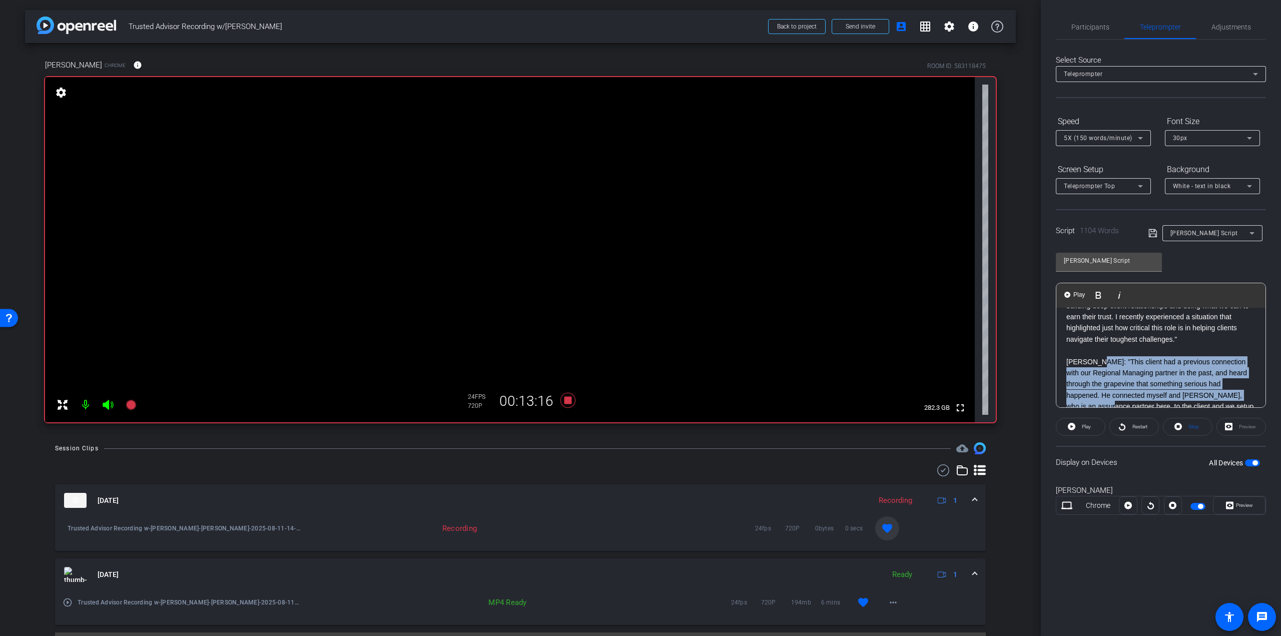
scroll to position [57, 0]
drag, startPoint x: 1096, startPoint y: 398, endPoint x: 1060, endPoint y: 338, distance: 70.3
click at [1069, 339] on p ""This client had a previous connection with our Regional Managing partner in th…" at bounding box center [1161, 423] width 189 height 168
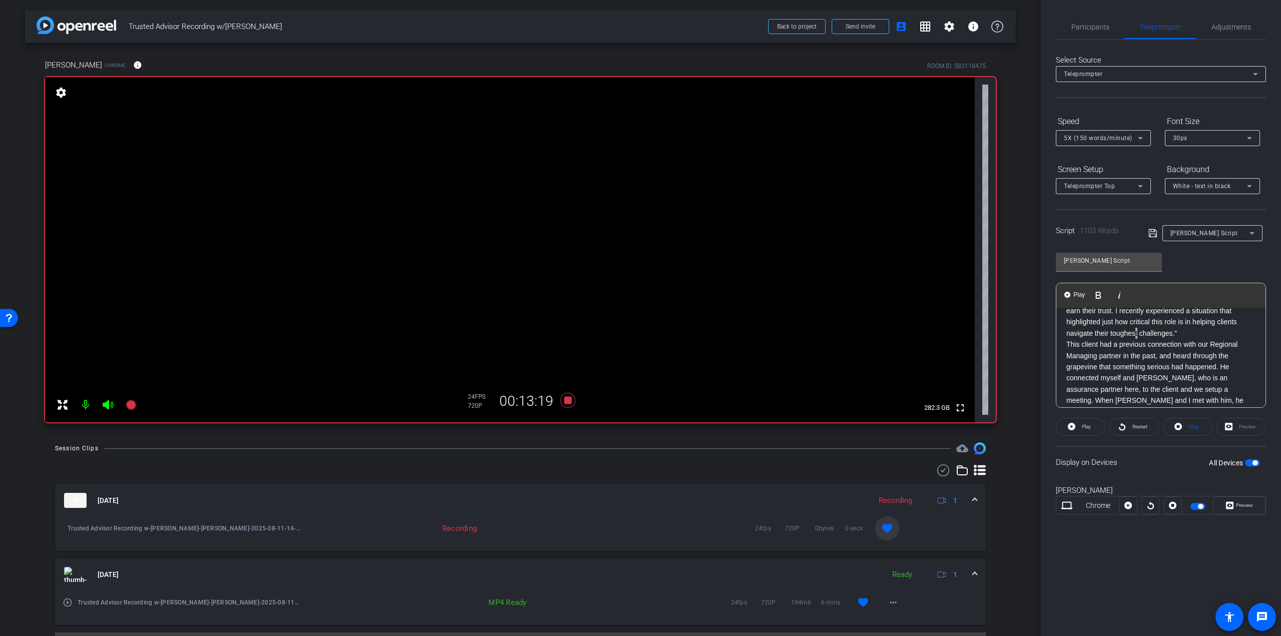
click at [1224, 320] on p "Hi, I’m Mathieu Boileau. I’m a partner in the ease group and based in Atlantic …" at bounding box center [1161, 300] width 189 height 79
drag, startPoint x: 1150, startPoint y: 326, endPoint x: 1058, endPoint y: 325, distance: 92.1
drag, startPoint x: 1097, startPoint y: 340, endPoint x: 1037, endPoint y: 337, distance: 59.1
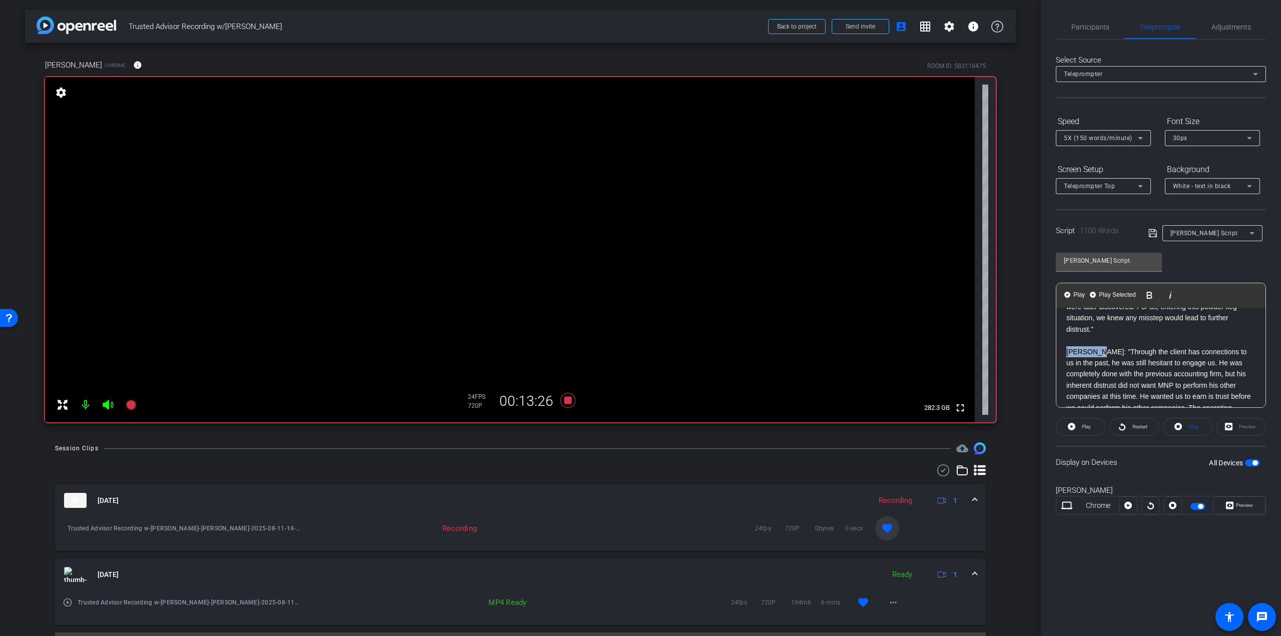
click at [1037, 337] on div "arrow_back Trusted Advisor Recording w/Mathieu Boileau Back to project Send inv…" at bounding box center [640, 318] width 1281 height 636
click at [1068, 357] on p ""Through the client has connections to us in the past, he was still hesitant to…" at bounding box center [1161, 413] width 189 height 112
click at [1098, 318] on p "Although the previous firm was also providing monthly bookkeeping services, the…" at bounding box center [1161, 295] width 189 height 79
drag, startPoint x: 1143, startPoint y: 354, endPoint x: 1041, endPoint y: 351, distance: 101.6
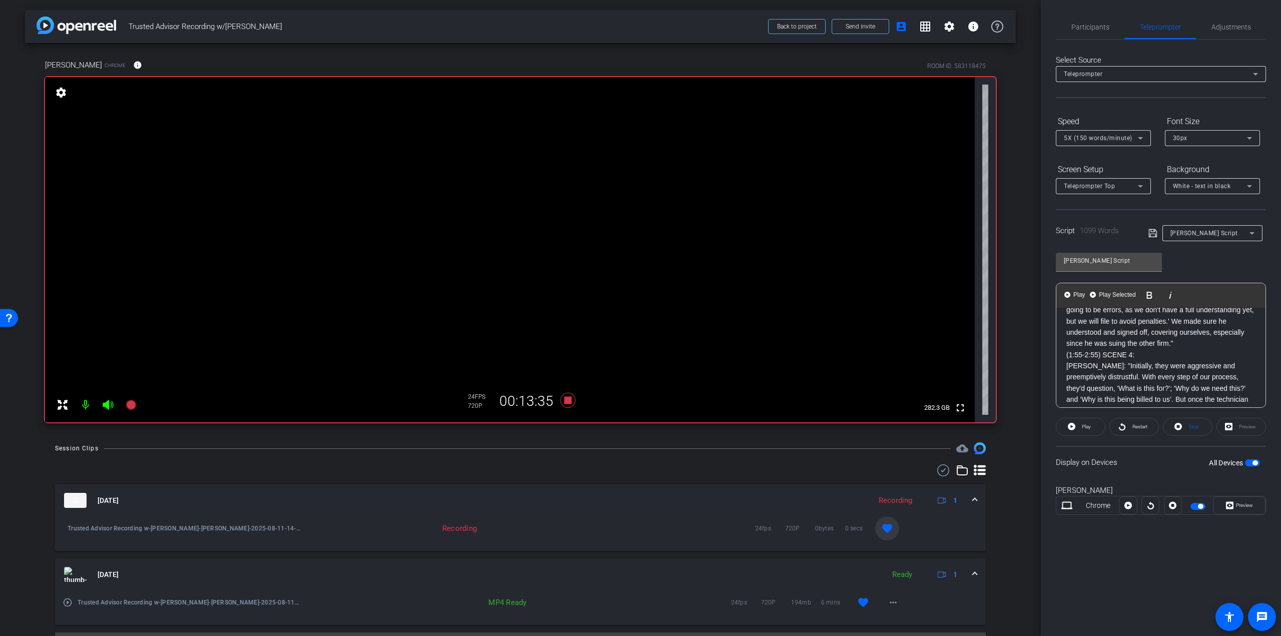
click at [1041, 351] on div "Participants Teleprompter Adjustments settings Steven Bernucci flip Director Ev…" at bounding box center [1161, 318] width 240 height 636
click at [1177, 344] on p "We took extra caution to involve him in all our discussions, ensuring he knew w…" at bounding box center [1161, 298] width 189 height 101
drag, startPoint x: 1098, startPoint y: 362, endPoint x: 1065, endPoint y: 359, distance: 32.7
click at [1065, 359] on div "Hi, I’m Mathieu Boileau. I’m a partner in the ease group and based in Atlantic …" at bounding box center [1161, 333] width 209 height 1488
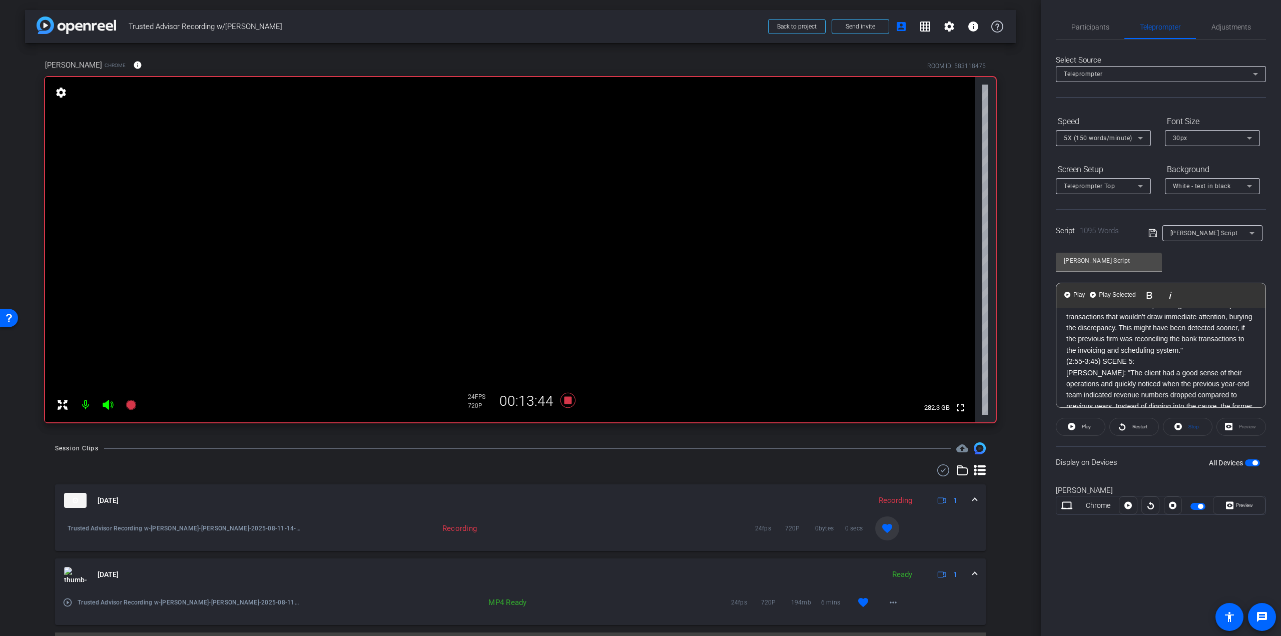
drag, startPoint x: 1142, startPoint y: 362, endPoint x: 1051, endPoint y: 364, distance: 91.1
click at [1051, 364] on div "Participants Teleprompter Adjustments settings Steven Bernucci flip Director Ev…" at bounding box center [1161, 318] width 240 height 636
click at [1247, 347] on p "Initially, they were aggressive and preemptively distrustful. With every step o…" at bounding box center [1161, 277] width 189 height 157
drag, startPoint x: 1099, startPoint y: 370, endPoint x: 1044, endPoint y: 370, distance: 54.6
click at [1044, 370] on div "Participants Teleprompter Adjustments settings Steven Bernucci flip Director Ev…" at bounding box center [1161, 318] width 240 height 636
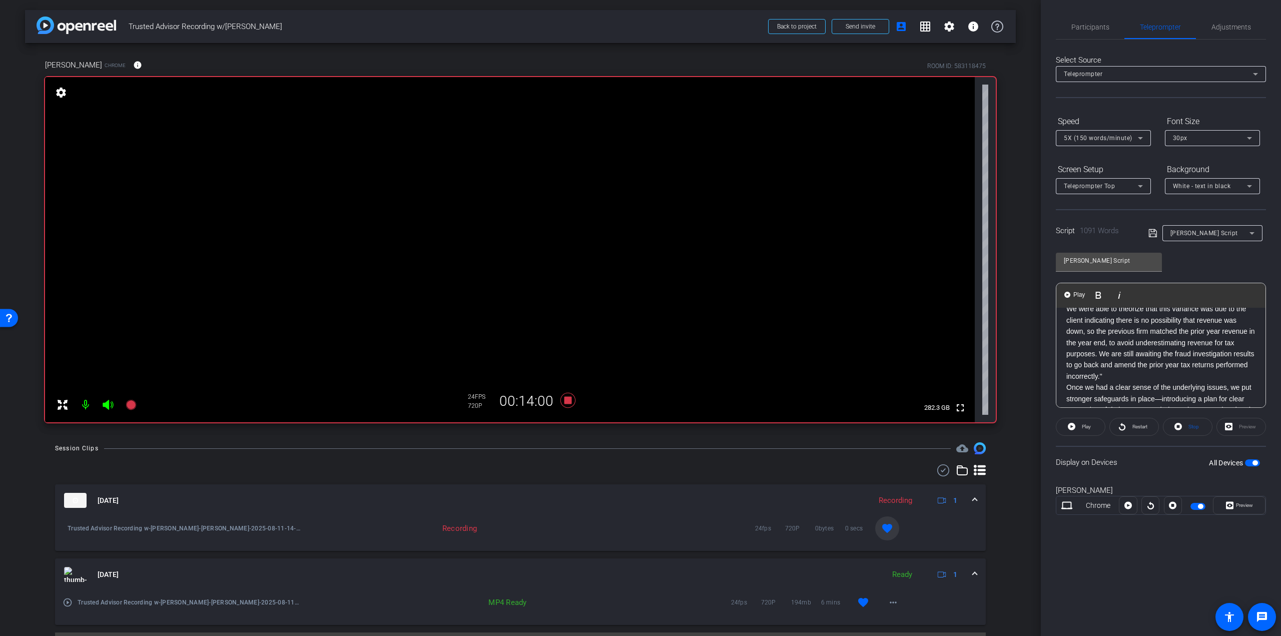
scroll to position [1070, 0]
click at [1145, 357] on p "We were able to theorize that this variance was due to the client indicating th…" at bounding box center [1161, 318] width 189 height 79
click at [1144, 381] on p "(3:45-4:20) SCENE 6:" at bounding box center [1161, 375] width 189 height 11
drag, startPoint x: 1144, startPoint y: 395, endPoint x: 1046, endPoint y: 395, distance: 97.6
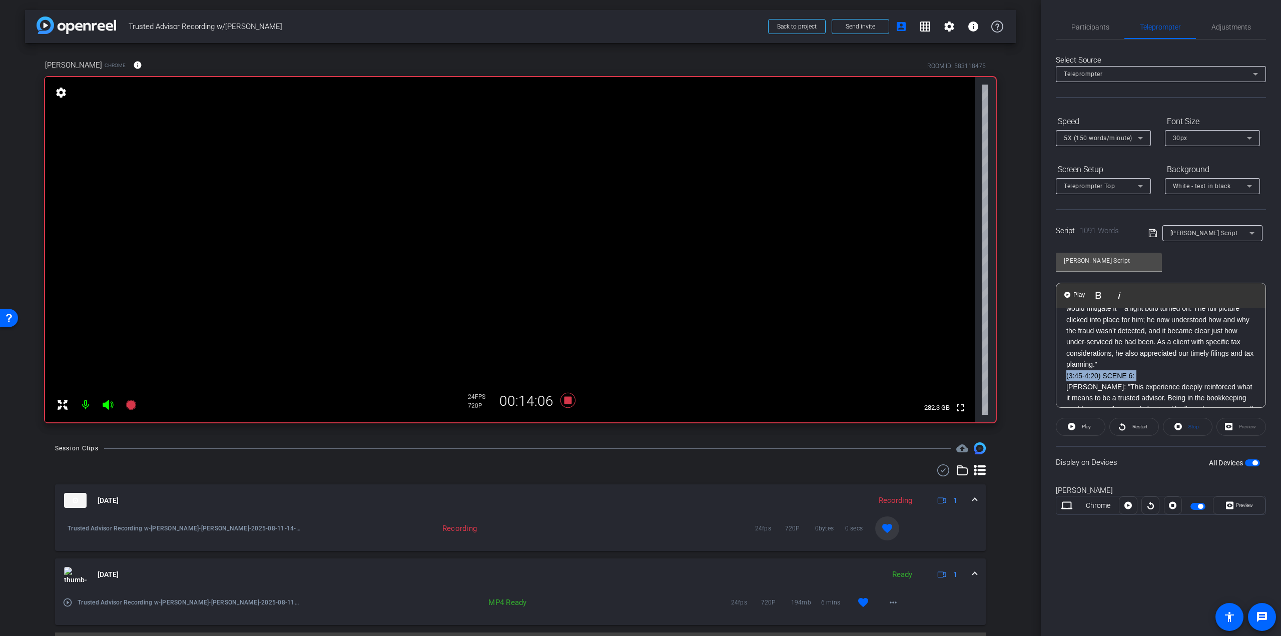
click at [1046, 395] on div "Participants Teleprompter Adjustments settings Steven Bernucci flip Director Ev…" at bounding box center [1161, 318] width 240 height 636
drag, startPoint x: 1097, startPoint y: 345, endPoint x: 1055, endPoint y: 347, distance: 42.1
click at [1055, 347] on div "Participants Teleprompter Adjustments settings Steven Bernucci flip Director Ev…" at bounding box center [1161, 318] width 240 height 636
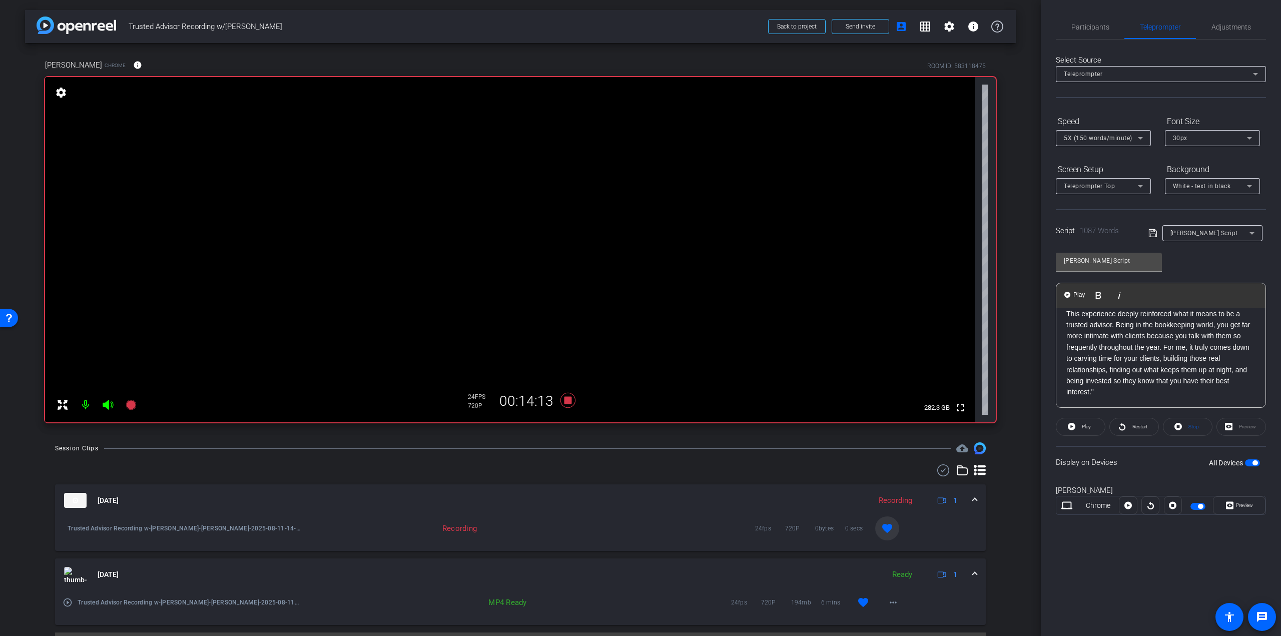
click at [1099, 391] on p "This experience deeply reinforced what it means to be a trusted advisor. Being …" at bounding box center [1161, 353] width 189 height 90
click at [1068, 358] on p "Through the client has connections to us in the past, he was still hesitant to …" at bounding box center [1161, 409] width 189 height 112
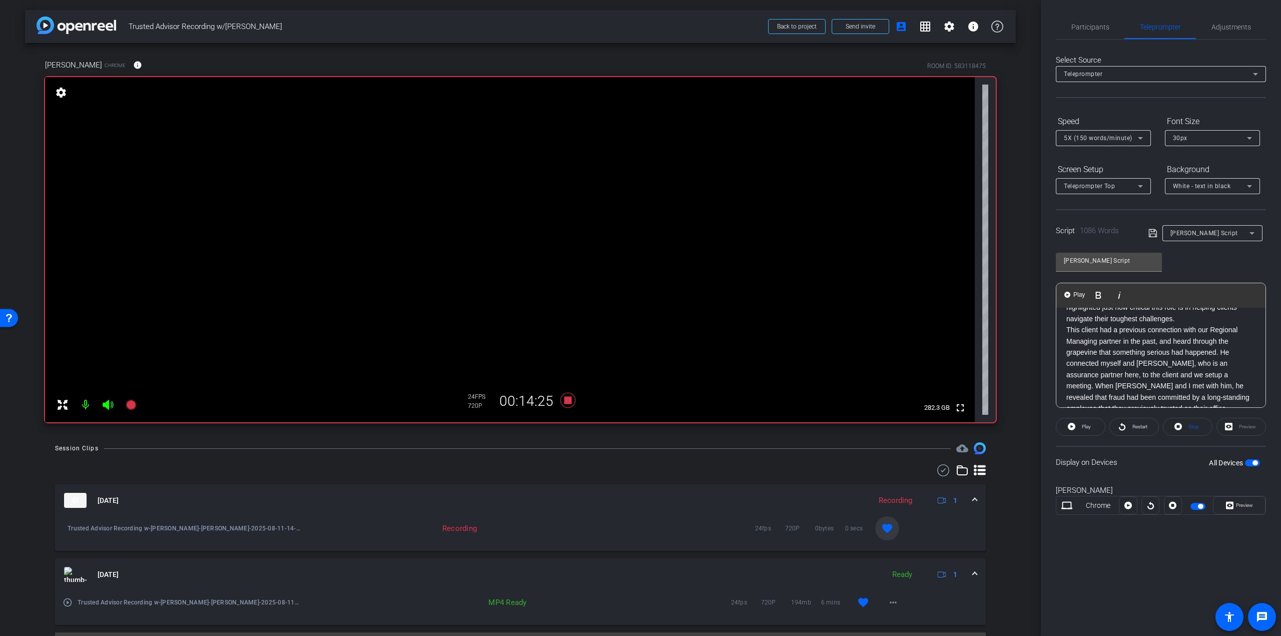
scroll to position [50, 0]
click at [1219, 360] on p "This client had a previous connection with our Regional Managing partner in the…" at bounding box center [1161, 430] width 189 height 168
click at [1129, 351] on p "This client had a previous connection with our Regional Managing partner in the…" at bounding box center [1161, 330] width 189 height 168
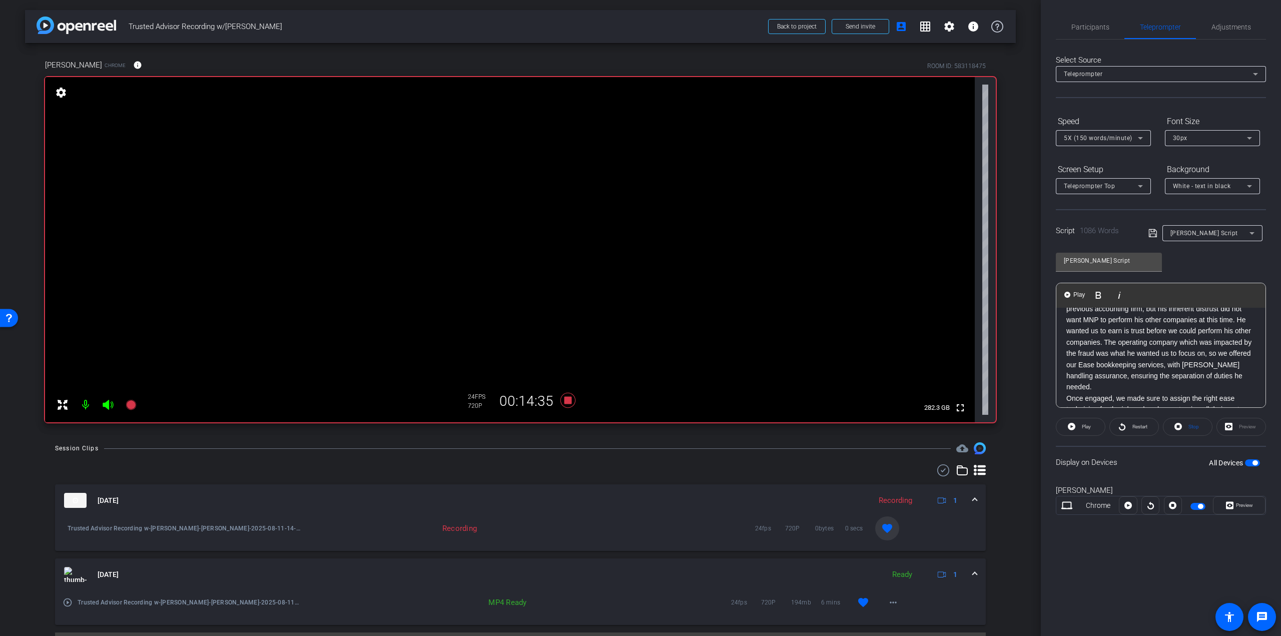
click at [1133, 341] on p "Through the client has connections to us in the past, he was still hesitant to …" at bounding box center [1161, 337] width 189 height 112
click at [1201, 369] on p "Once engaged, we made sure to assign the right ease technician for the job and …" at bounding box center [1161, 388] width 189 height 90
click at [1066, 359] on div "Hi, I’m Mathieu Boileau. I’m a partner in the ease group and based in Atlantic …" at bounding box center [1161, 500] width 209 height 1409
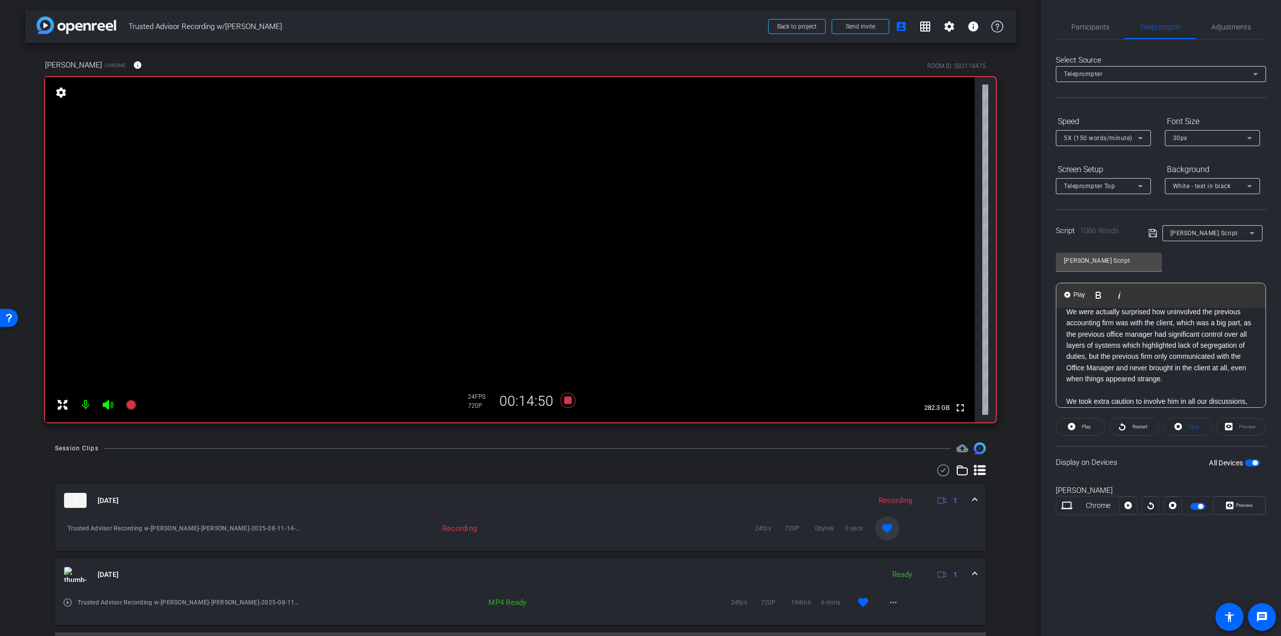
scroll to position [562, 0]
click at [1065, 385] on div "Hi, I’m Mathieu Boileau. I’m a partner in the ease group and based in Atlantic …" at bounding box center [1161, 445] width 209 height 1398
click at [1176, 352] on p "Initially, they were aggressive and preemptively distrustful. With every step o…" at bounding box center [1161, 289] width 189 height 157
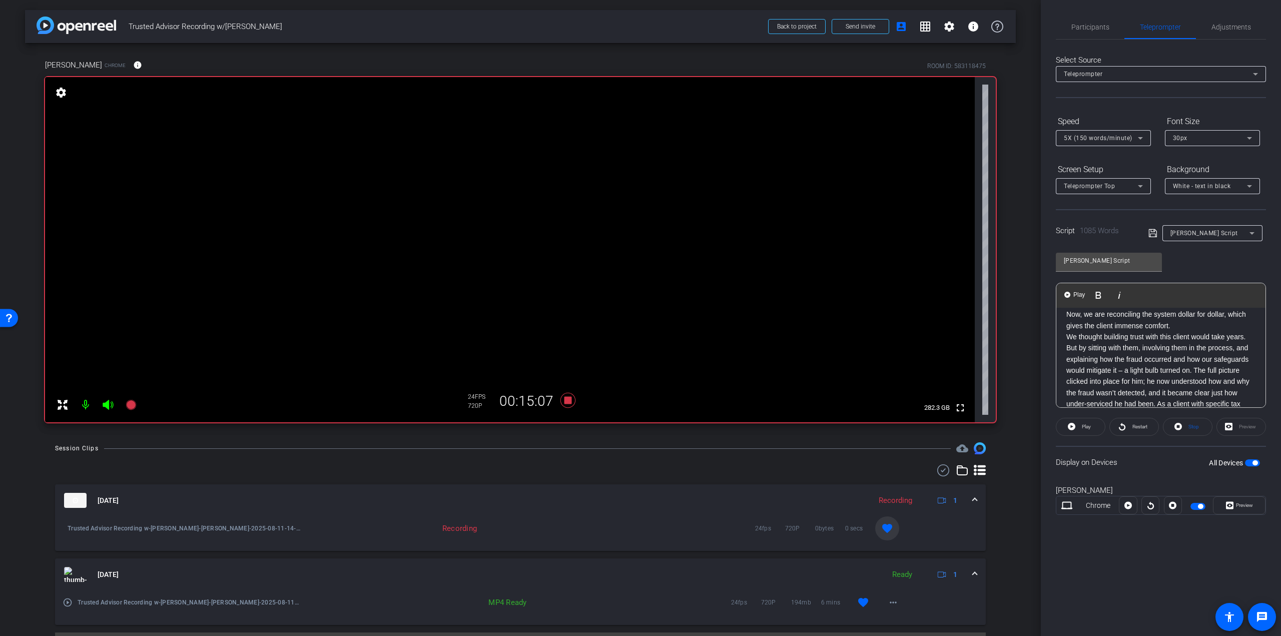
click at [1102, 331] on p "Once we had a clear sense of the underlying issues, we put stronger safeguards …" at bounding box center [1161, 275] width 189 height 112
click at [1195, 355] on p "We thought building trust with this client would take years. But by sitting wit…" at bounding box center [1161, 320] width 189 height 101
click at [1164, 346] on p "This experience deeply reinforced what it means to be a trusted advisor. Being …" at bounding box center [1161, 353] width 189 height 90
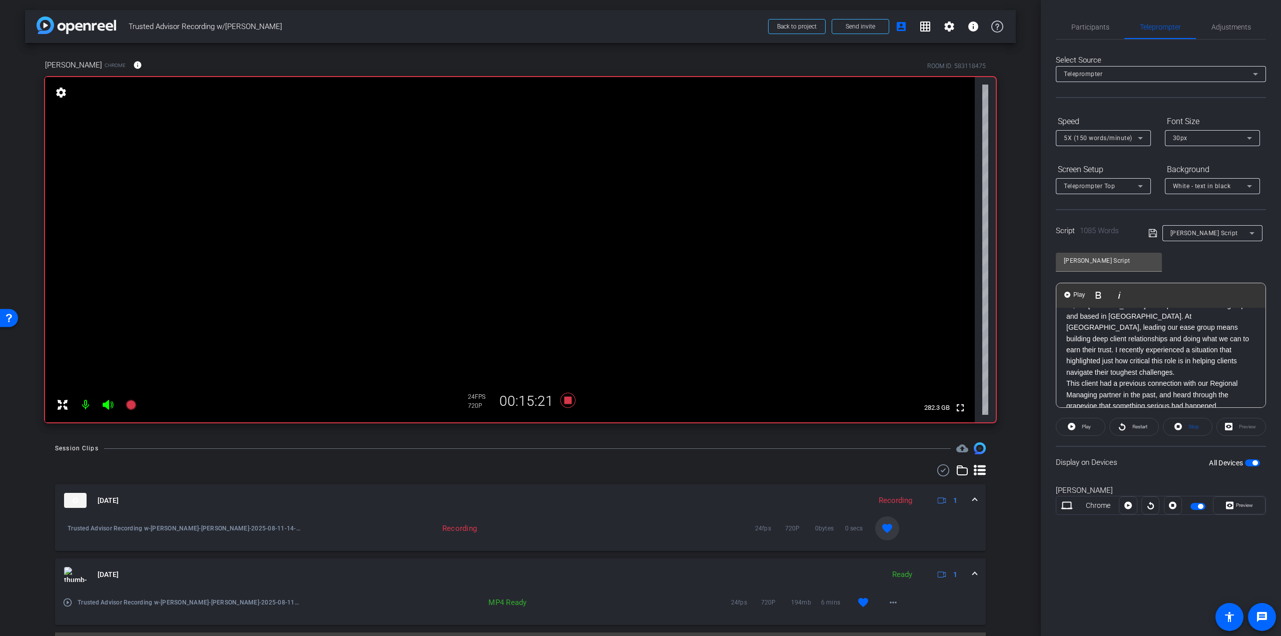
scroll to position [0, 0]
click at [1164, 355] on p "Hi, I’m Mathieu Boileau. I’m a partner in the ease group and based in Atlantic …" at bounding box center [1161, 357] width 189 height 79
click at [1225, 344] on p "This client had a previous connection with our Regional Managing partner in the…" at bounding box center [1161, 396] width 189 height 179
click at [1200, 377] on p "This client had a previous connection with our Regional Managing partner in the…" at bounding box center [1161, 402] width 189 height 191
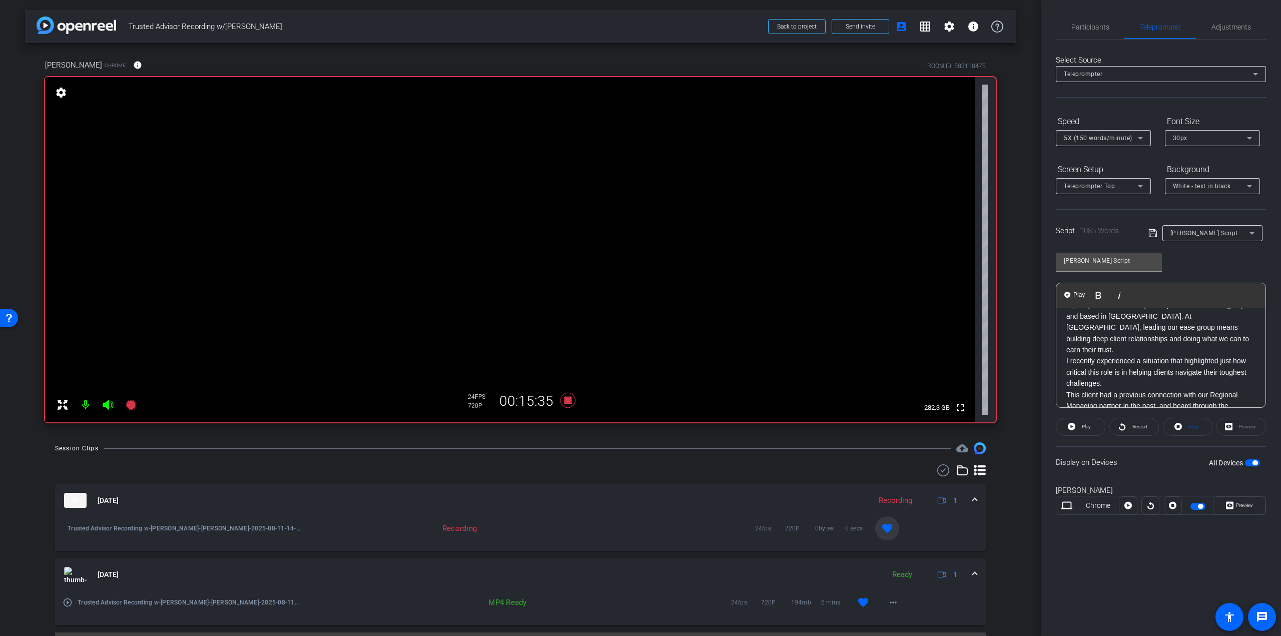
scroll to position [0, 0]
click at [1102, 26] on span "Participants" at bounding box center [1091, 27] width 38 height 7
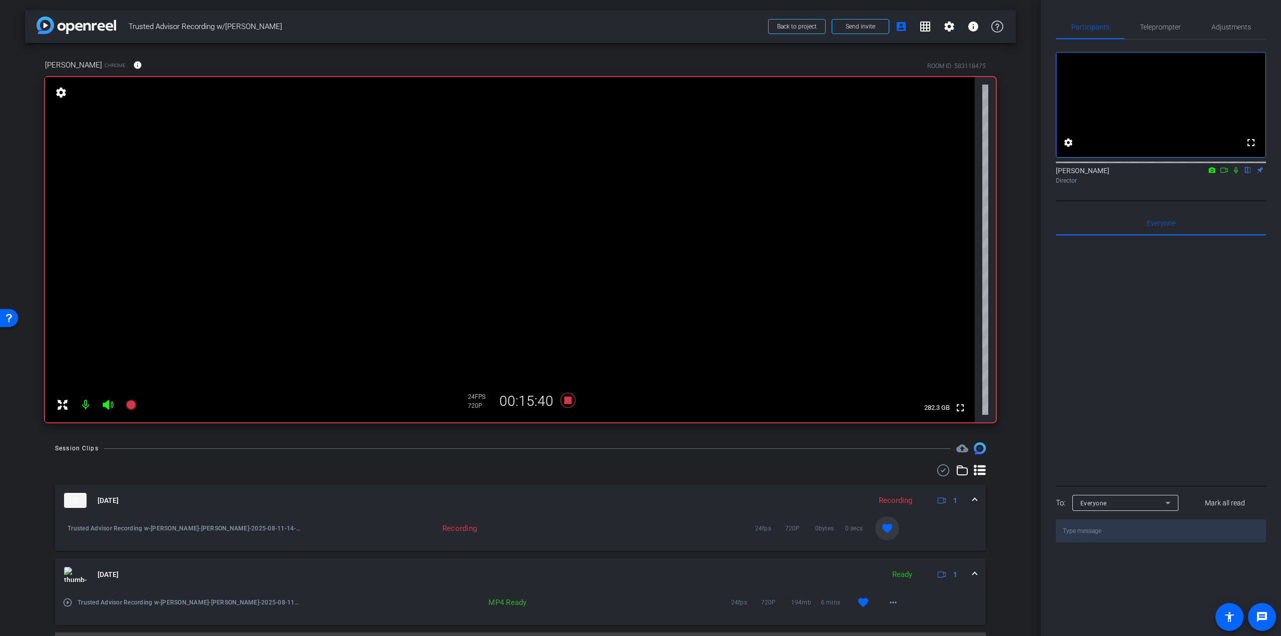
click at [1237, 174] on icon at bounding box center [1236, 170] width 8 height 7
click at [1161, 22] on span "Teleprompter" at bounding box center [1160, 27] width 41 height 24
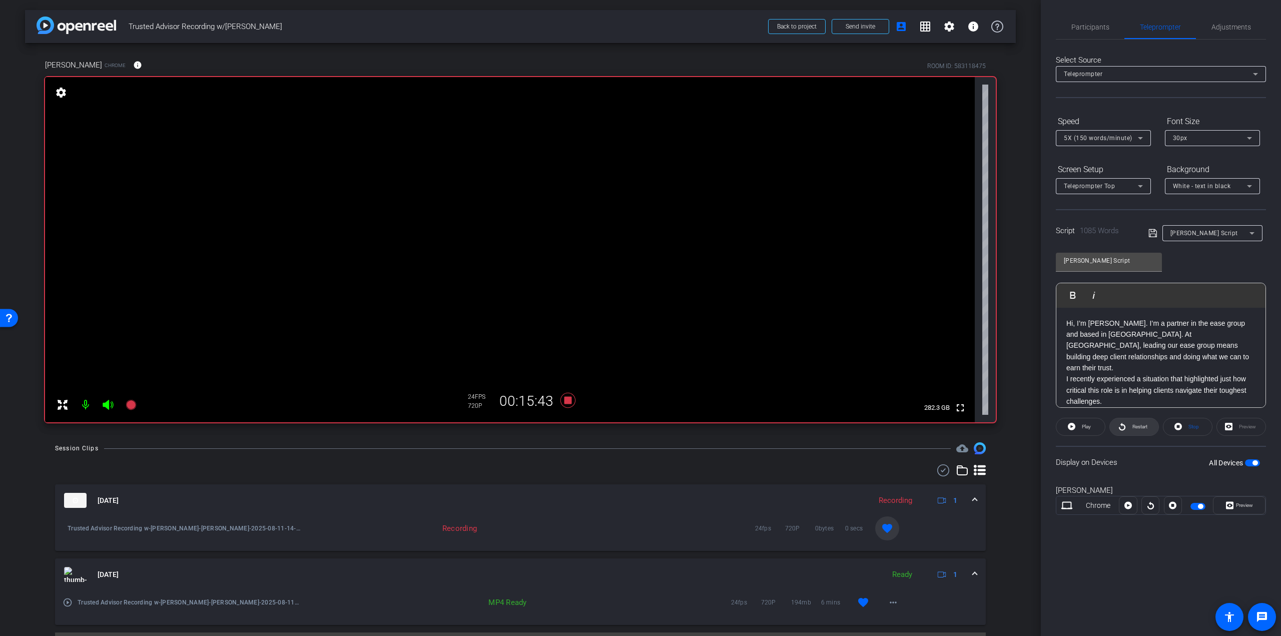
click at [1114, 425] on span at bounding box center [1134, 427] width 49 height 24
click at [1105, 32] on span "Participants" at bounding box center [1091, 27] width 38 height 24
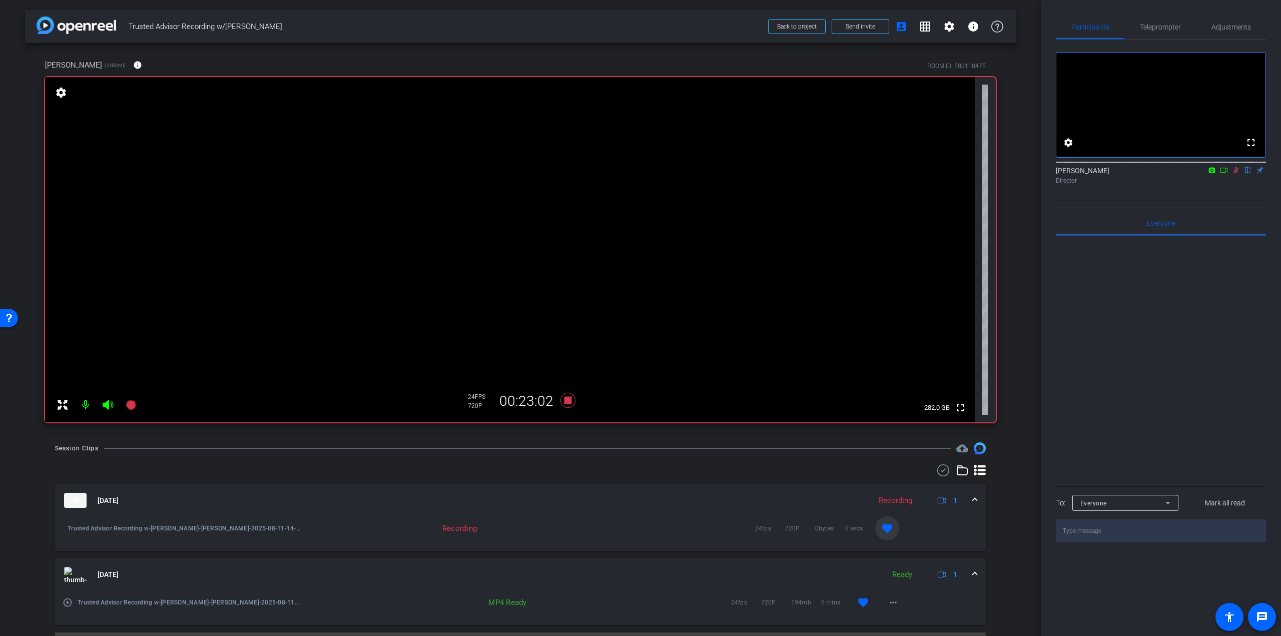
click at [1232, 175] on mat-icon at bounding box center [1236, 170] width 12 height 9
click at [1161, 30] on span "Teleprompter" at bounding box center [1160, 27] width 41 height 7
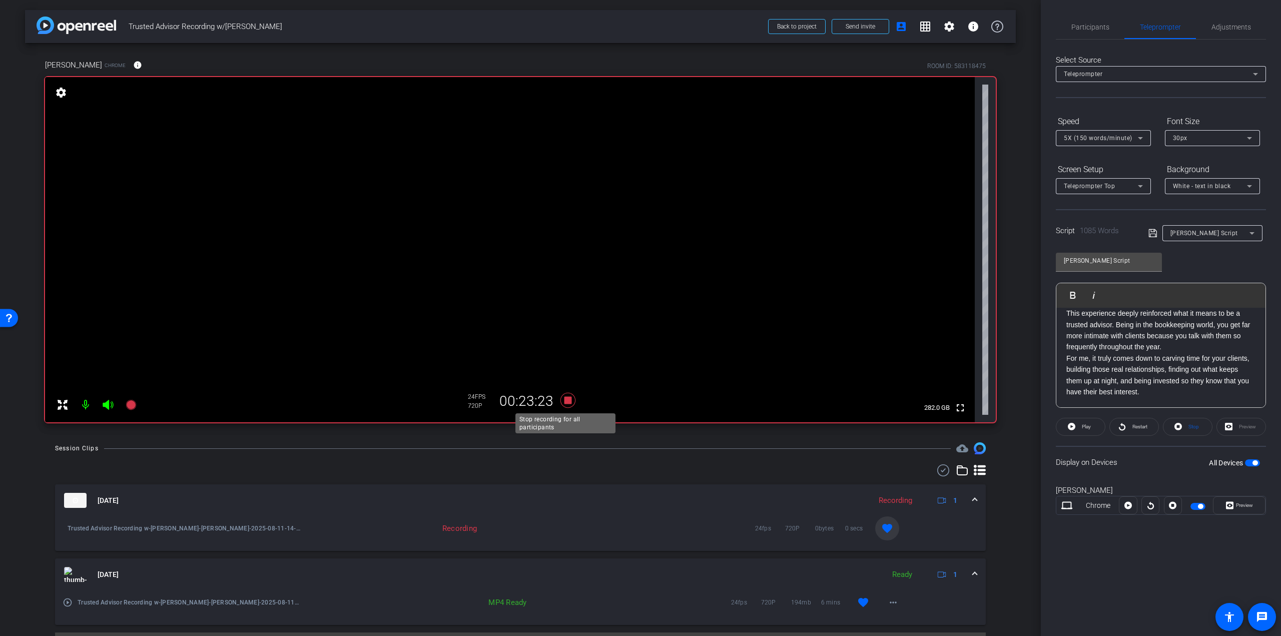
click at [564, 400] on icon at bounding box center [568, 400] width 15 height 15
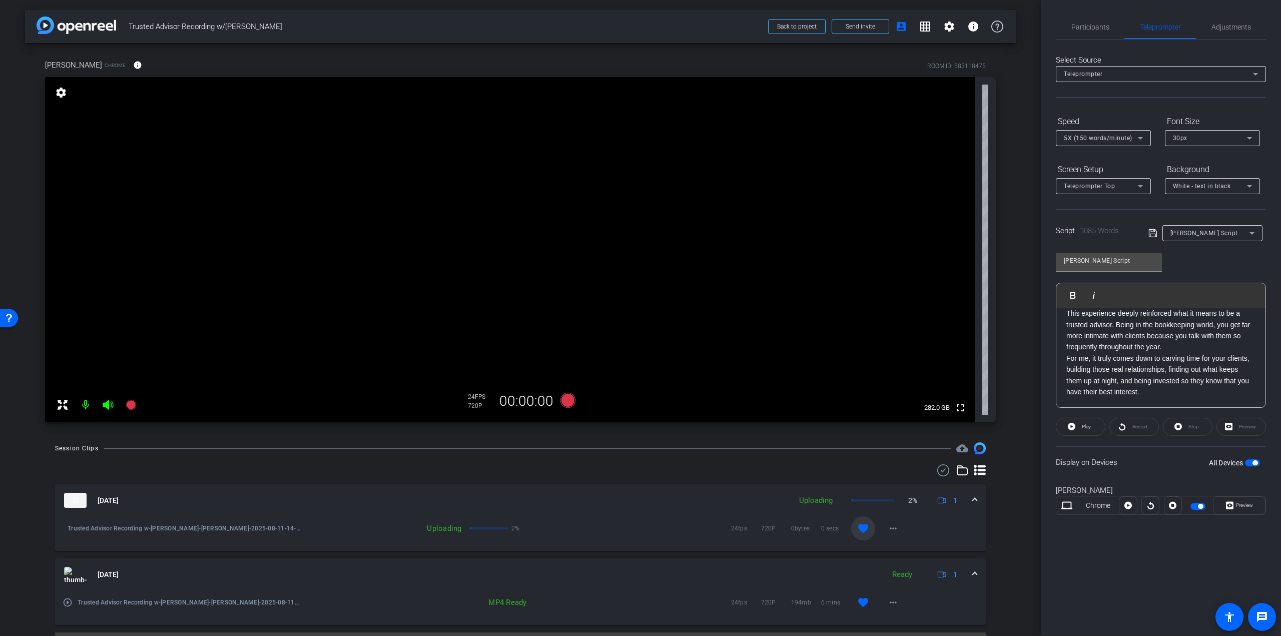
scroll to position [25, 0]
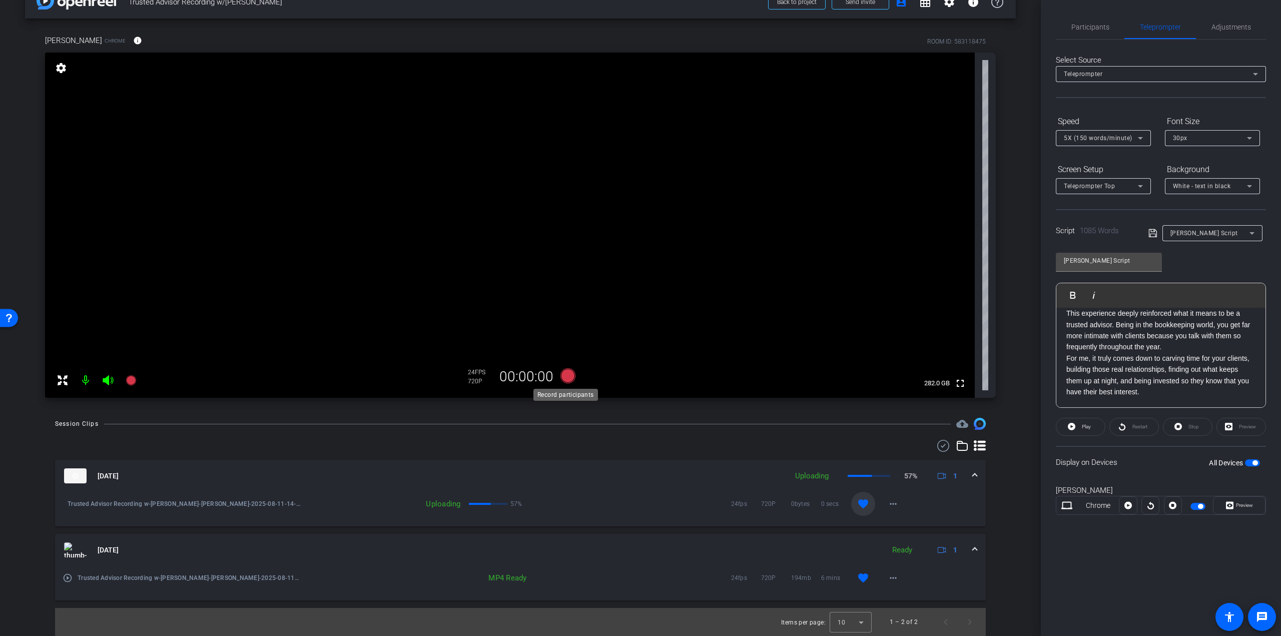
click at [566, 377] on icon at bounding box center [568, 375] width 15 height 15
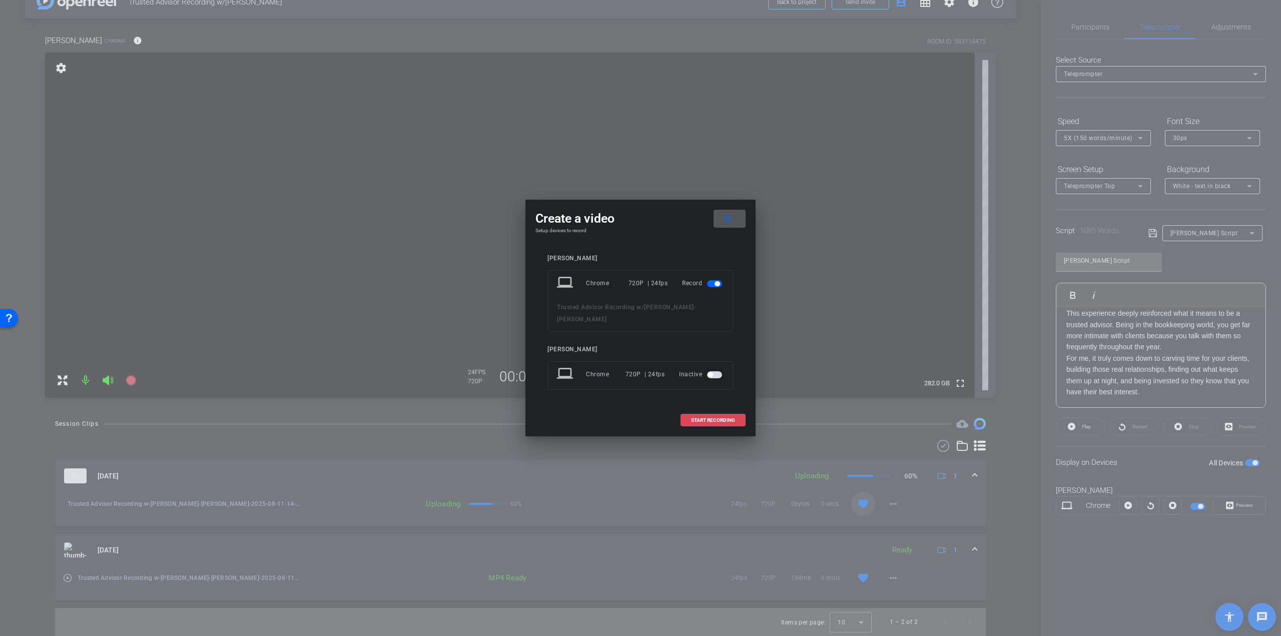
click at [711, 416] on span at bounding box center [713, 420] width 64 height 24
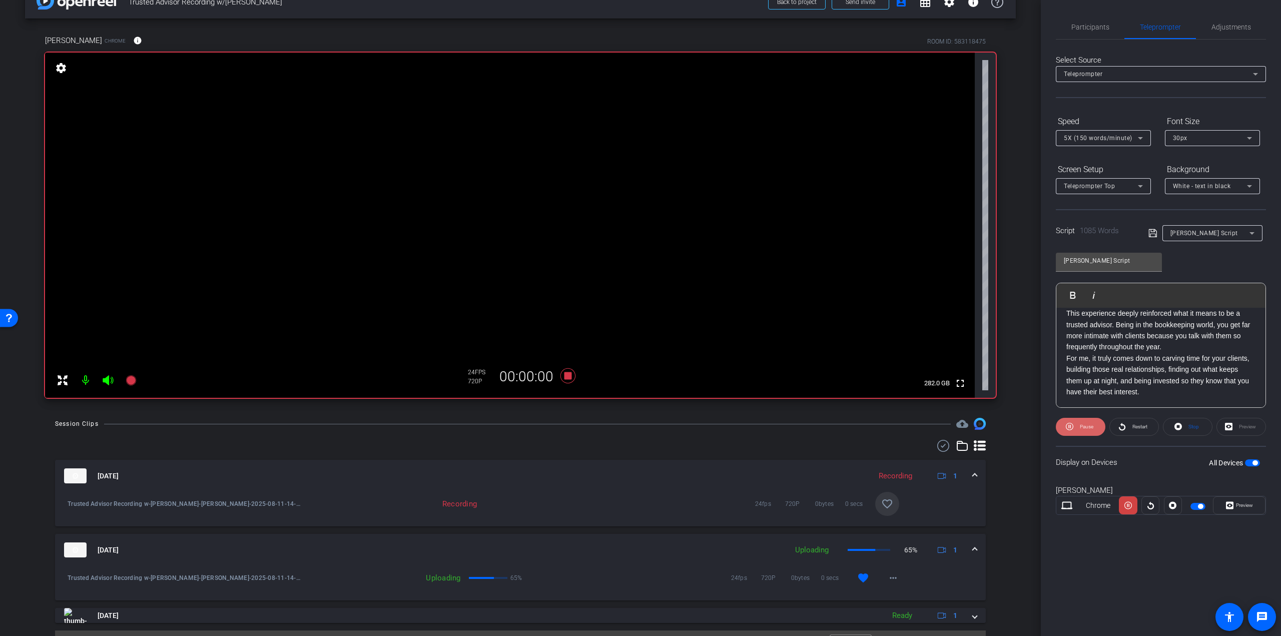
click at [1089, 430] on span "Pause" at bounding box center [1086, 427] width 16 height 14
click at [882, 499] on mat-icon "favorite_border" at bounding box center [887, 504] width 12 height 12
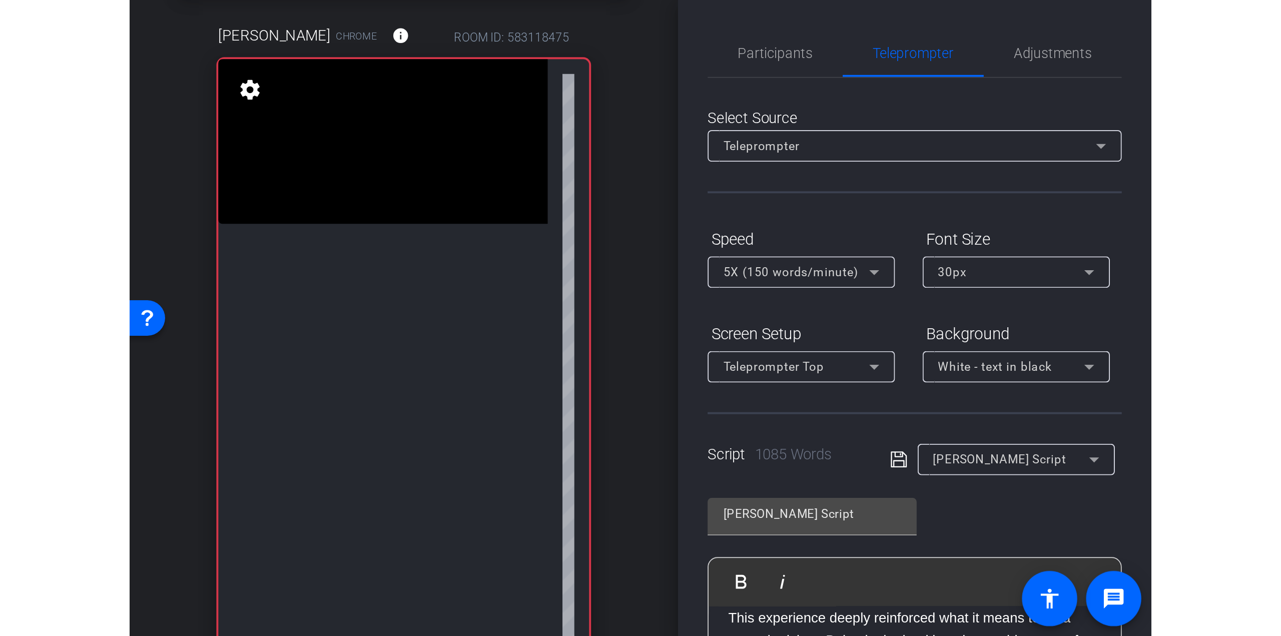
scroll to position [1354, 0]
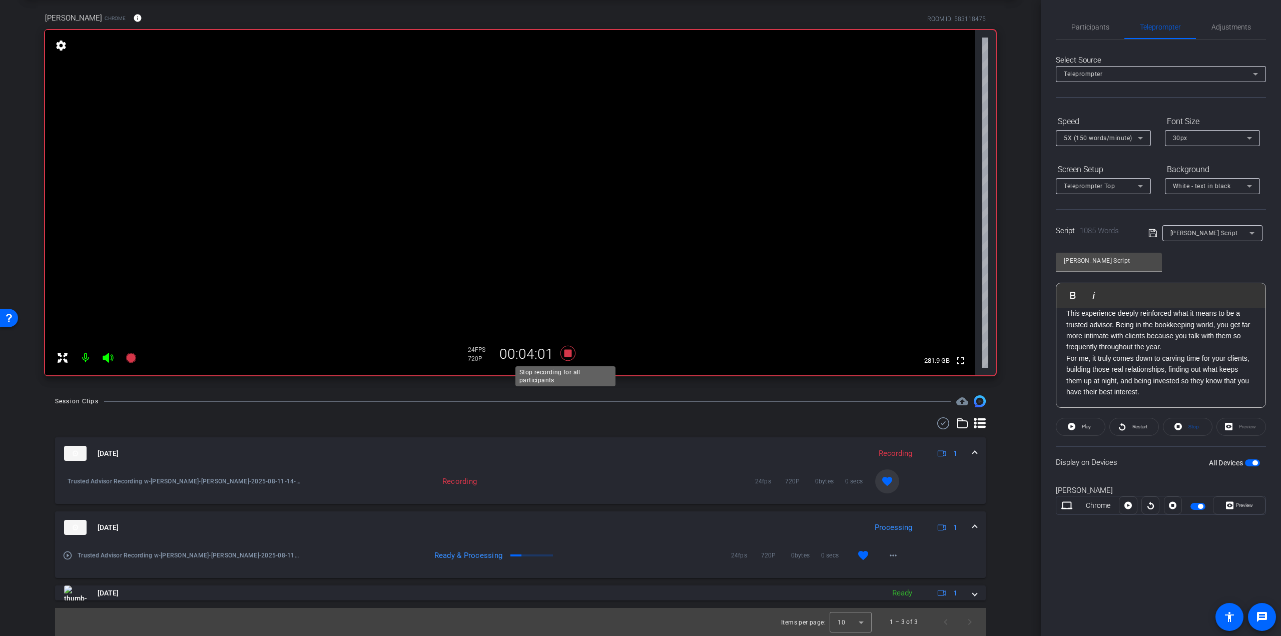
click at [565, 353] on icon at bounding box center [568, 353] width 15 height 15
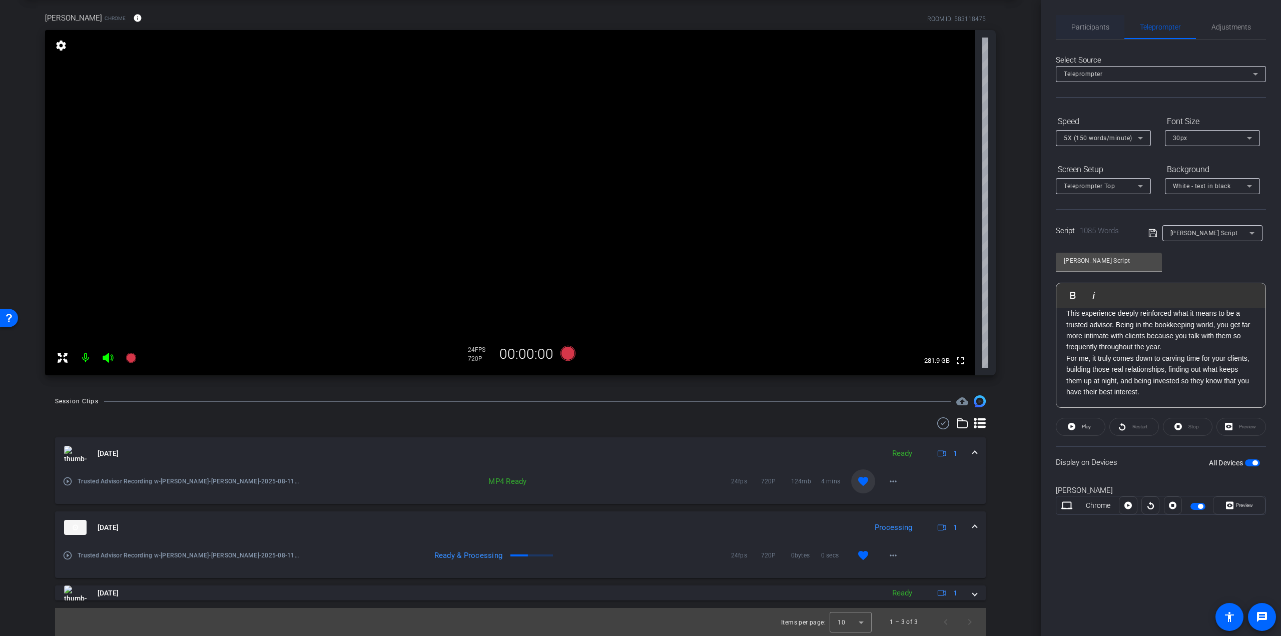
click at [1081, 26] on span "Participants" at bounding box center [1091, 27] width 38 height 7
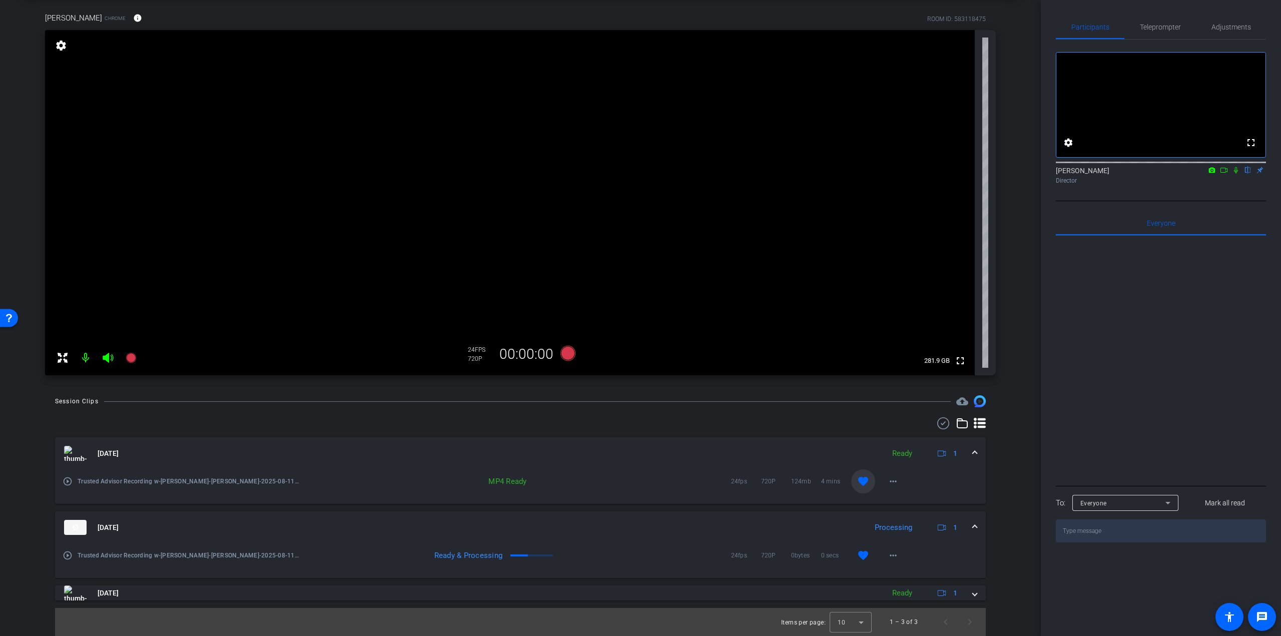
click at [1235, 174] on icon at bounding box center [1236, 170] width 8 height 7
click at [1221, 166] on div at bounding box center [1161, 162] width 210 height 8
click at [1222, 174] on icon at bounding box center [1224, 170] width 8 height 7
click at [1144, 29] on span "Teleprompter" at bounding box center [1160, 27] width 41 height 7
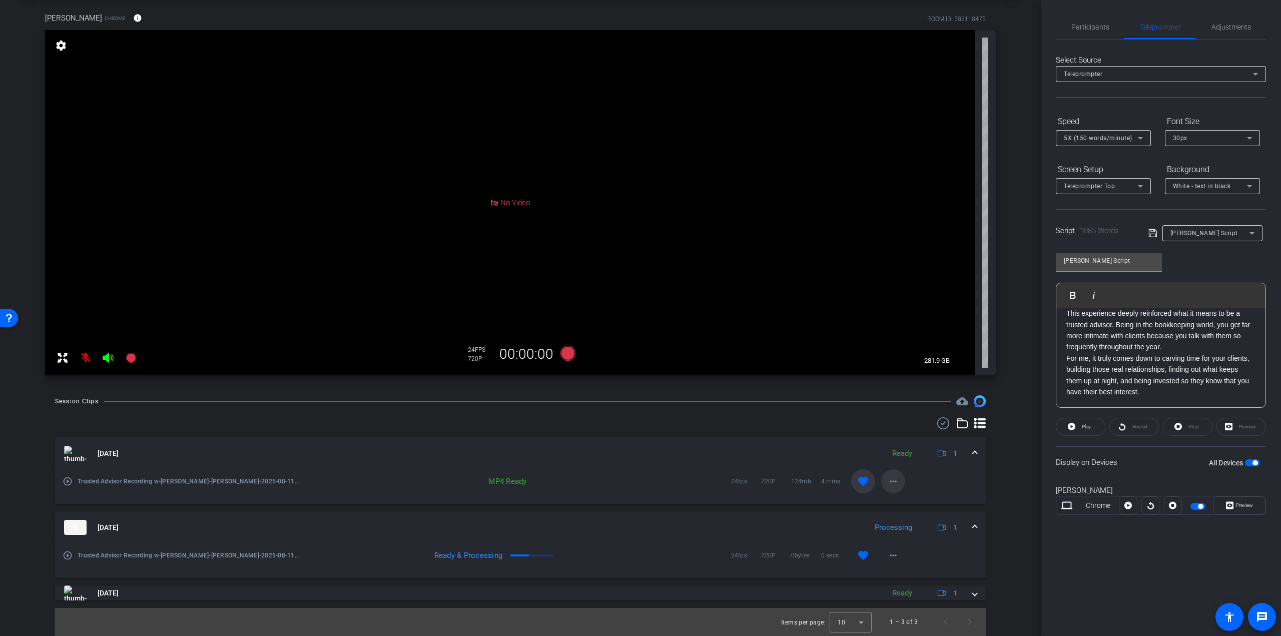
click at [892, 484] on mat-icon "more_horiz" at bounding box center [893, 481] width 12 height 12
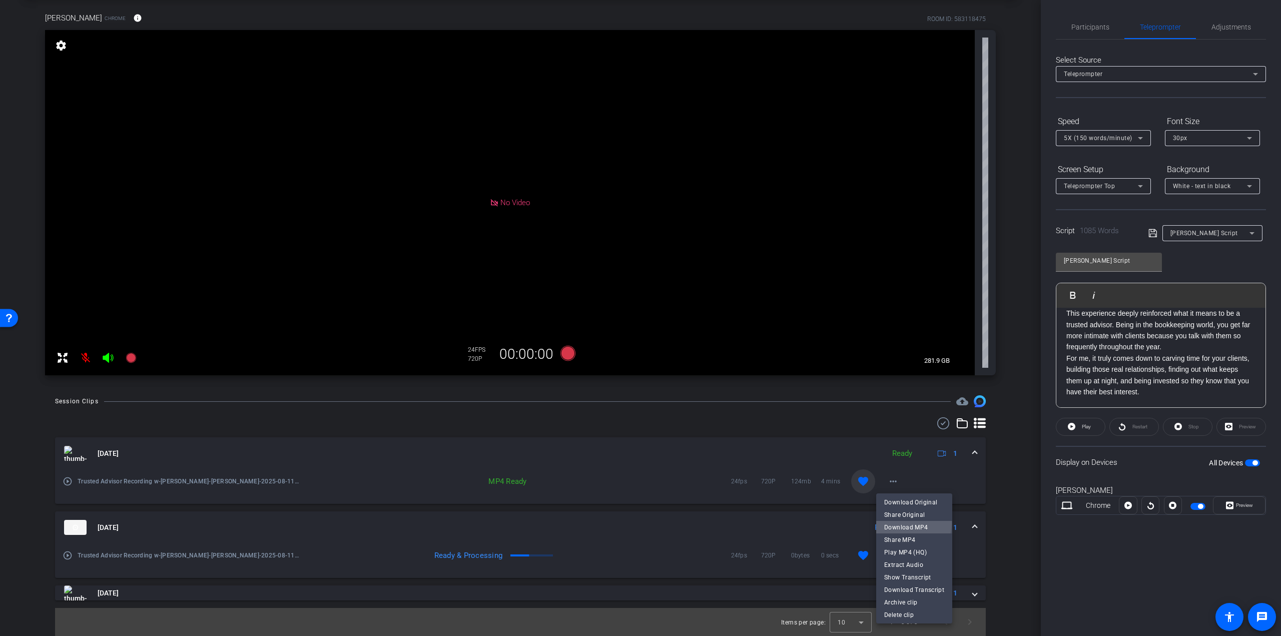
click at [897, 523] on span "Download MP4" at bounding box center [914, 527] width 60 height 12
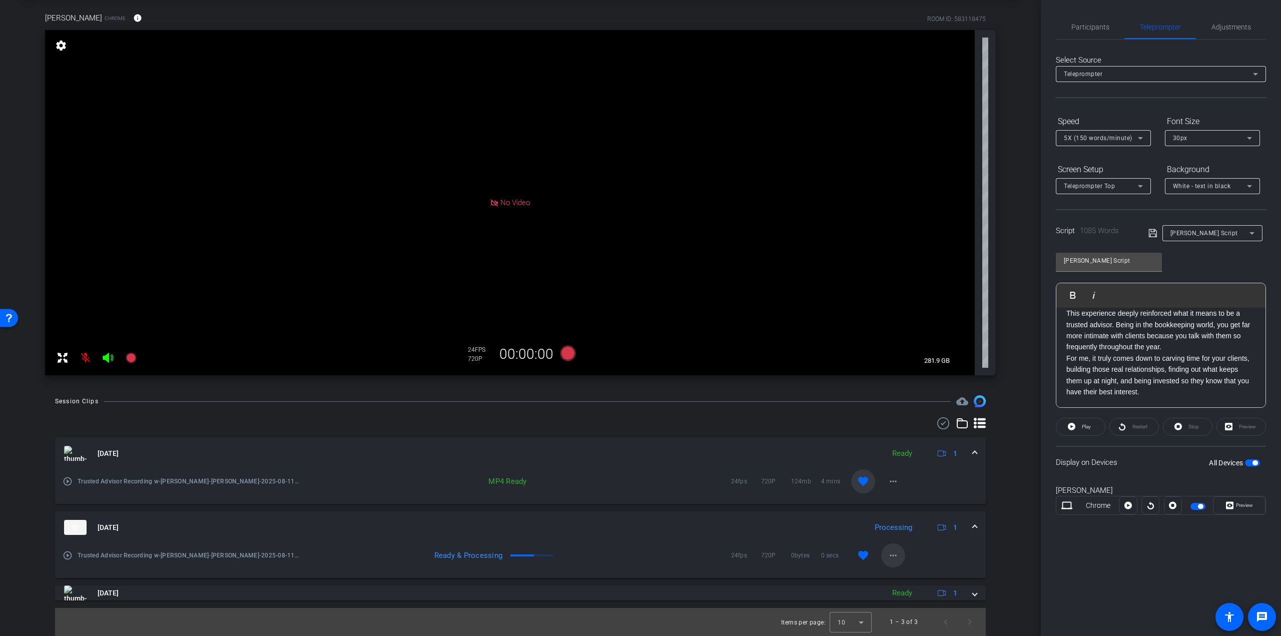
click at [887, 553] on mat-icon "more_horiz" at bounding box center [893, 556] width 12 height 12
click at [904, 509] on span "Download Transcript" at bounding box center [914, 510] width 60 height 12
click at [890, 484] on mat-icon "more_horiz" at bounding box center [893, 481] width 12 height 12
click at [906, 587] on span "Download Transcript" at bounding box center [914, 590] width 60 height 12
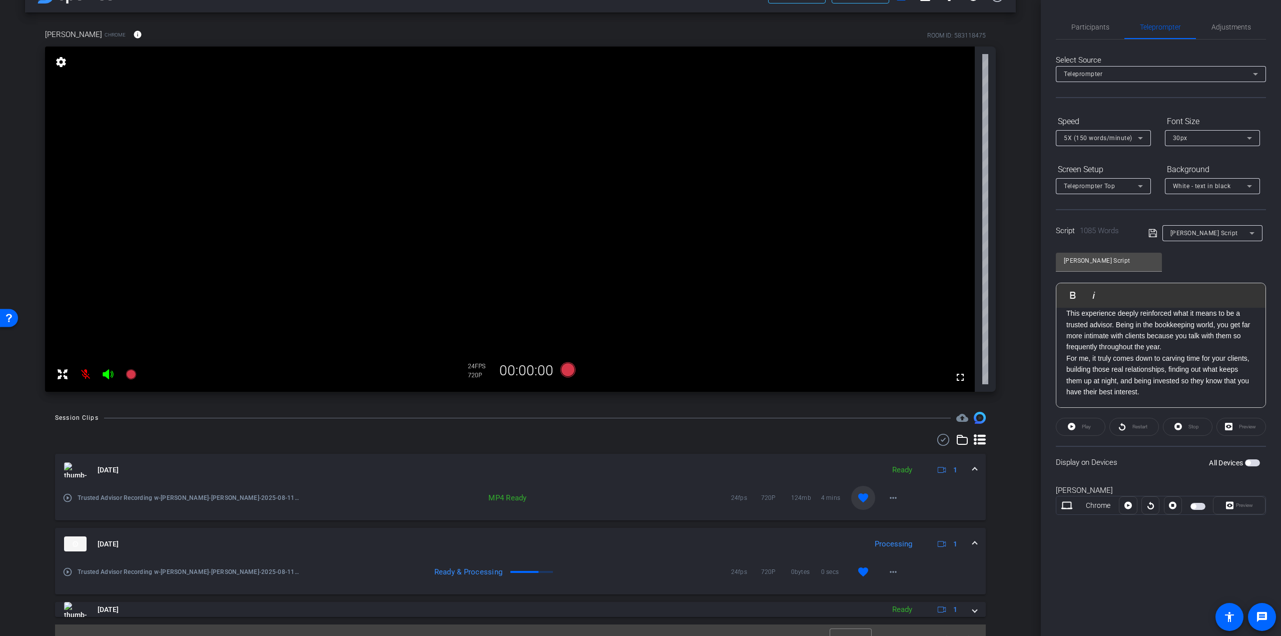
scroll to position [47, 0]
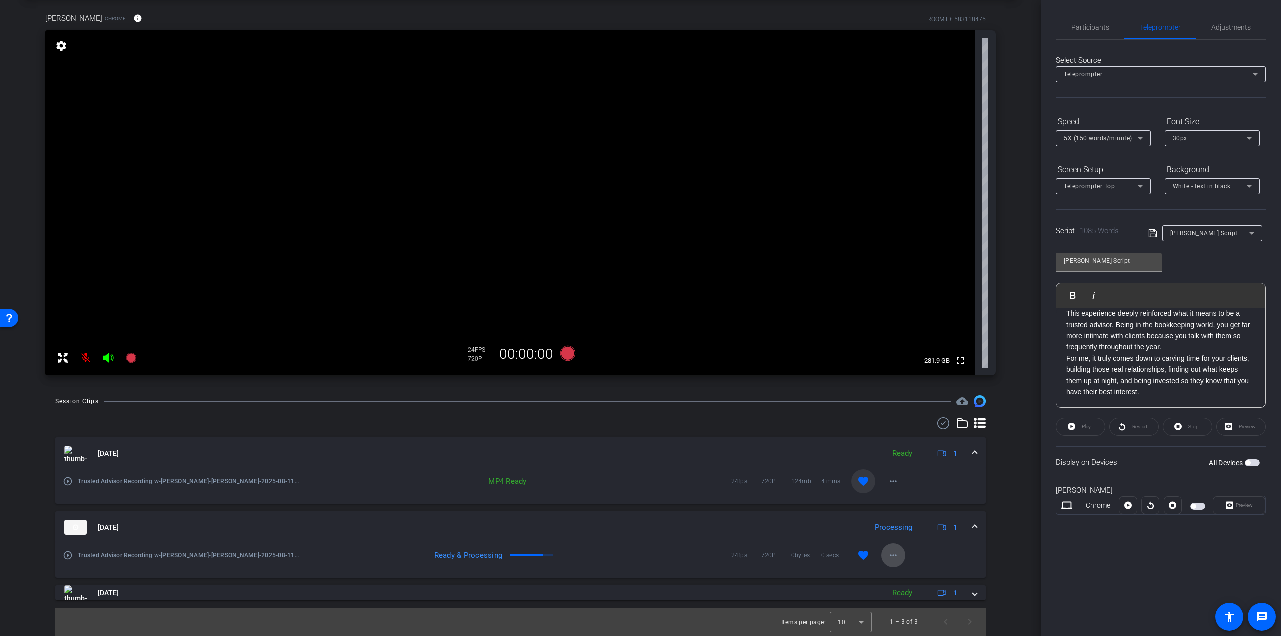
click at [887, 553] on mat-icon "more_horiz" at bounding box center [893, 556] width 12 height 12
click at [997, 460] on div at bounding box center [640, 318] width 1281 height 636
click at [1093, 22] on span "Participants" at bounding box center [1091, 27] width 38 height 24
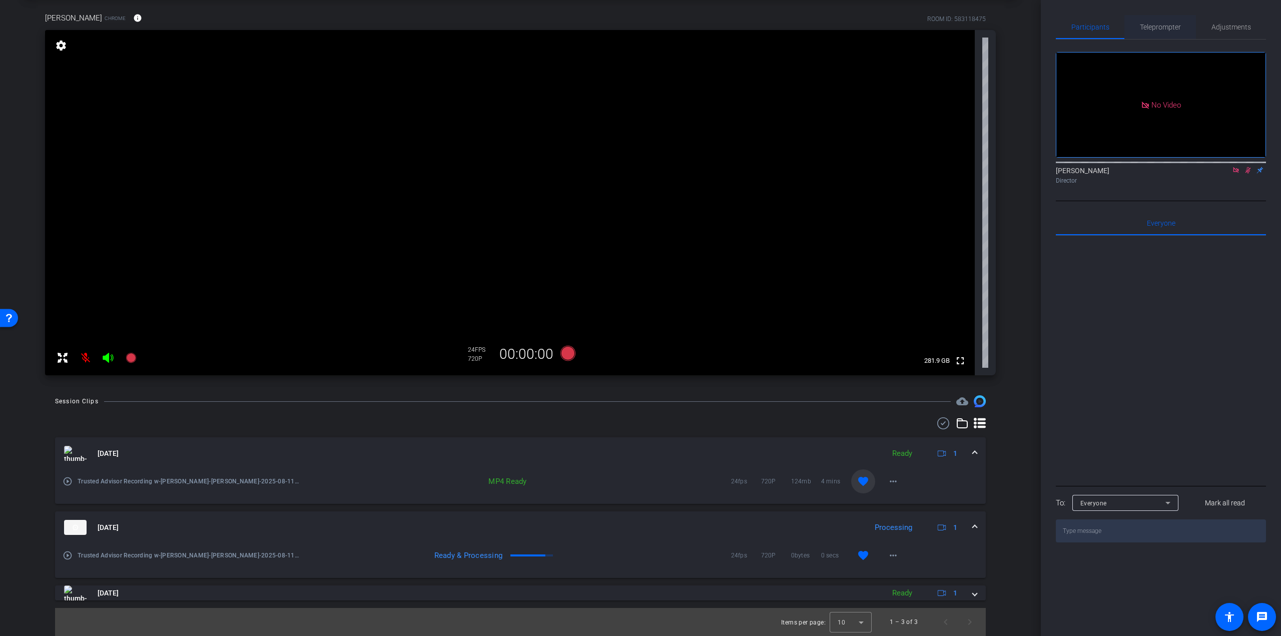
click at [1156, 24] on span "Teleprompter" at bounding box center [1160, 27] width 41 height 7
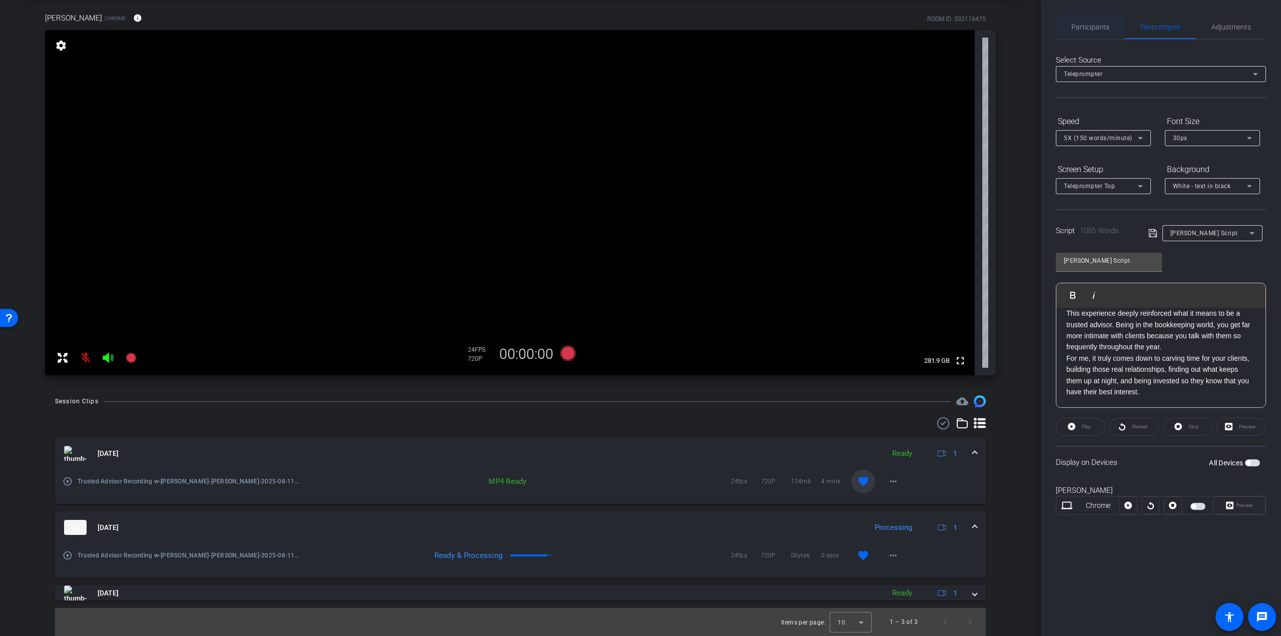
click at [1085, 29] on span "Participants" at bounding box center [1091, 27] width 38 height 7
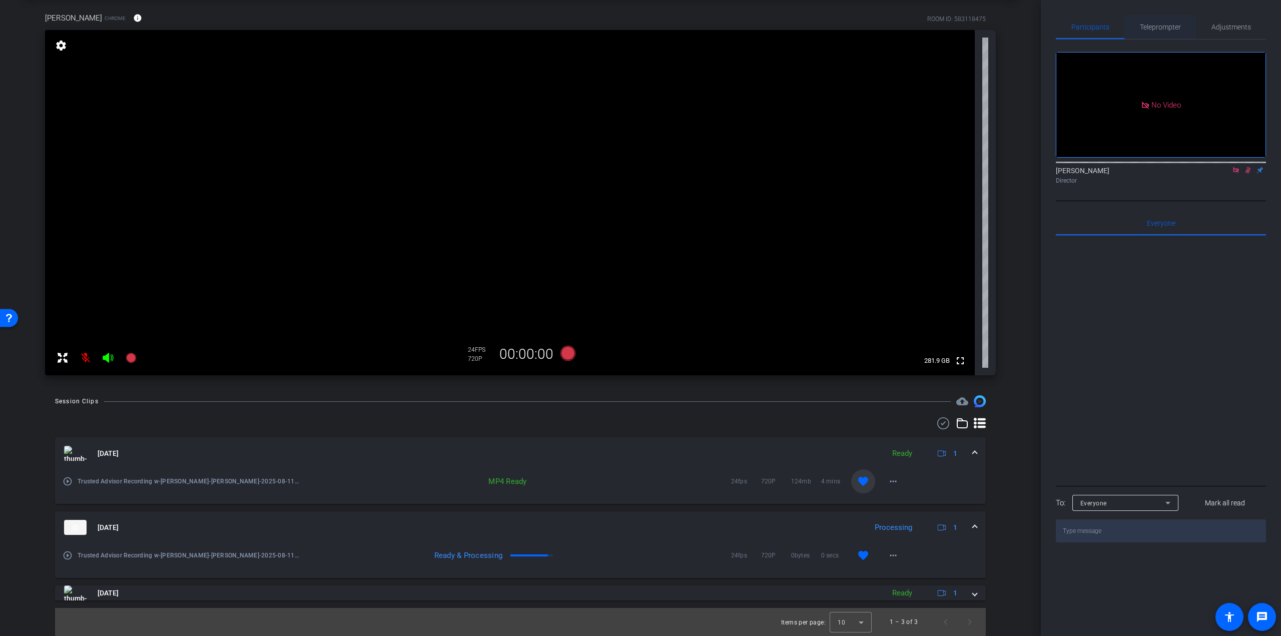
click at [1173, 29] on span "Teleprompter" at bounding box center [1160, 27] width 41 height 7
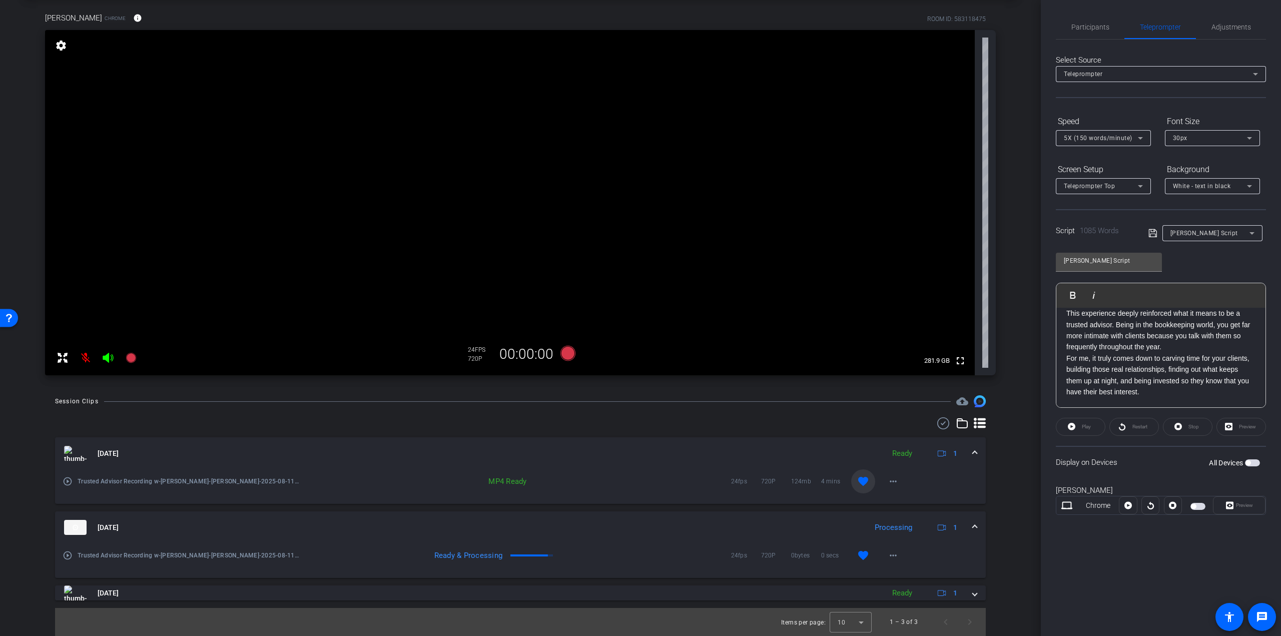
click at [973, 451] on span at bounding box center [975, 453] width 4 height 11
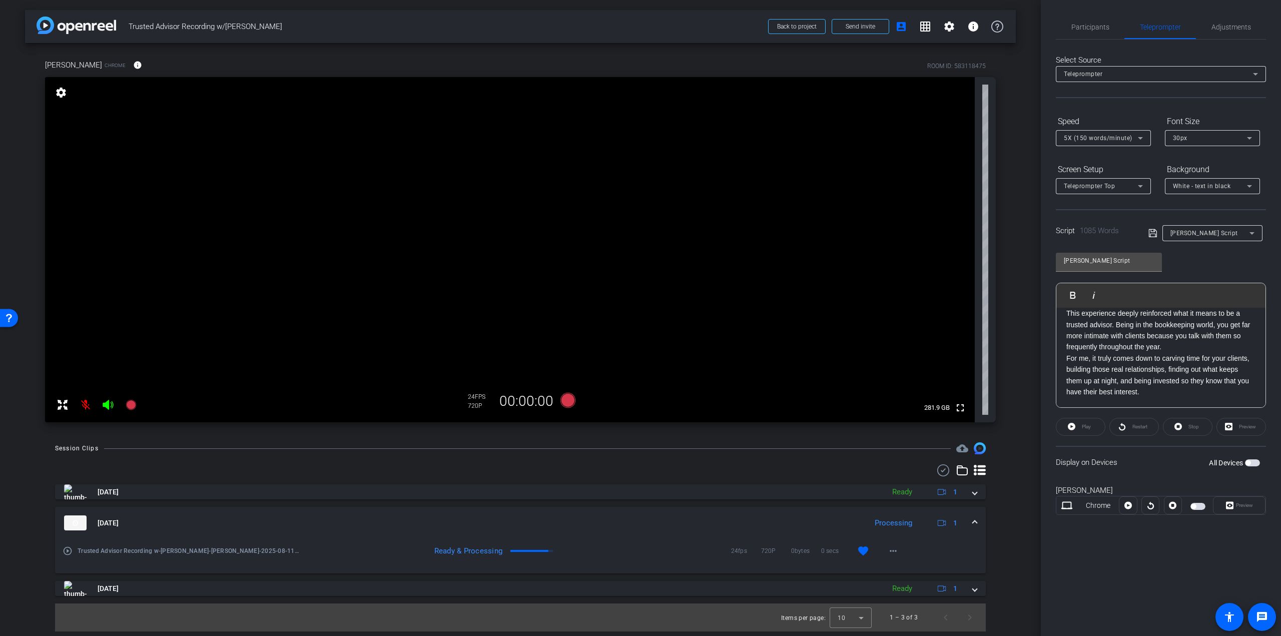
click at [64, 553] on mat-icon "play_circle_outline" at bounding box center [68, 551] width 10 height 10
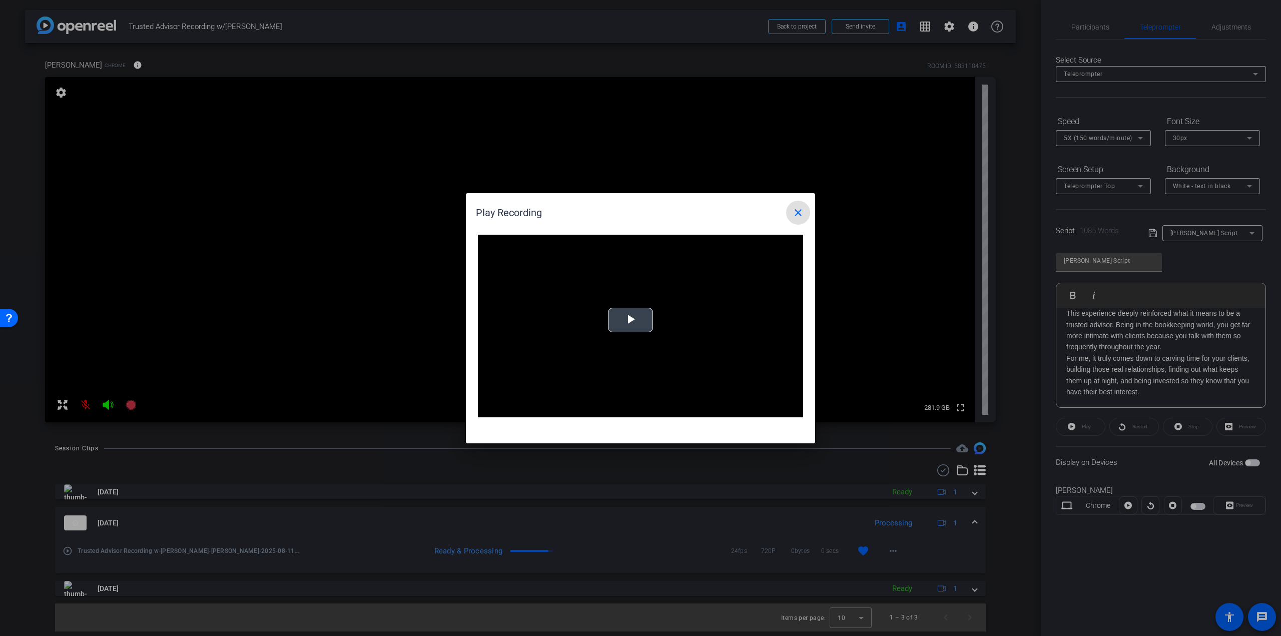
click at [631, 320] on span "Video Player" at bounding box center [631, 320] width 0 height 0
click at [583, 410] on div "Loaded : 100.00% 06:38 00:02" at bounding box center [628, 410] width 210 height 3
click at [794, 212] on mat-icon "close" at bounding box center [798, 213] width 12 height 12
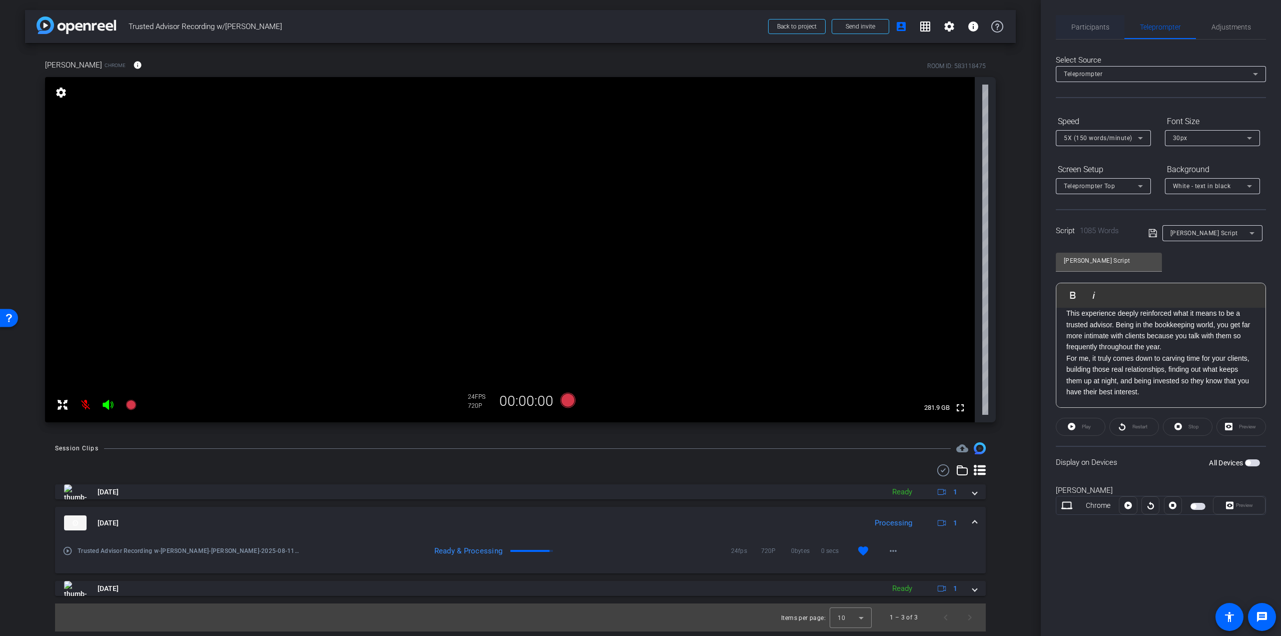
click at [1098, 25] on span "Participants" at bounding box center [1091, 27] width 38 height 7
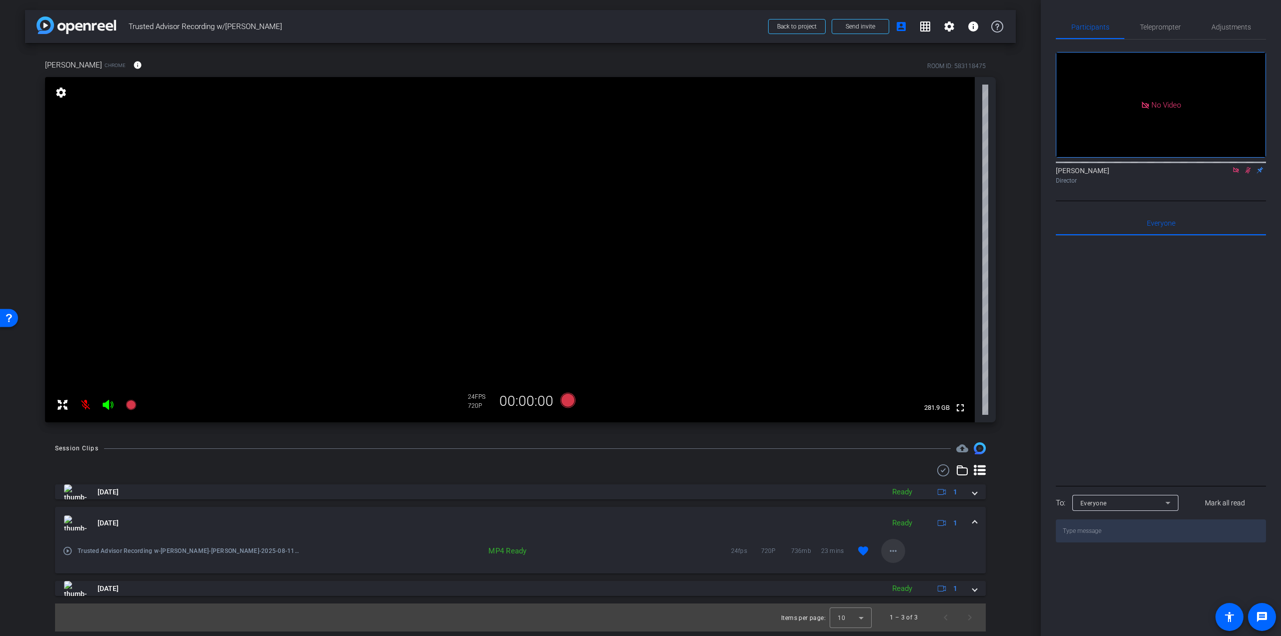
click at [894, 548] on mat-icon "more_horiz" at bounding box center [893, 551] width 12 height 12
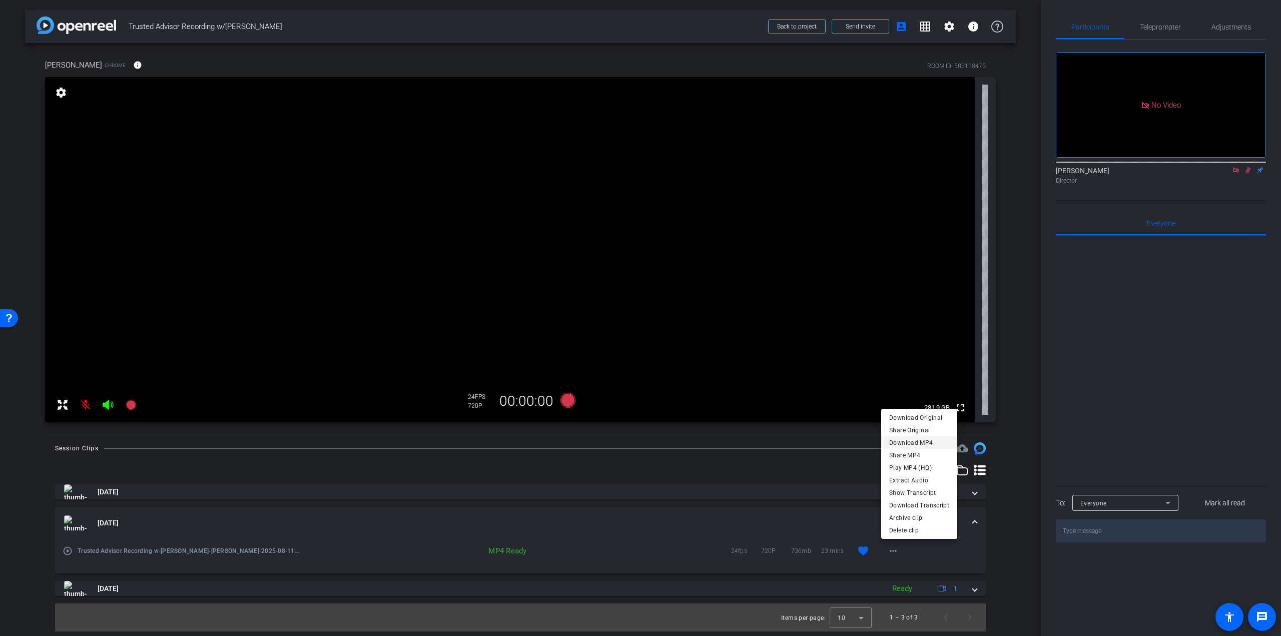
click at [915, 440] on span "Download MP4" at bounding box center [919, 443] width 60 height 12
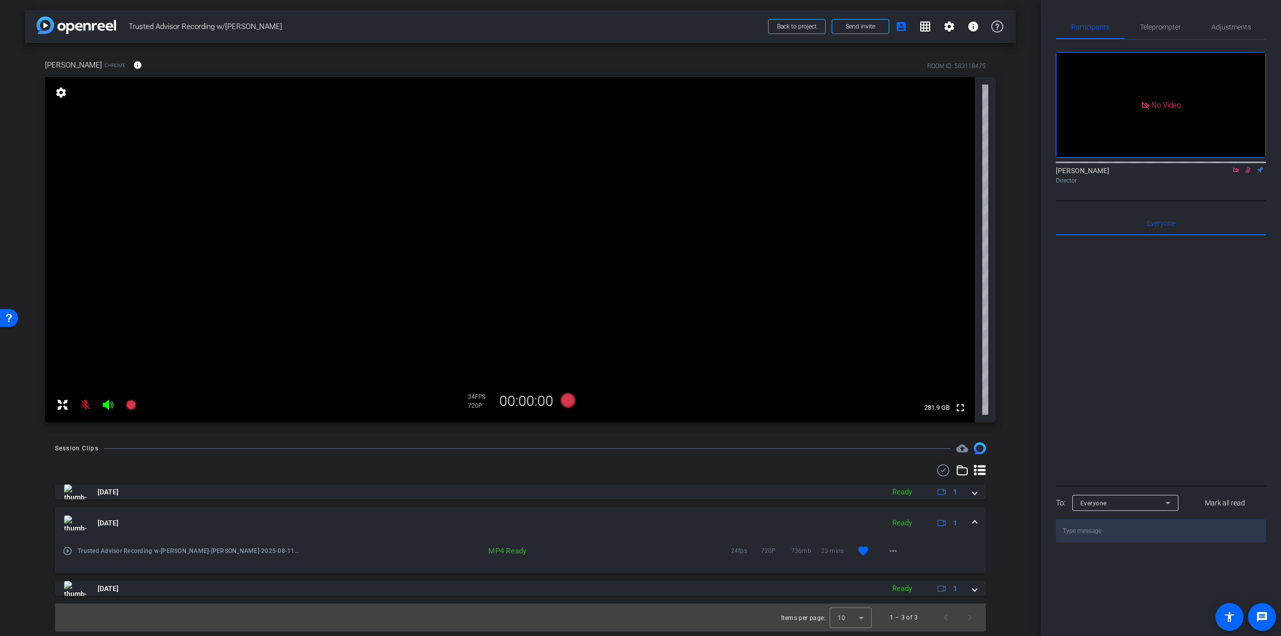
click at [1250, 167] on icon at bounding box center [1248, 170] width 8 height 7
click at [976, 520] on span at bounding box center [975, 523] width 4 height 11
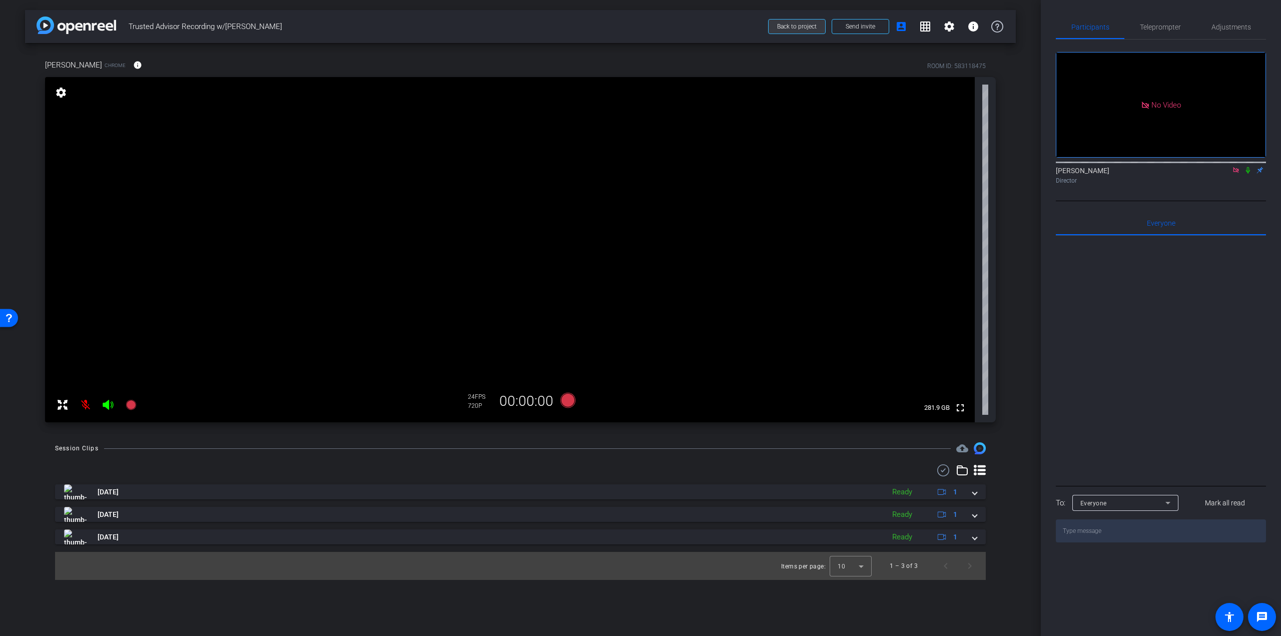
click at [794, 30] on span "Back to project" at bounding box center [797, 26] width 40 height 7
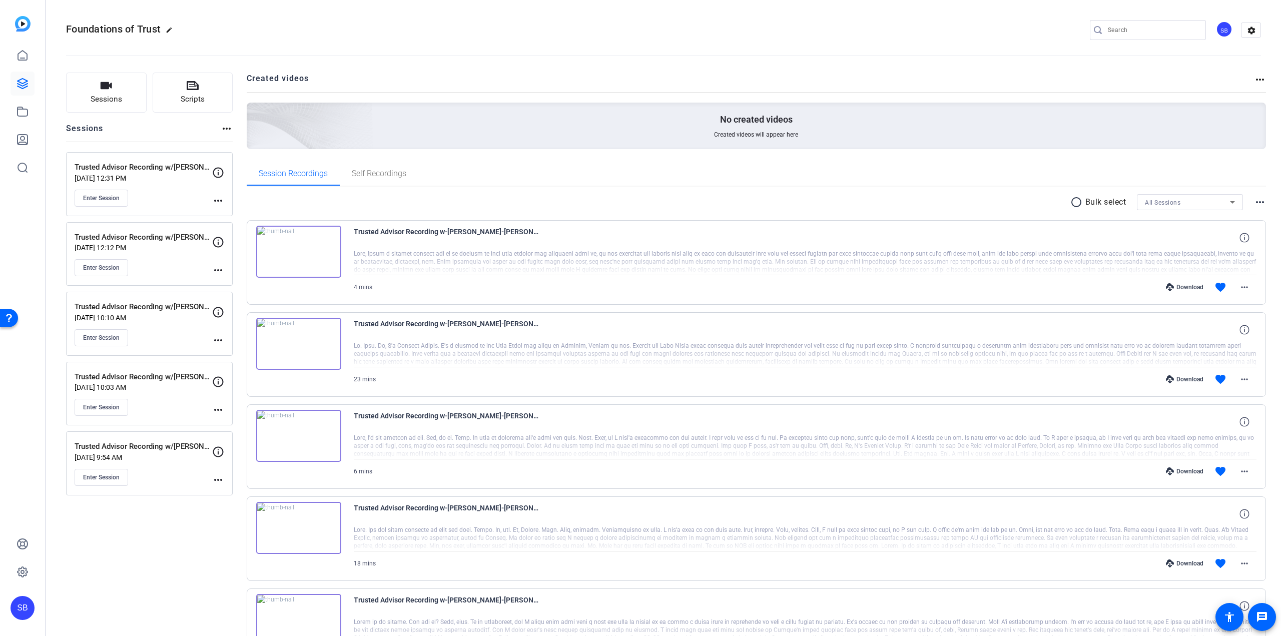
click at [178, 260] on div "Enter Session" at bounding box center [144, 267] width 138 height 17
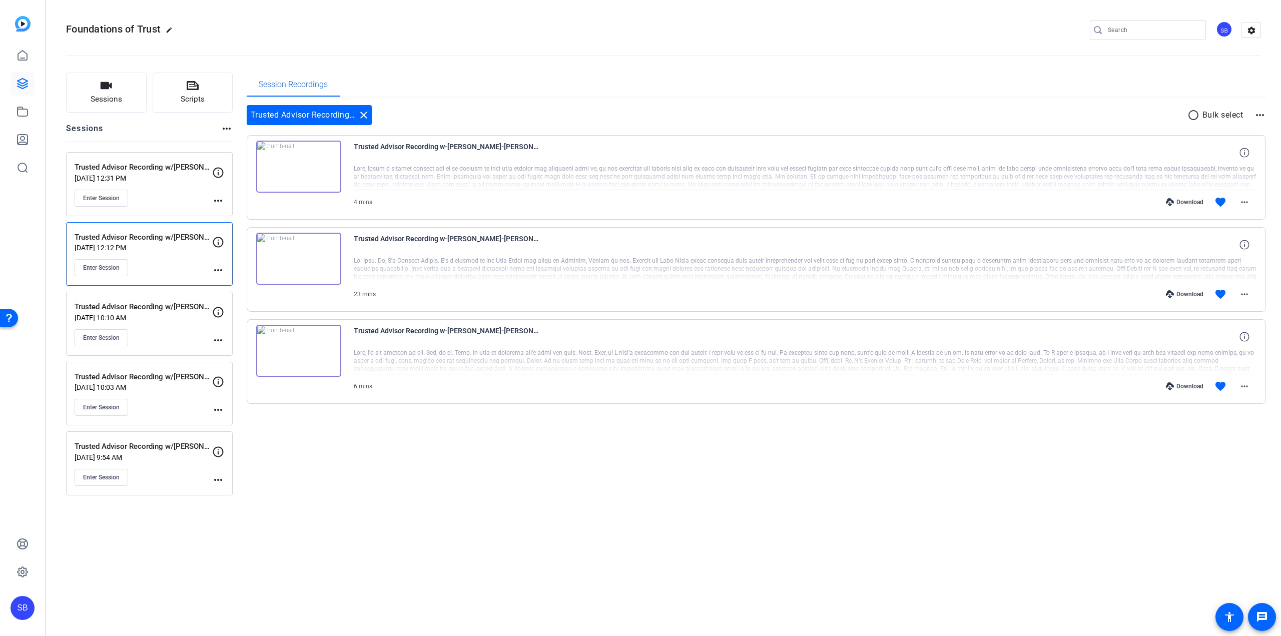
click at [159, 405] on div "Enter Session" at bounding box center [144, 407] width 138 height 17
click at [167, 347] on div "Trusted Advisor Recording w/Khalid Amlani Aug 04, 2025 @ 10:10 AM Enter Session…" at bounding box center [149, 324] width 167 height 64
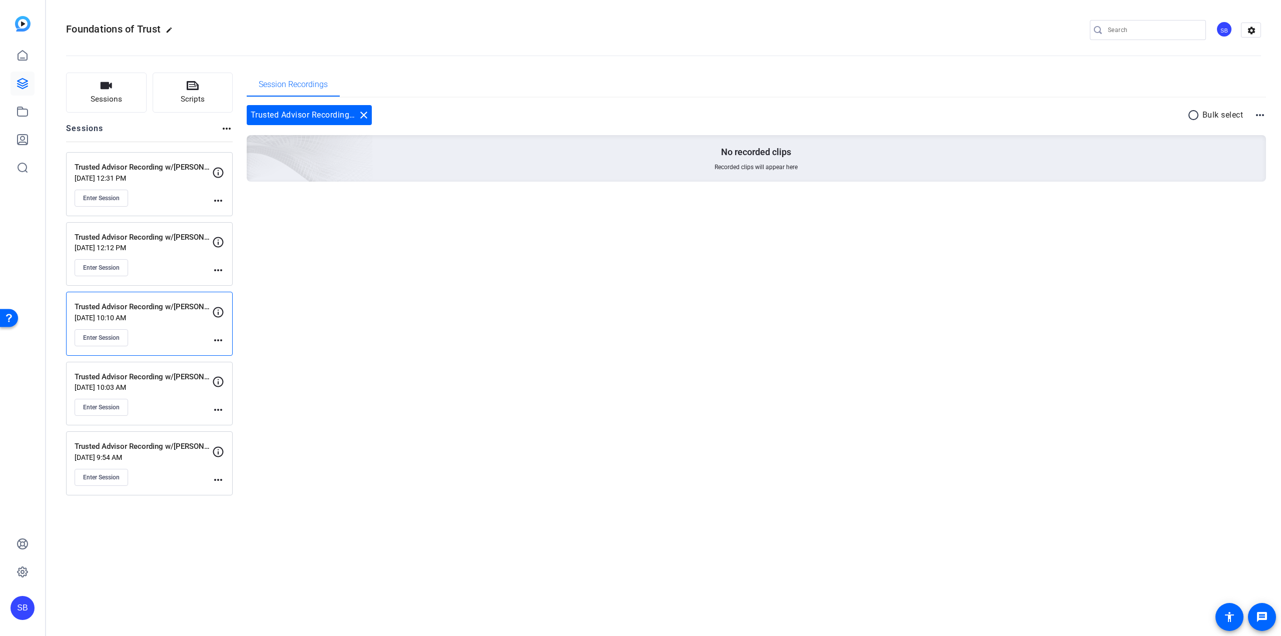
click at [171, 267] on div "Enter Session" at bounding box center [144, 267] width 138 height 17
click at [223, 479] on mat-icon "more_horiz" at bounding box center [218, 480] width 12 height 12
click at [238, 491] on span "Edit Session" at bounding box center [243, 494] width 46 height 12
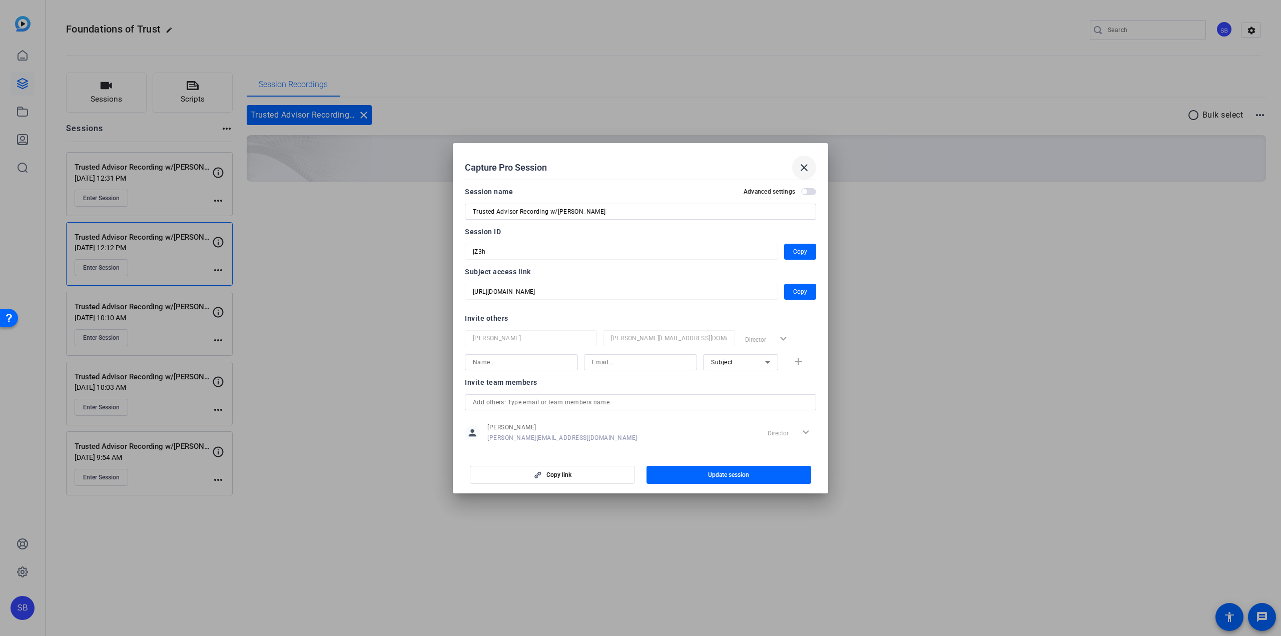
click at [809, 169] on mat-icon "close" at bounding box center [804, 168] width 12 height 12
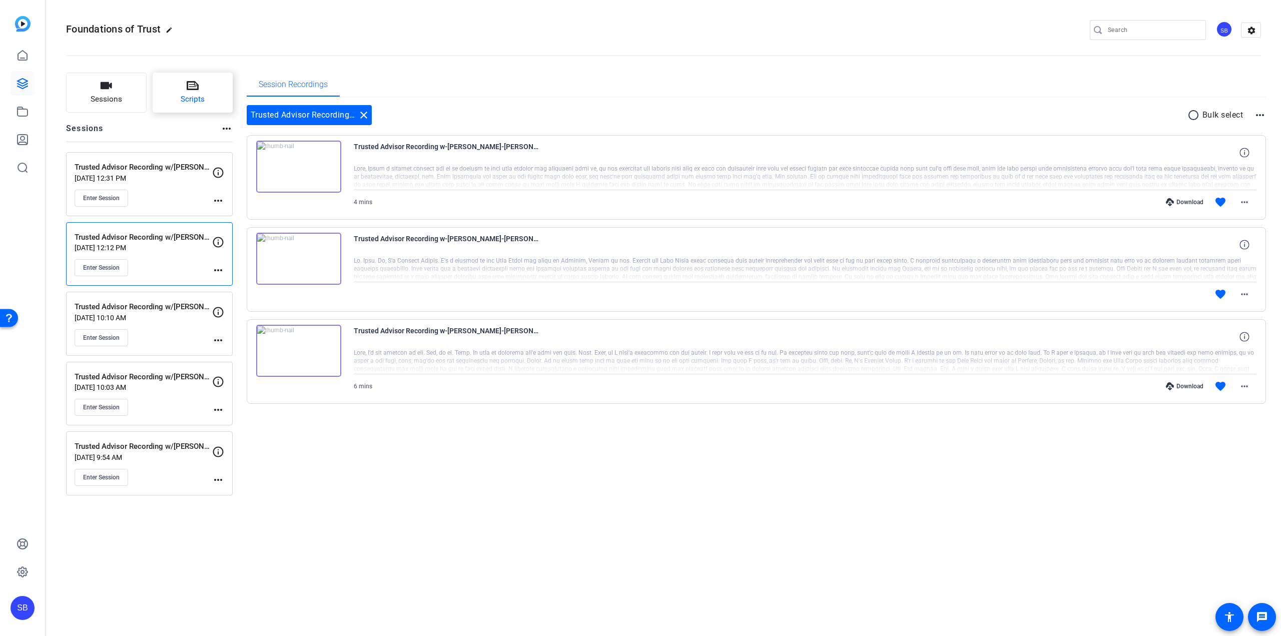
click at [188, 99] on span "Scripts" at bounding box center [193, 100] width 24 height 12
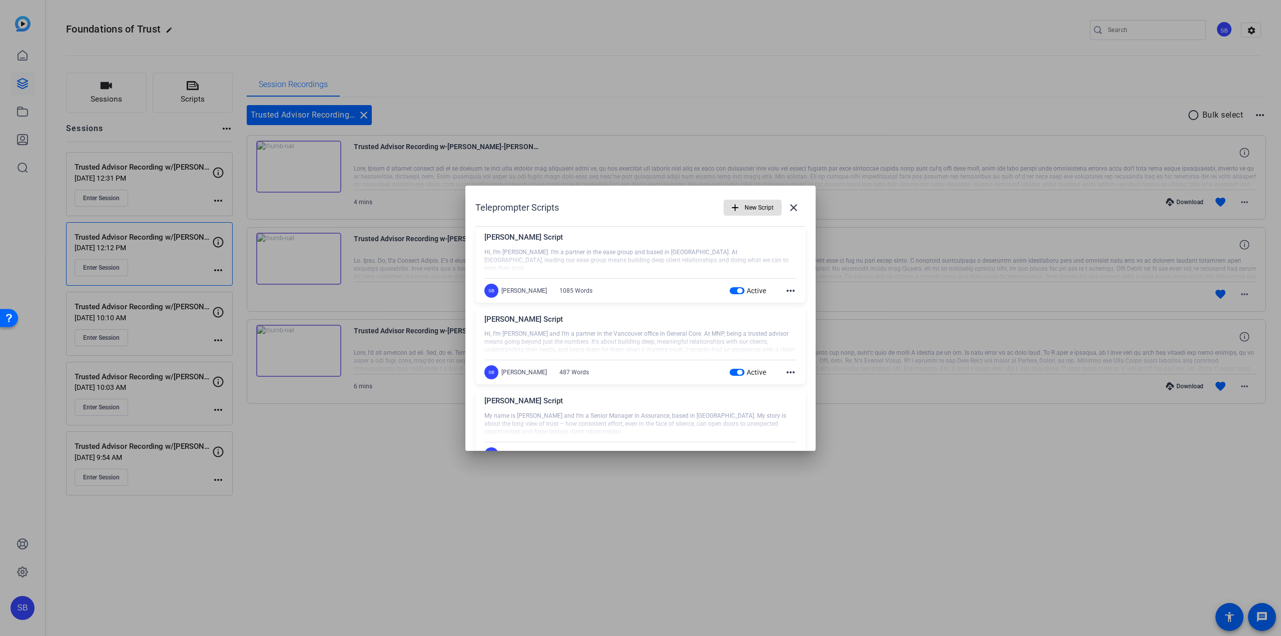
click at [343, 485] on div at bounding box center [640, 318] width 1281 height 636
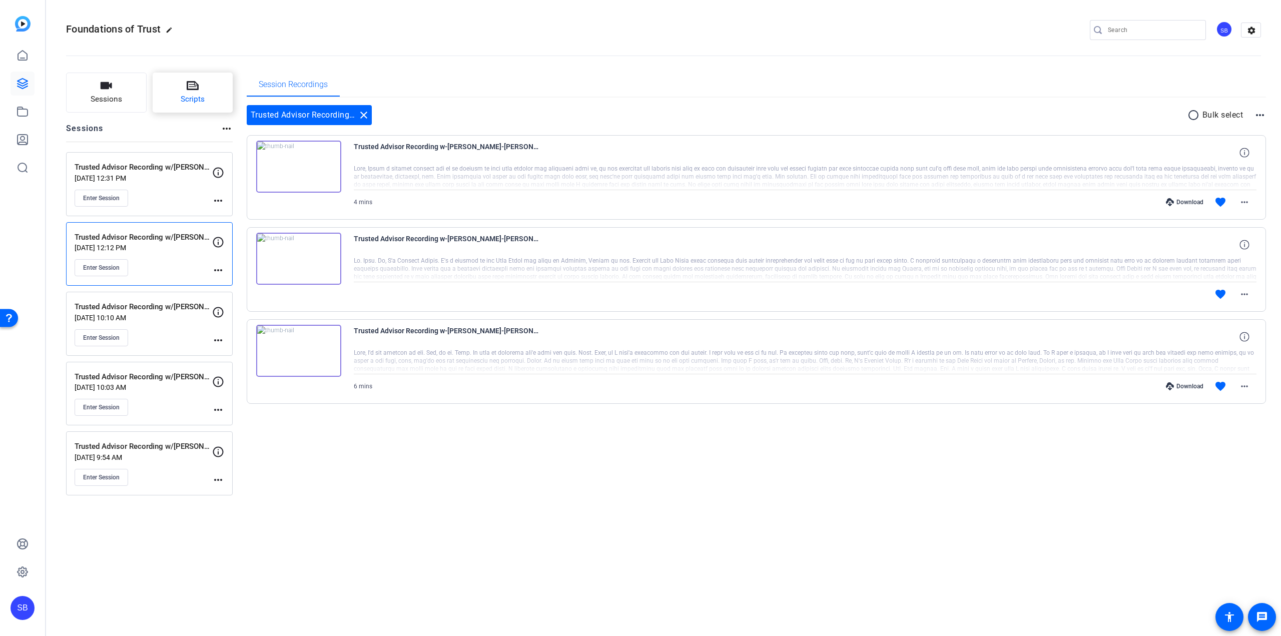
click at [204, 100] on span "Scripts" at bounding box center [193, 100] width 24 height 12
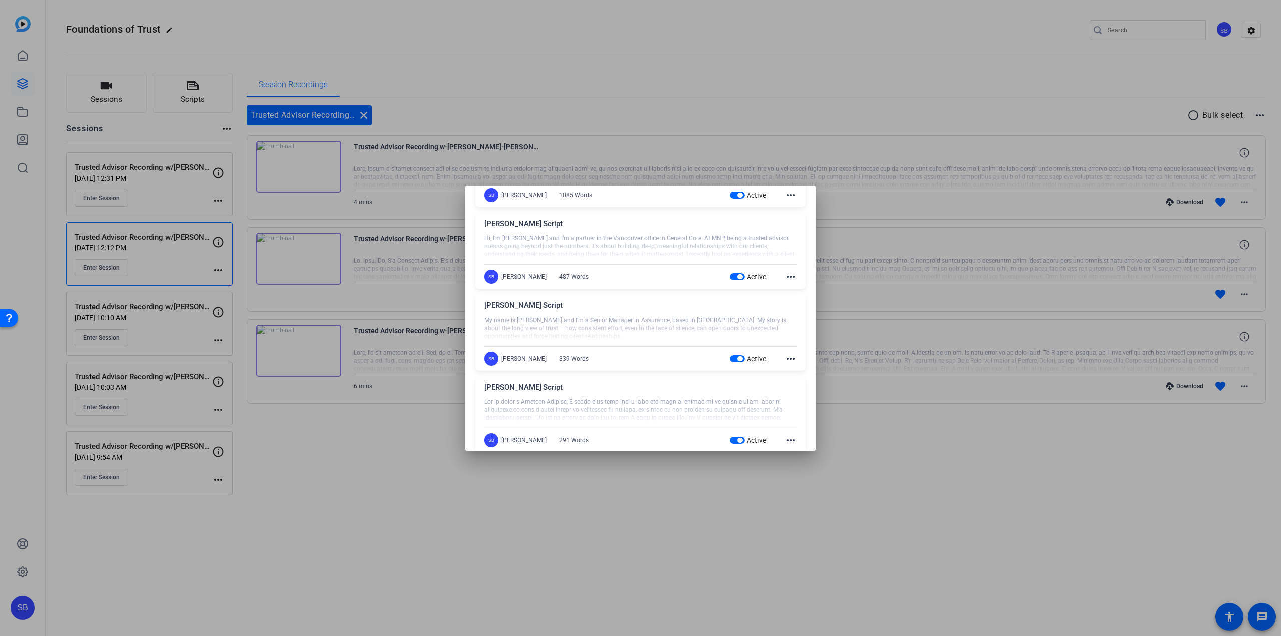
scroll to position [100, 0]
click at [785, 357] on mat-icon "more_horiz" at bounding box center [791, 354] width 12 height 12
click at [793, 367] on span "Edit" at bounding box center [808, 369] width 40 height 12
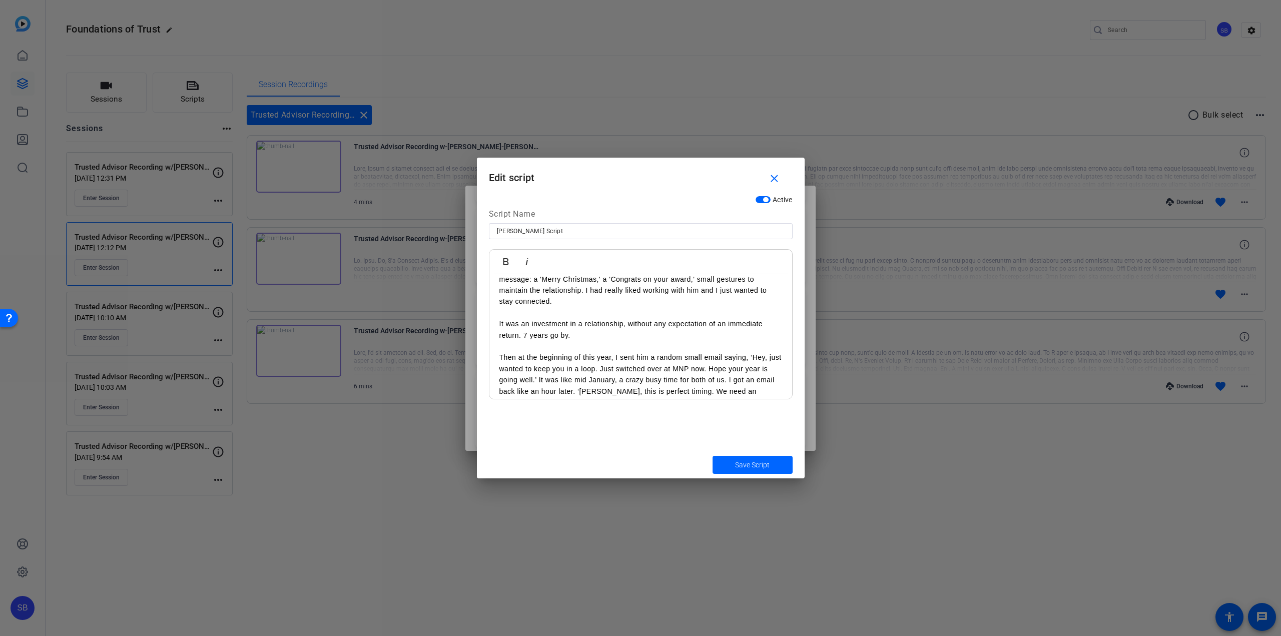
click at [497, 325] on div "My name is [PERSON_NAME] and I’m a Senior Manager in Assurance, based in [GEOGR…" at bounding box center [640, 632] width 303 height 916
click at [495, 346] on div "My name is [PERSON_NAME] and I’m a Senior Manager in Assurance, based in [GEOGR…" at bounding box center [640, 626] width 303 height 905
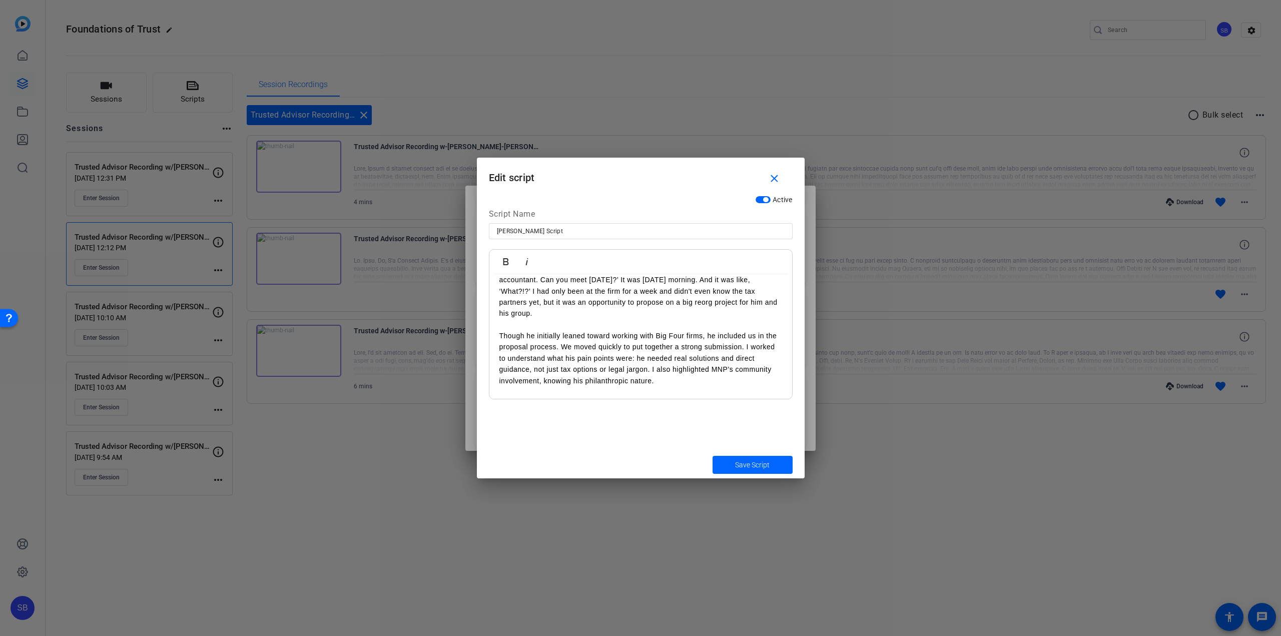
scroll to position [150, 0]
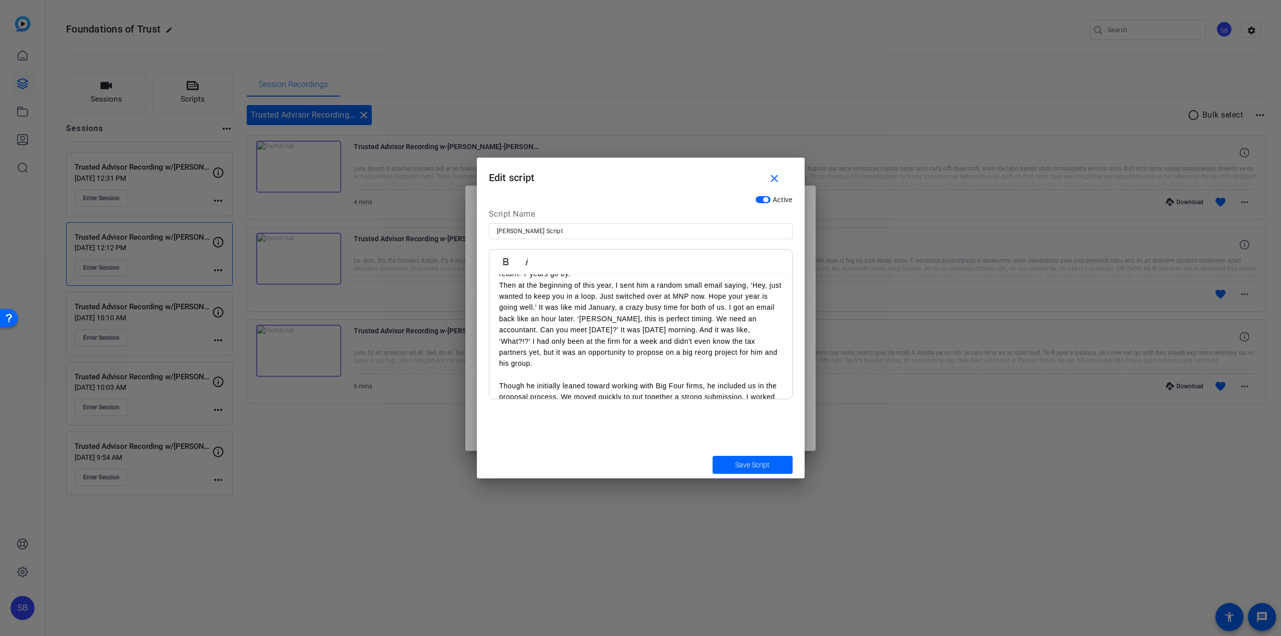
click at [735, 307] on p "Then at the beginning of this year, I sent him a random small email saying, ‘He…" at bounding box center [640, 325] width 283 height 90
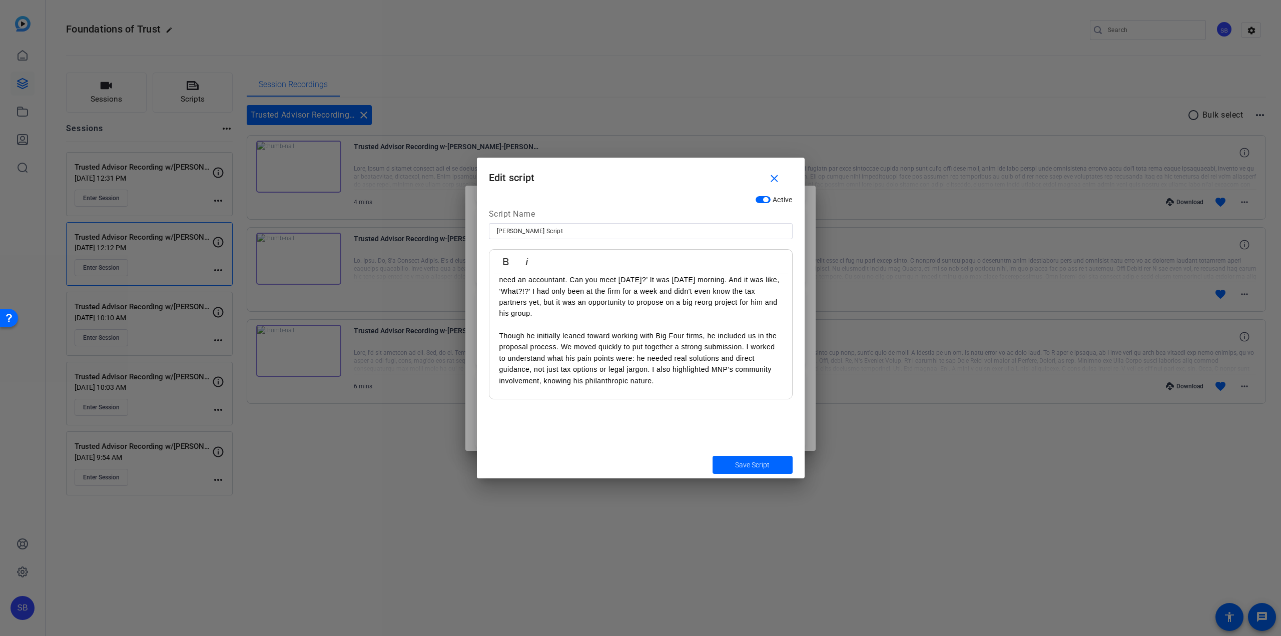
click at [501, 332] on p "Though he initially leaned toward working with Big Four firms, he included us i…" at bounding box center [640, 358] width 283 height 56
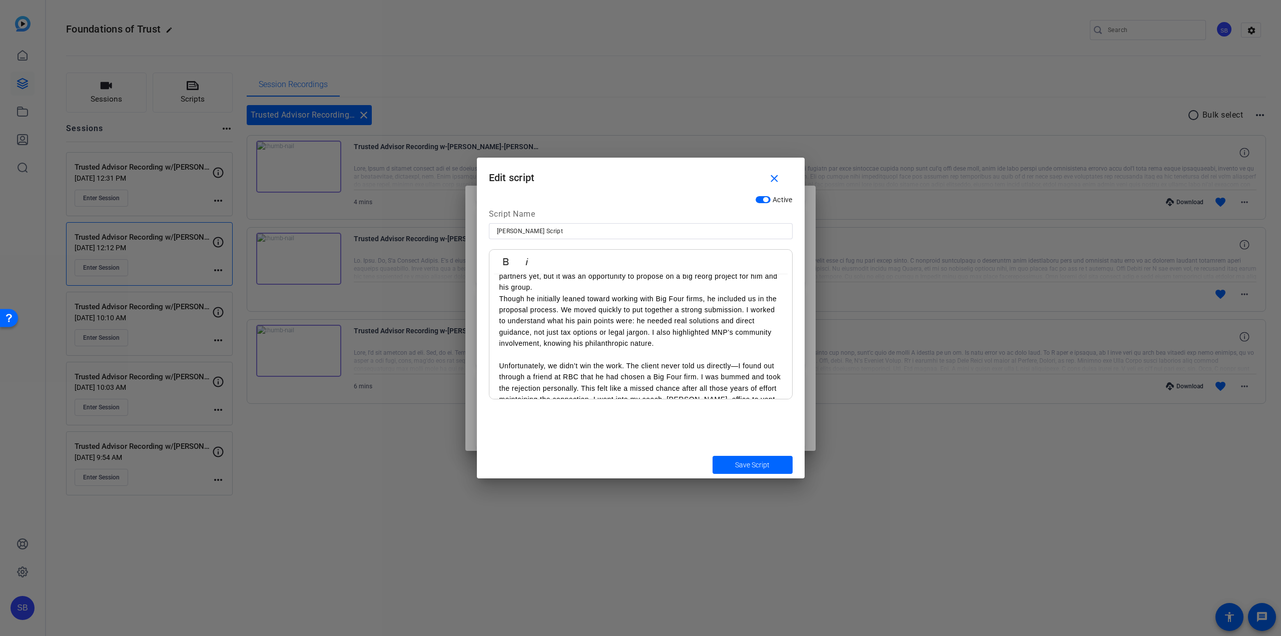
scroll to position [250, 0]
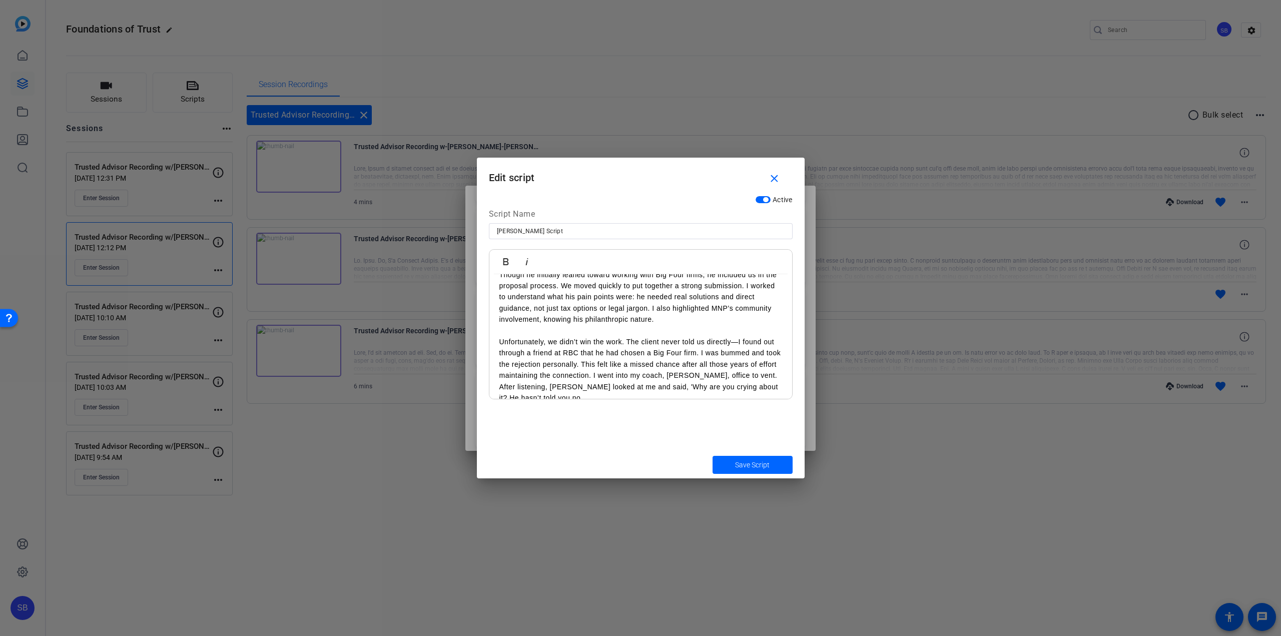
click at [500, 342] on p "Unfortunately, we didn’t win the work. The client never told us directly—I foun…" at bounding box center [640, 369] width 283 height 67
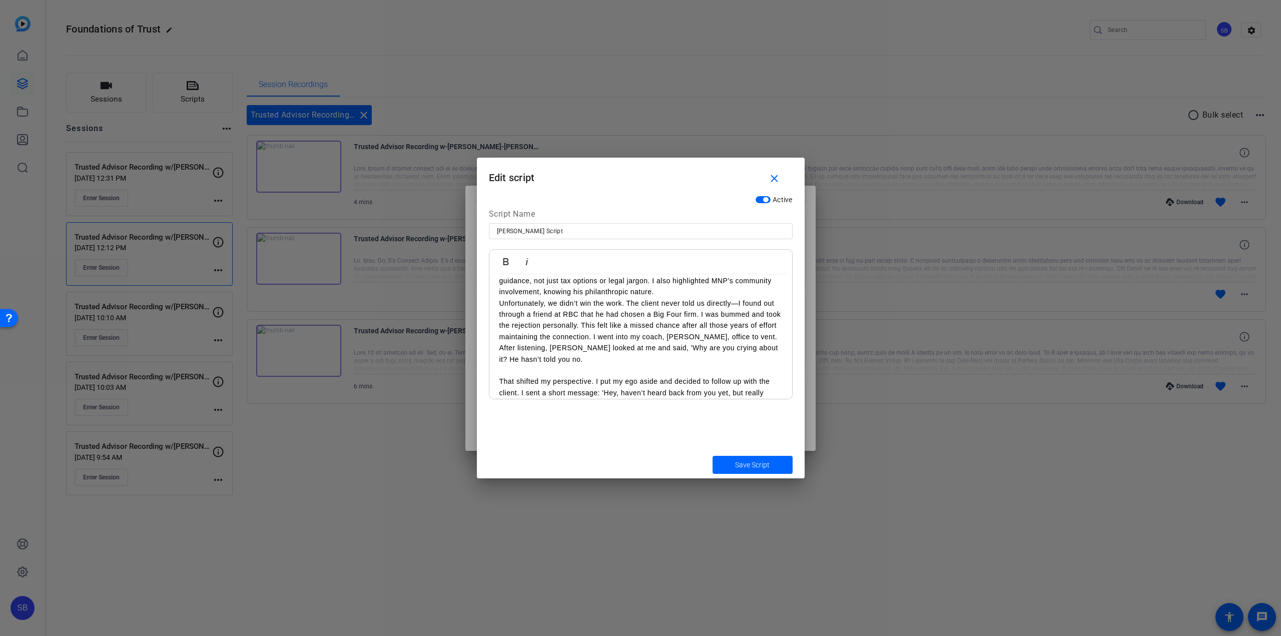
scroll to position [300, 0]
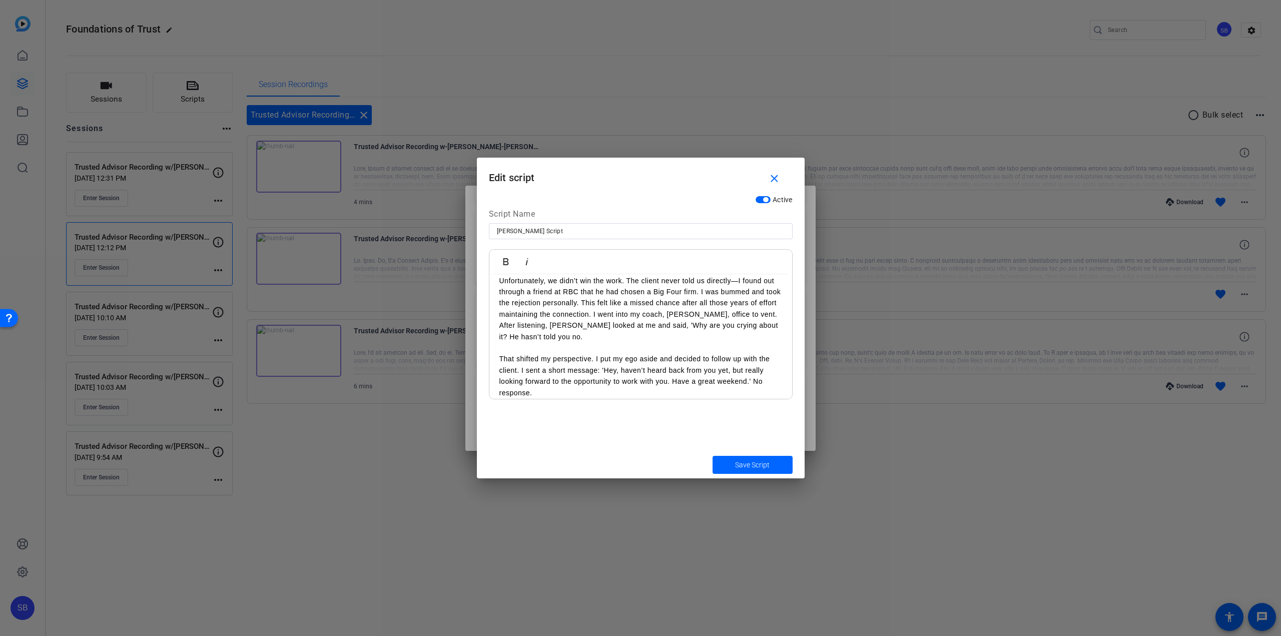
click at [498, 357] on div "My name is Chris Maxfield and I’m a Senior Manager in Assurance, based in Winni…" at bounding box center [640, 410] width 303 height 872
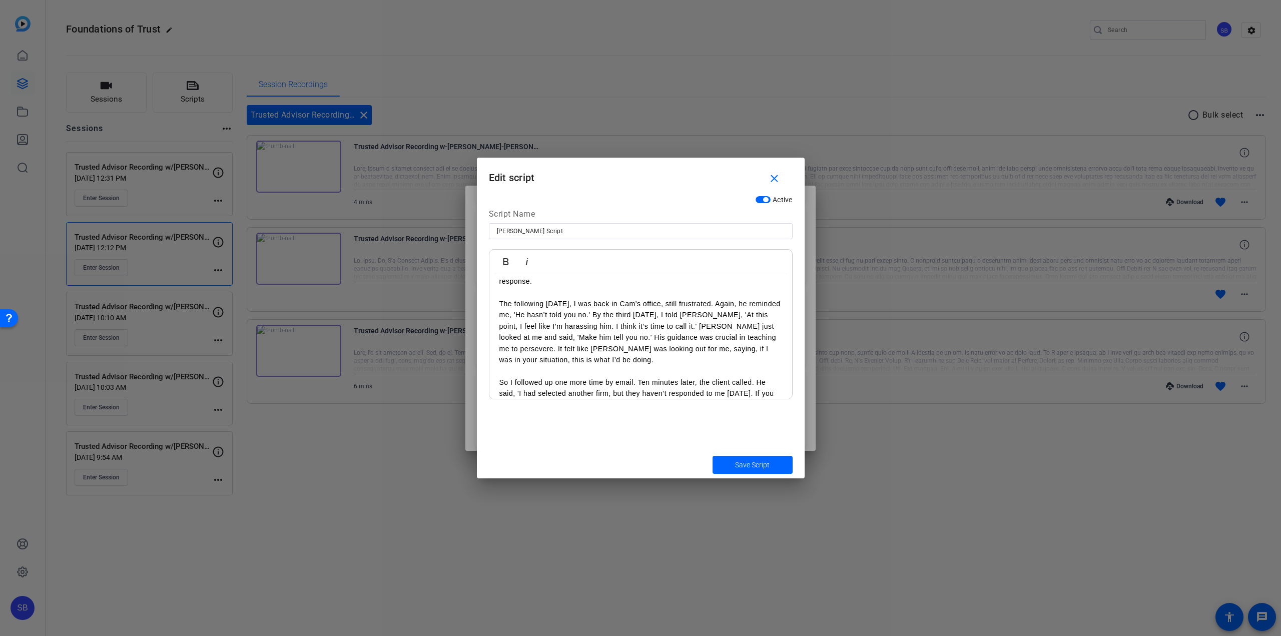
click at [497, 301] on div "My name is Chris Maxfield and I’m a Senior Manager in Assurance, based in Winni…" at bounding box center [640, 304] width 303 height 860
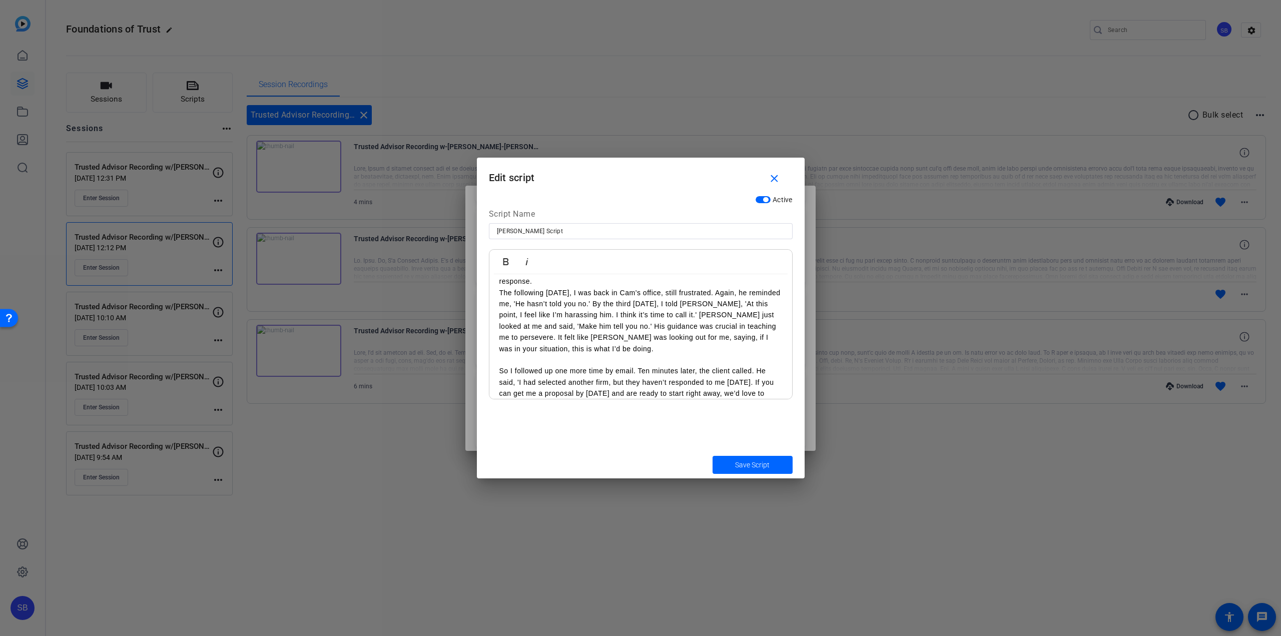
click at [499, 371] on p "So I followed up one more time by email. Ten minutes later, the client called. …" at bounding box center [640, 404] width 283 height 79
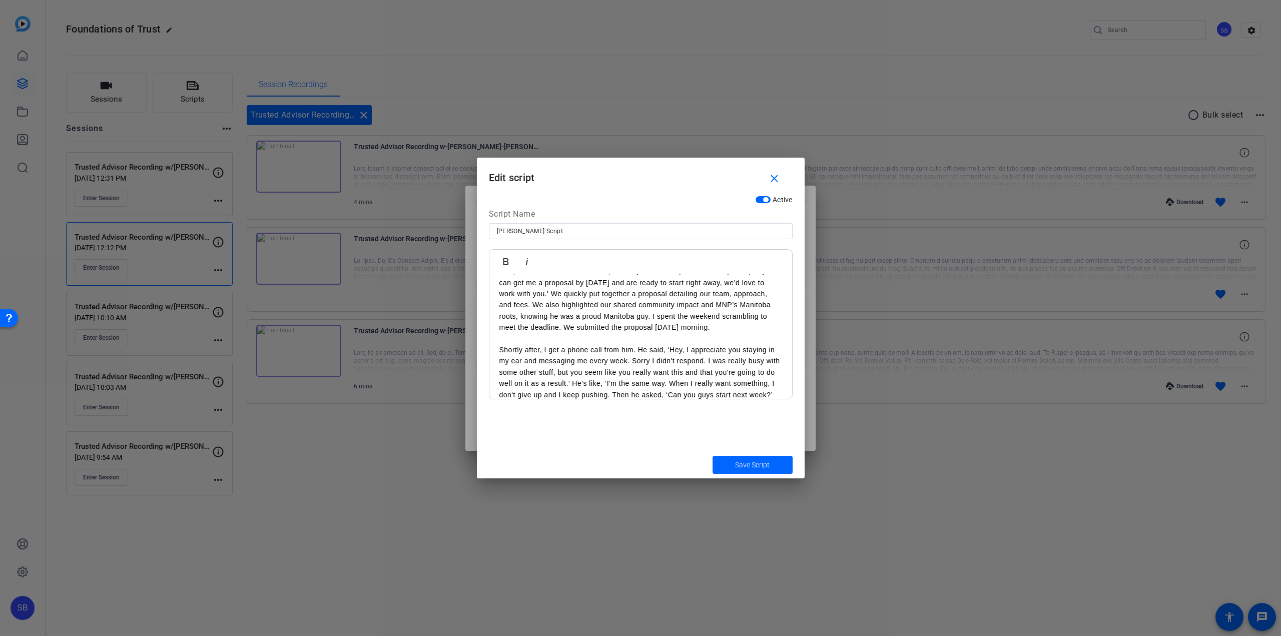
scroll to position [500, 0]
click at [498, 350] on div "My name is Chris Maxfield and I’m a Senior Manager in Assurance, based in Winni…" at bounding box center [640, 193] width 303 height 838
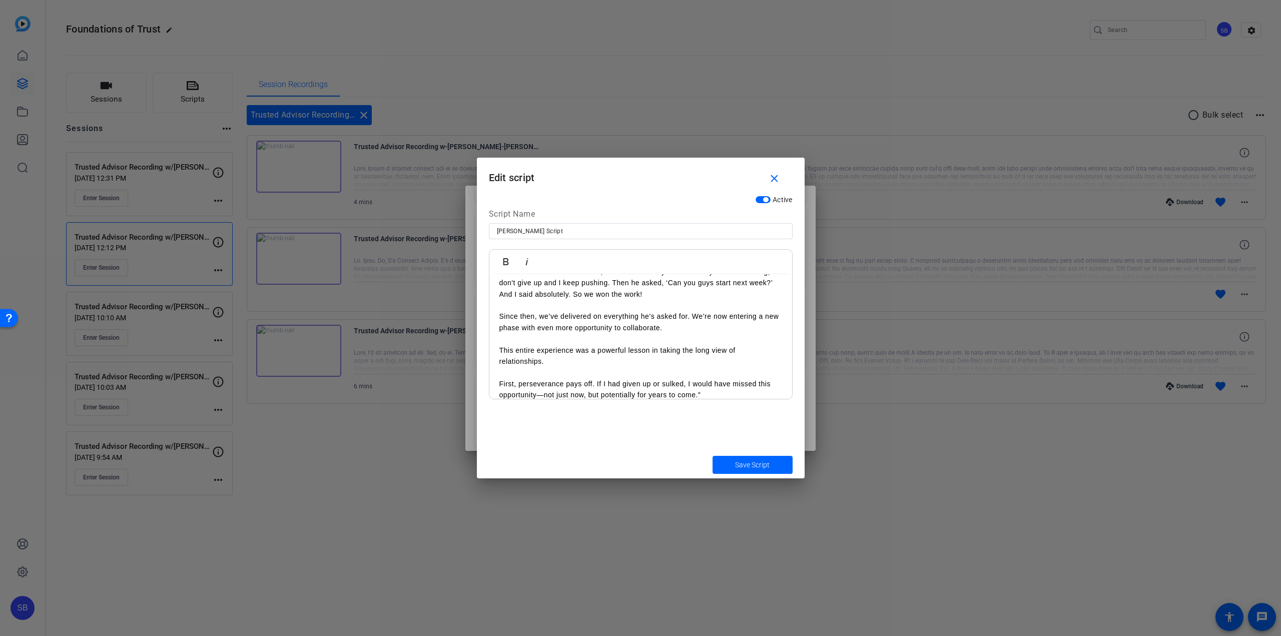
scroll to position [551, 0]
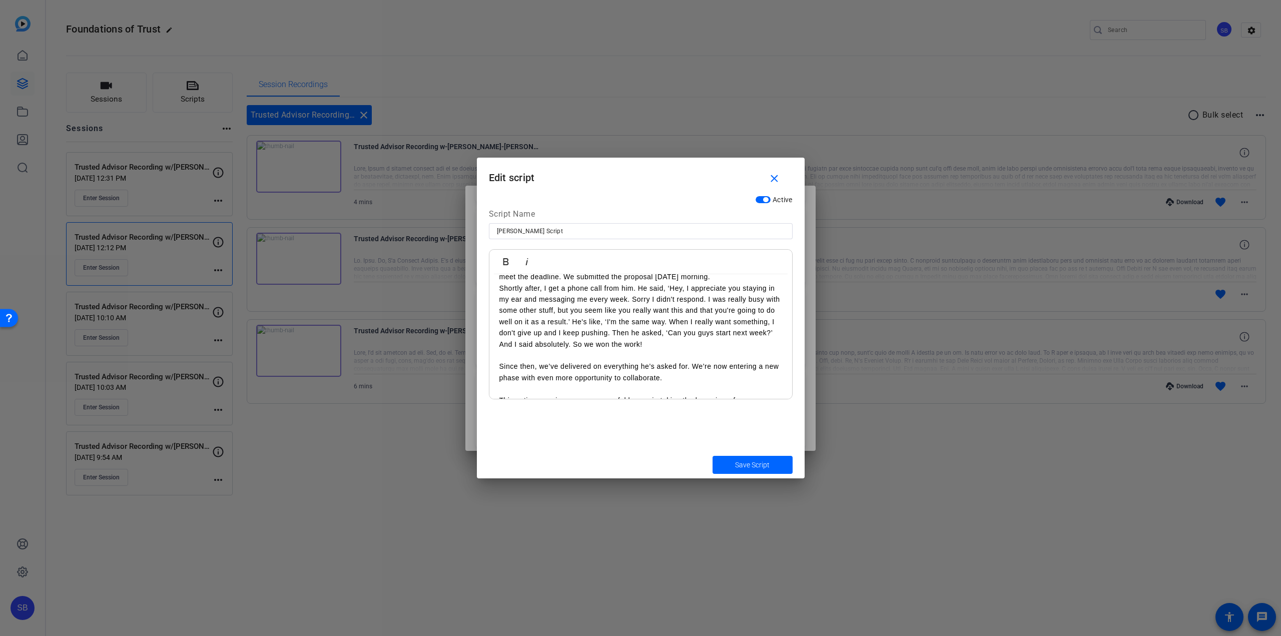
click at [499, 364] on p "Since then, we’ve delivered on everything he’s asked for. We’re now entering a …" at bounding box center [640, 372] width 283 height 23
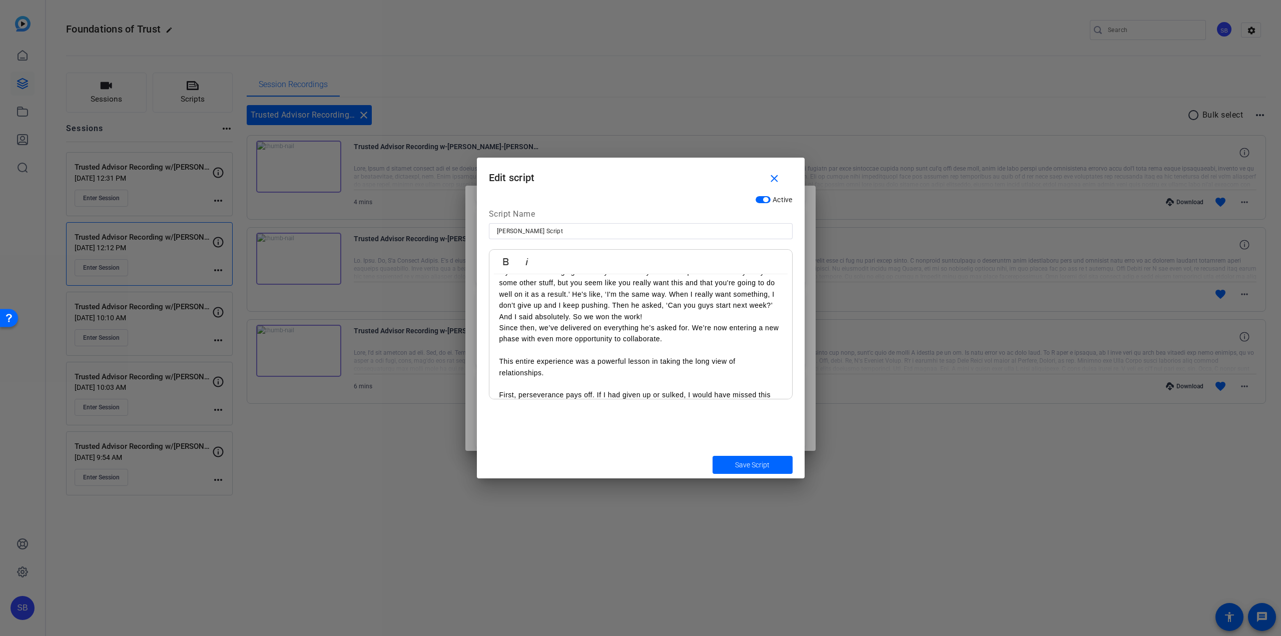
scroll to position [601, 0]
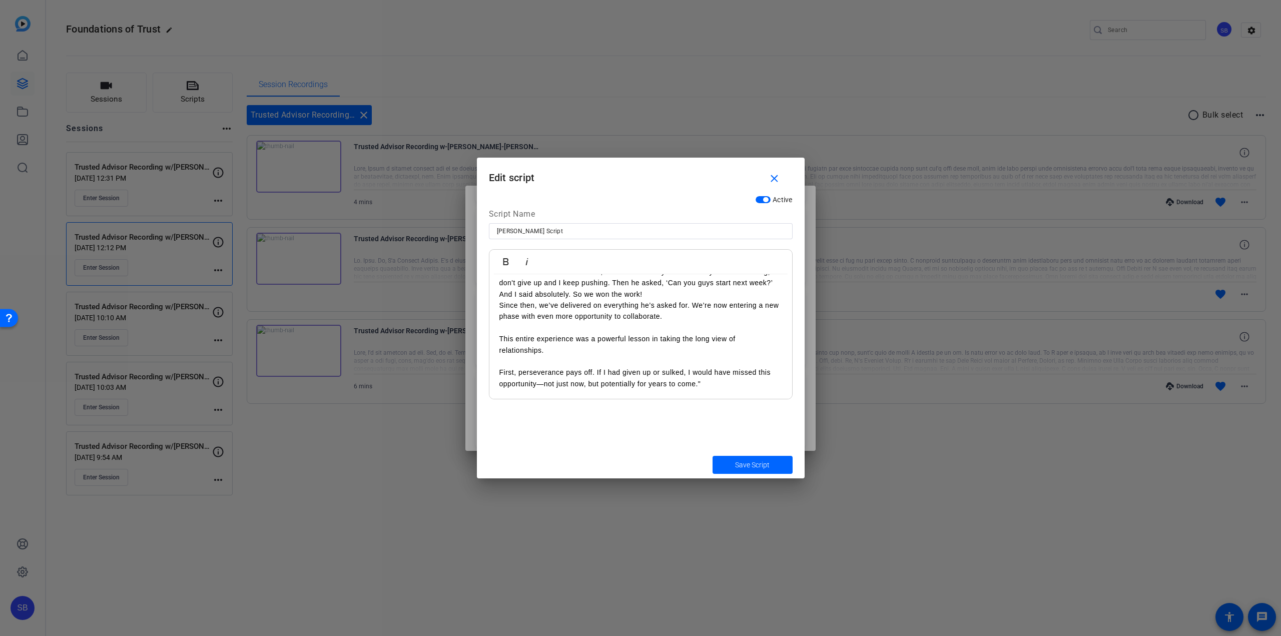
click at [497, 336] on div "My name is Chris Maxfield and I’m a Senior Manager in Assurance, based in Winni…" at bounding box center [640, 82] width 303 height 816
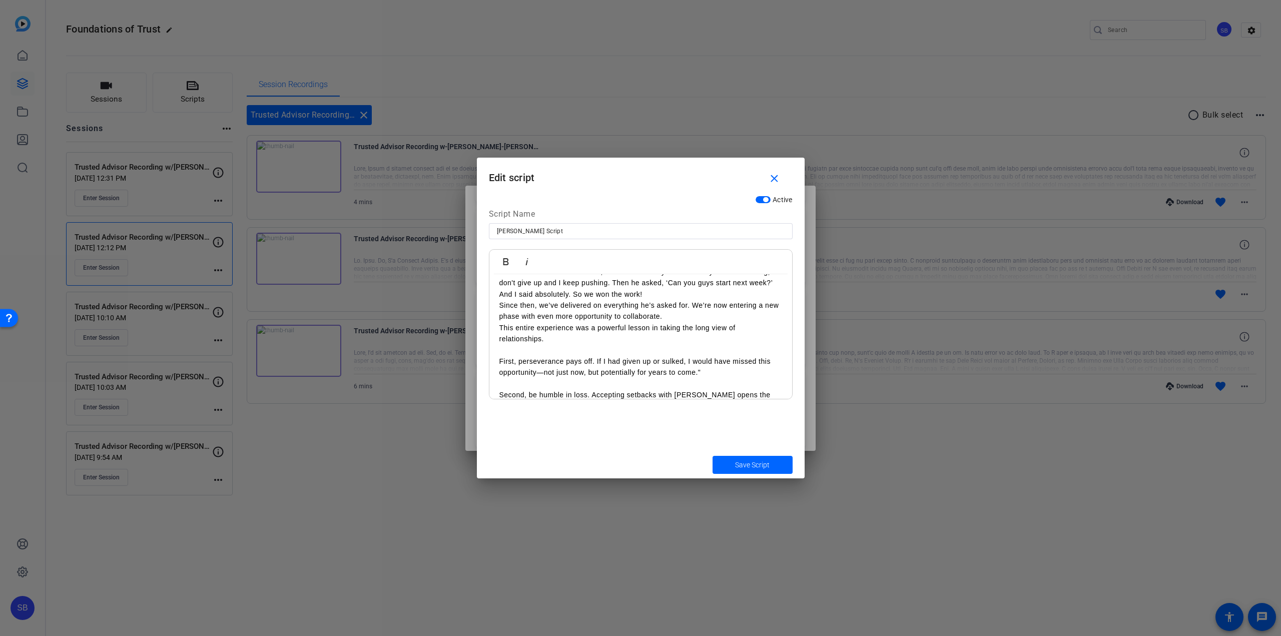
click at [499, 362] on p "First, perseverance pays off. If I had given up or sulked, I would have missed …" at bounding box center [640, 367] width 283 height 23
click at [499, 382] on p "Second, be humble in loss. Accepting setbacks with grace opens the door to futu…" at bounding box center [640, 389] width 283 height 23
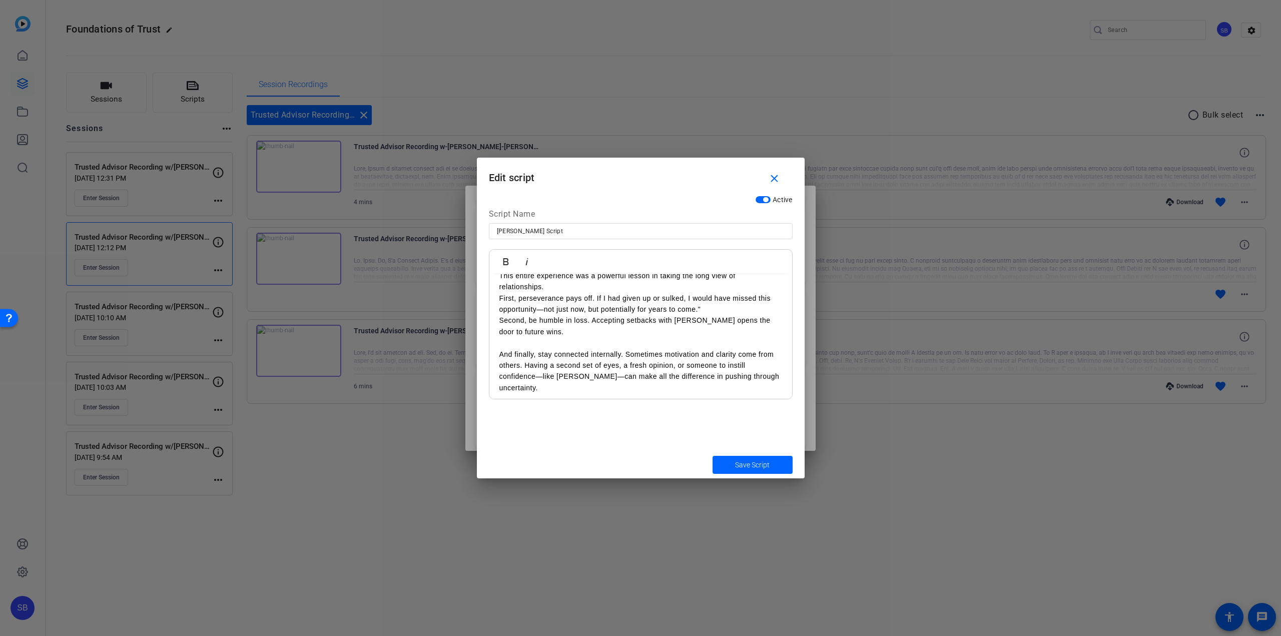
scroll to position [657, 0]
click at [499, 350] on p "And finally, stay connected internally. Sometimes motivation and clarity come f…" at bounding box center [640, 367] width 283 height 45
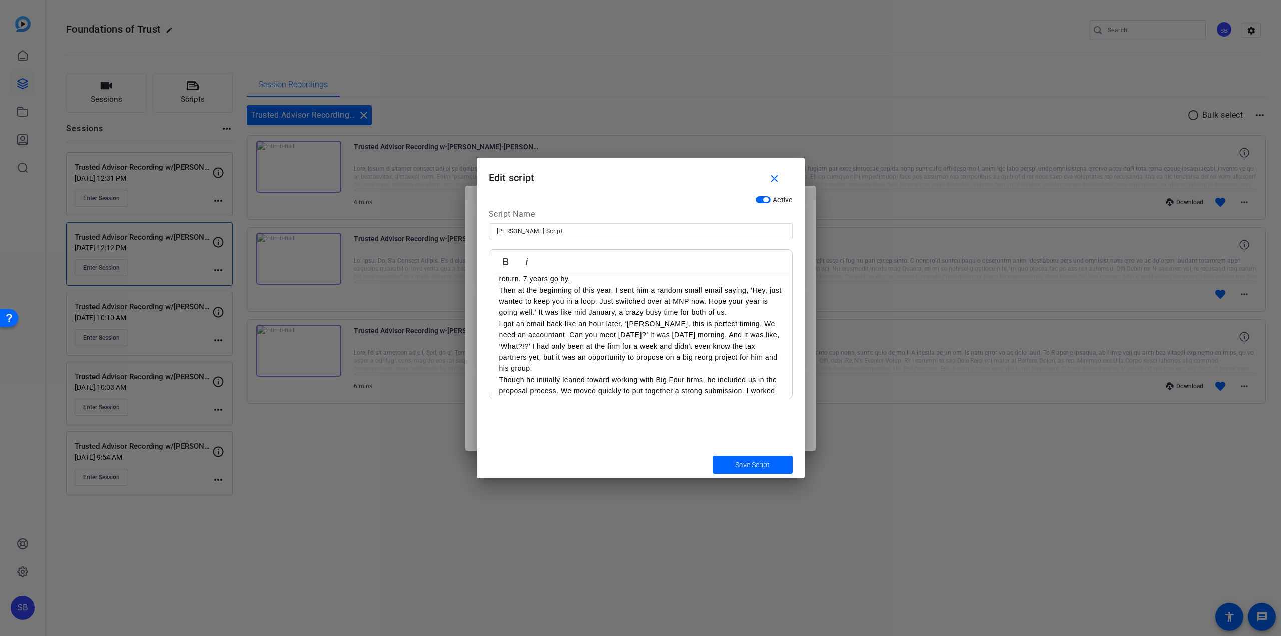
scroll to position [0, 0]
click at [747, 464] on span "Save Script" at bounding box center [752, 465] width 35 height 11
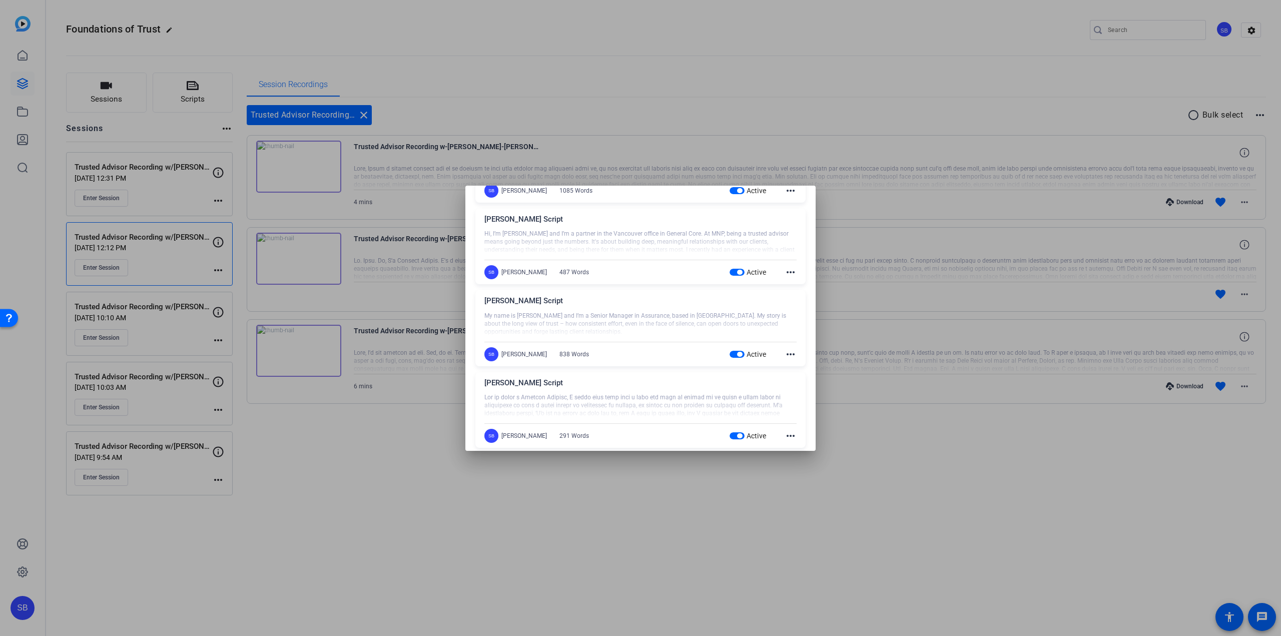
click at [786, 506] on div at bounding box center [640, 318] width 1281 height 636
